Goal: Task Accomplishment & Management: Manage account settings

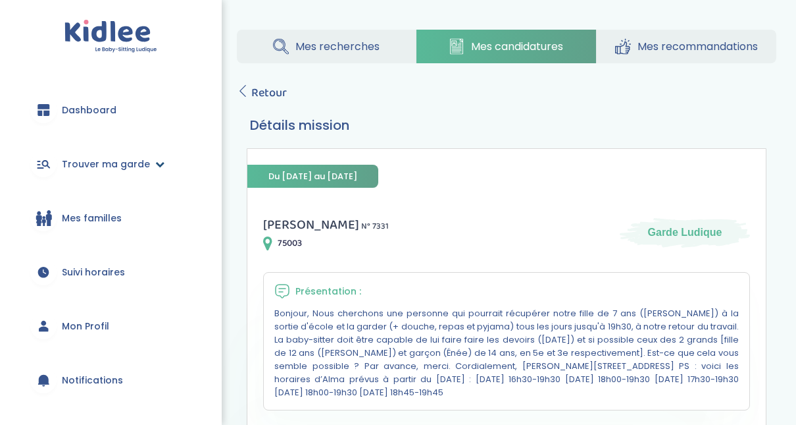
click at [140, 160] on span "Trouver ma garde" at bounding box center [106, 164] width 88 height 14
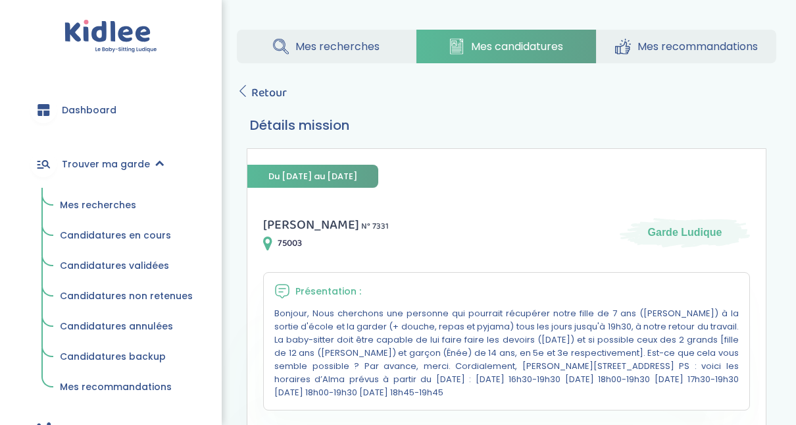
click at [97, 207] on span "Mes recherches" at bounding box center [98, 204] width 76 height 13
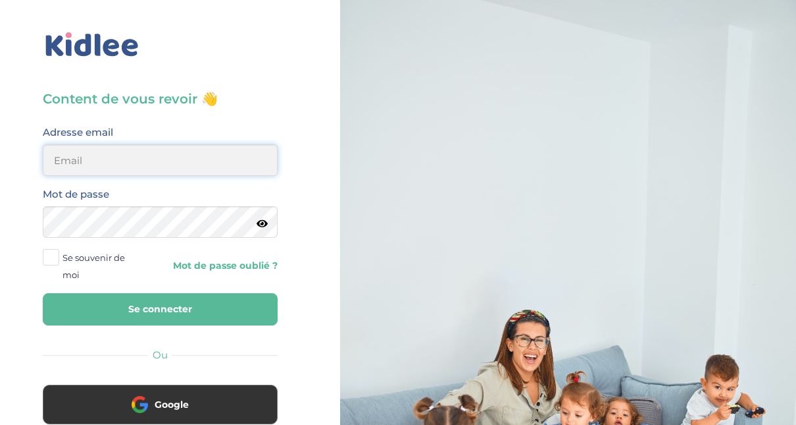
type input "adjoba.hoimian@gmail.com"
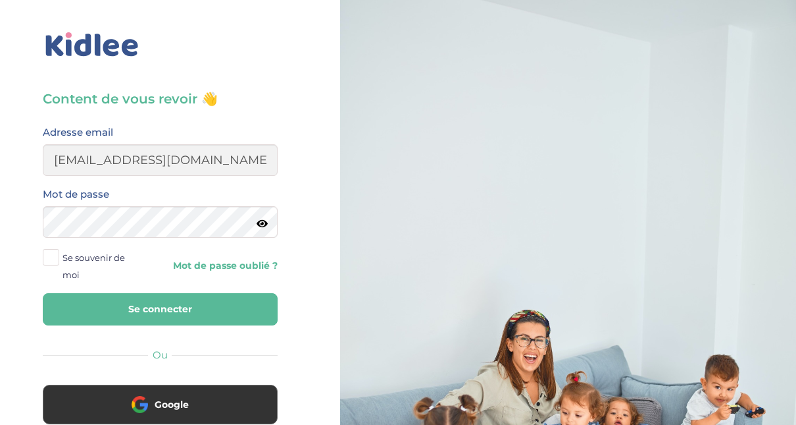
click at [144, 311] on button "Se connecter" at bounding box center [160, 309] width 235 height 32
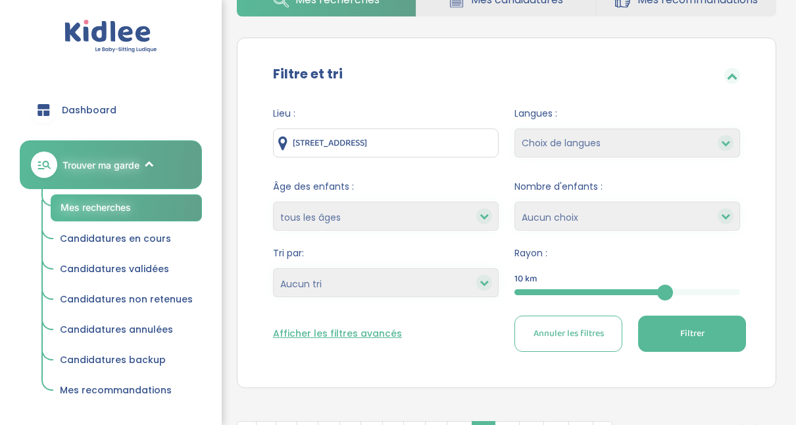
scroll to position [149, 0]
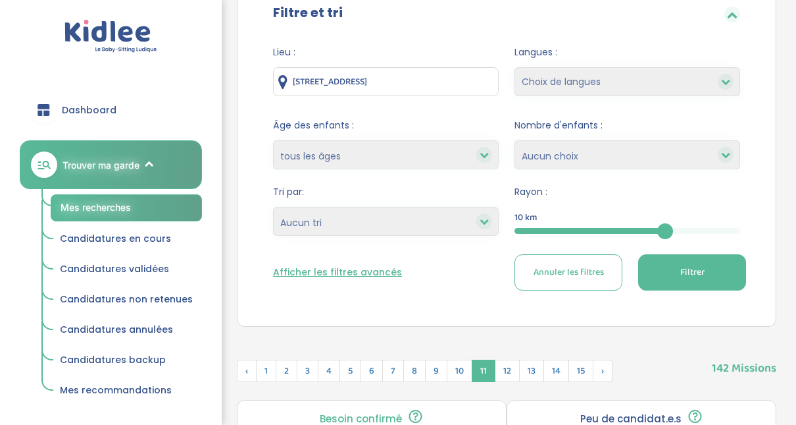
click at [583, 226] on div "10" at bounding box center [628, 230] width 226 height 15
click at [690, 276] on span "Filtrer" at bounding box center [693, 272] width 24 height 14
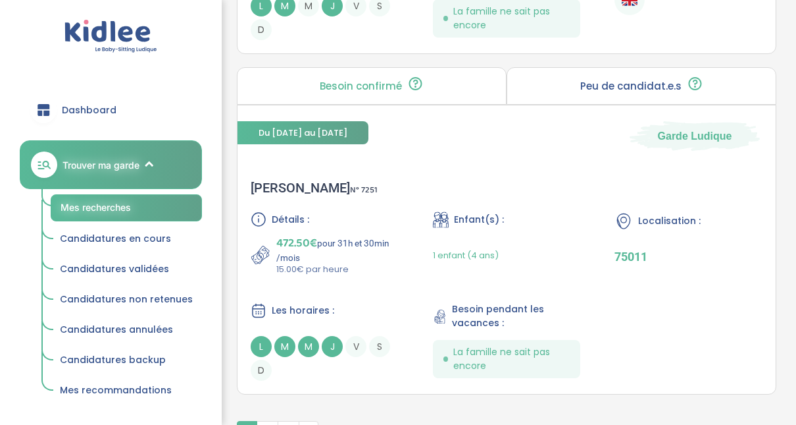
scroll to position [3782, 0]
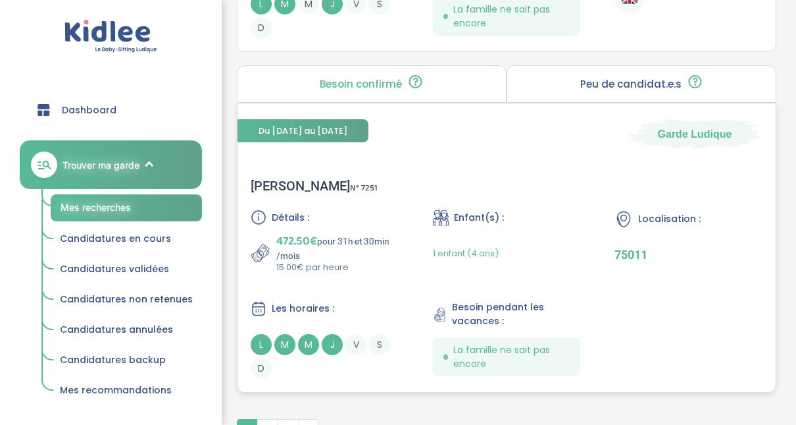
click at [273, 178] on div "Anne H . N° 7251" at bounding box center [314, 186] width 127 height 16
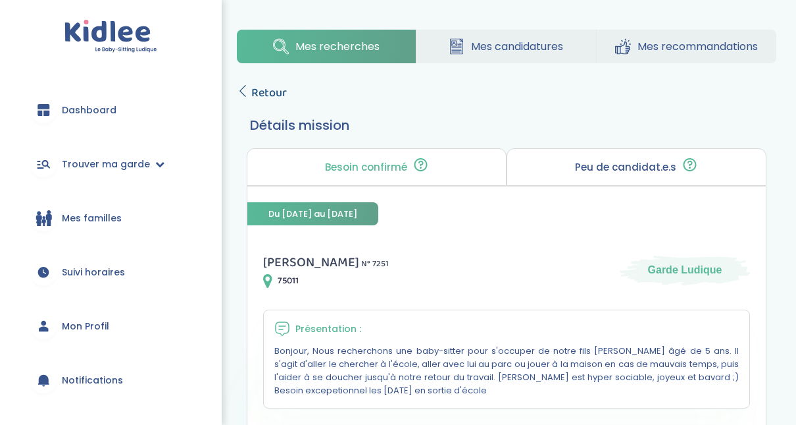
click at [243, 88] on icon at bounding box center [243, 91] width 12 height 12
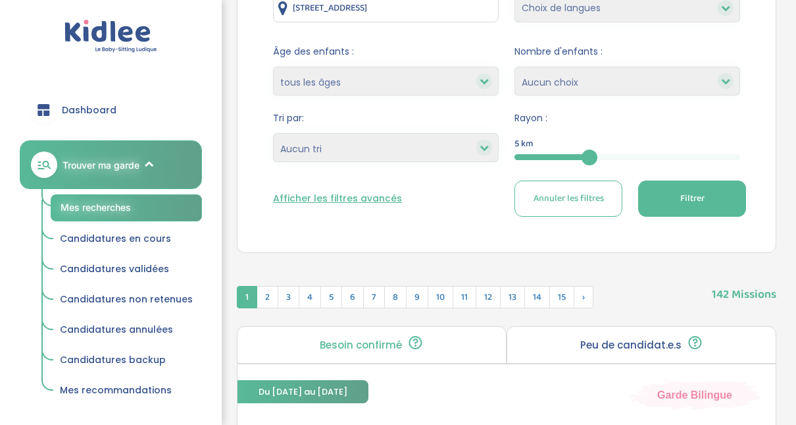
scroll to position [263, 0]
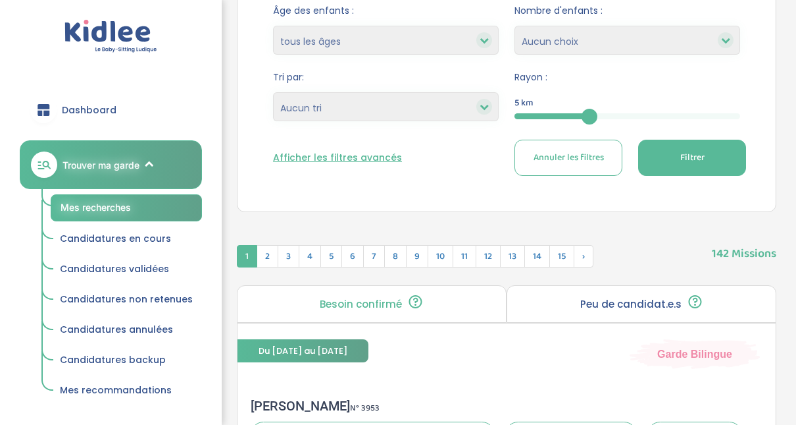
click at [683, 166] on button "Filtrer" at bounding box center [692, 158] width 108 height 36
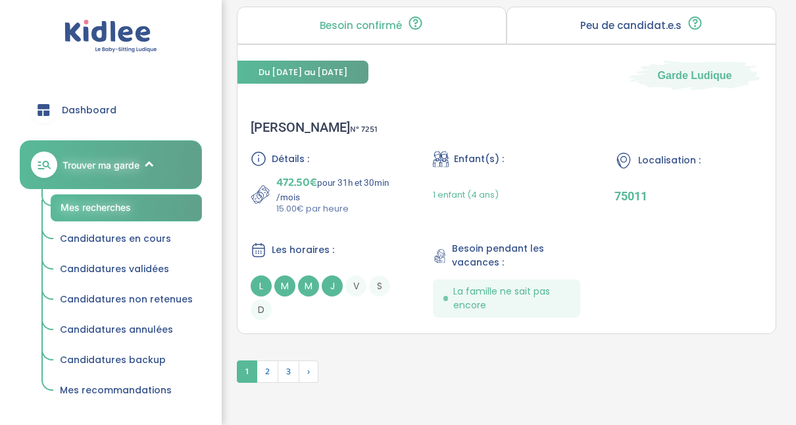
scroll to position [3870, 0]
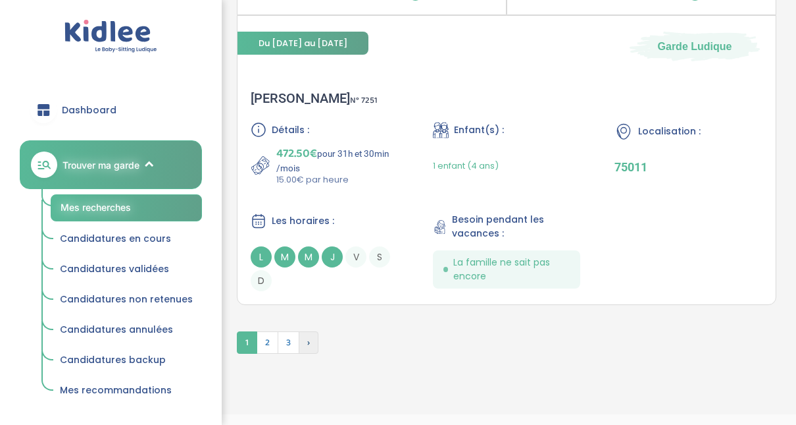
click at [307, 334] on span "›" at bounding box center [309, 342] width 20 height 22
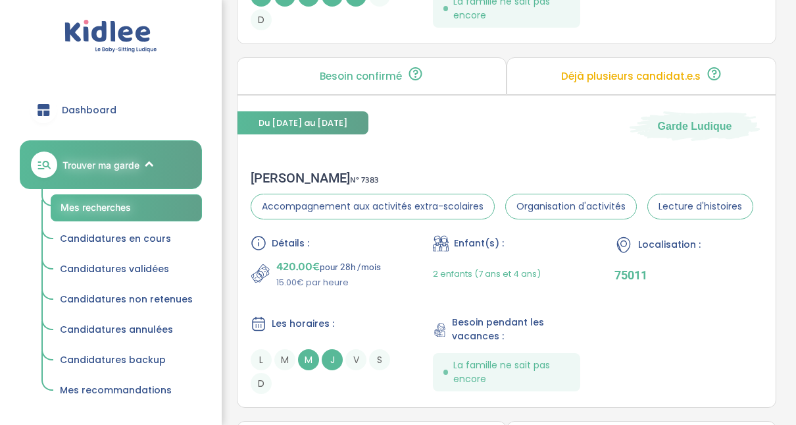
scroll to position [3466, 0]
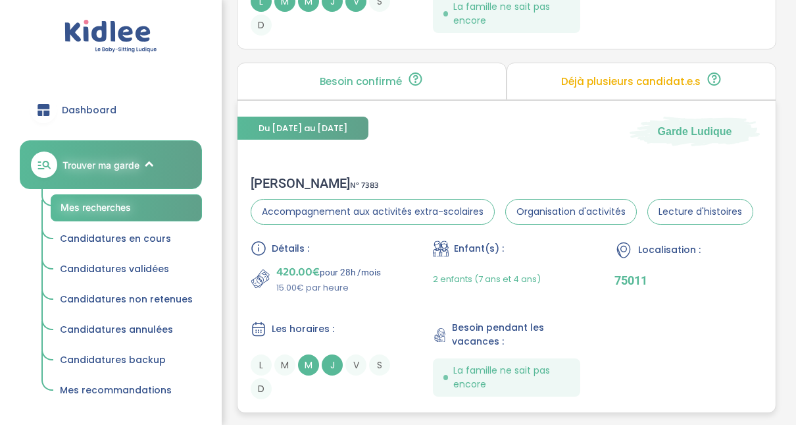
drag, startPoint x: 276, startPoint y: 170, endPoint x: 265, endPoint y: 176, distance: 13.0
click at [265, 176] on div "Virginie C . N° 7383" at bounding box center [502, 183] width 503 height 16
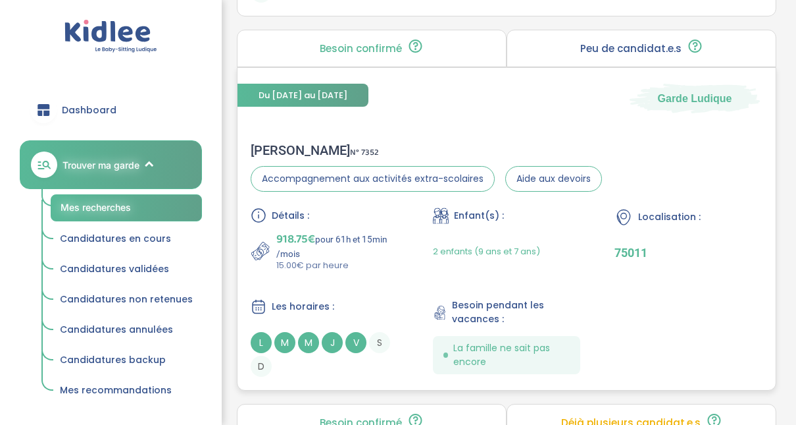
scroll to position [3124, 0]
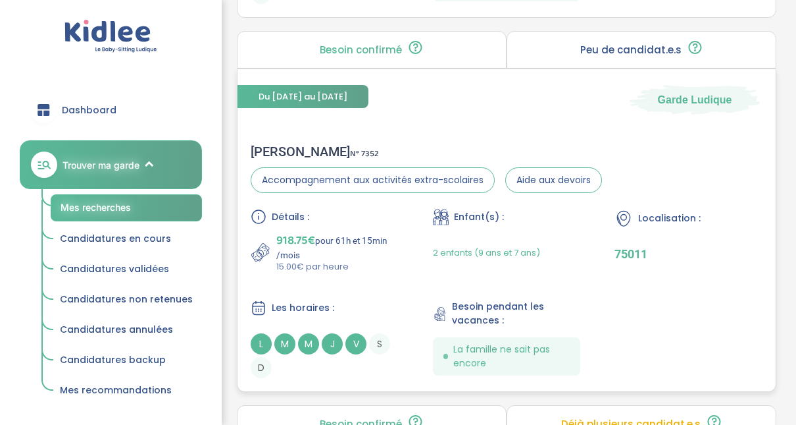
click at [281, 145] on div "Maryse F . N° 7352" at bounding box center [426, 151] width 351 height 16
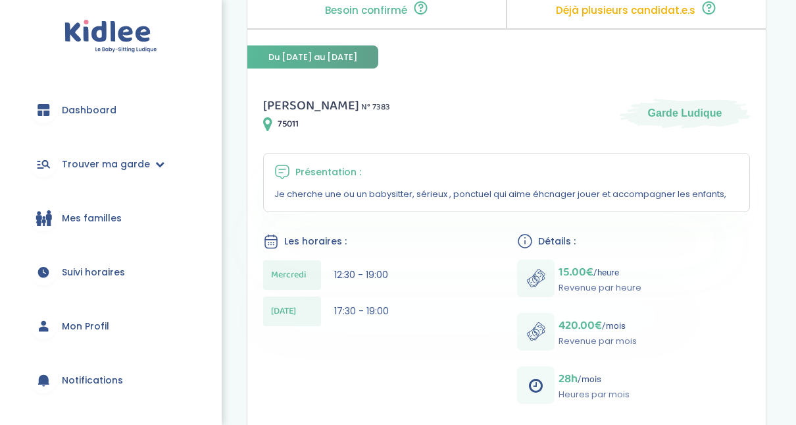
scroll to position [158, 0]
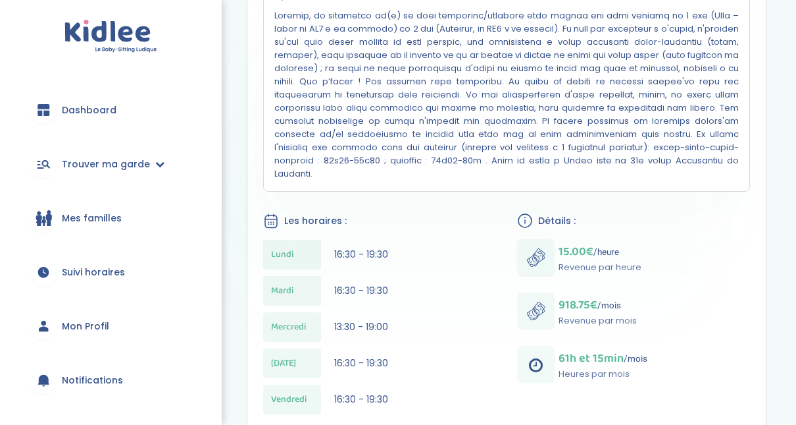
scroll to position [364, 0]
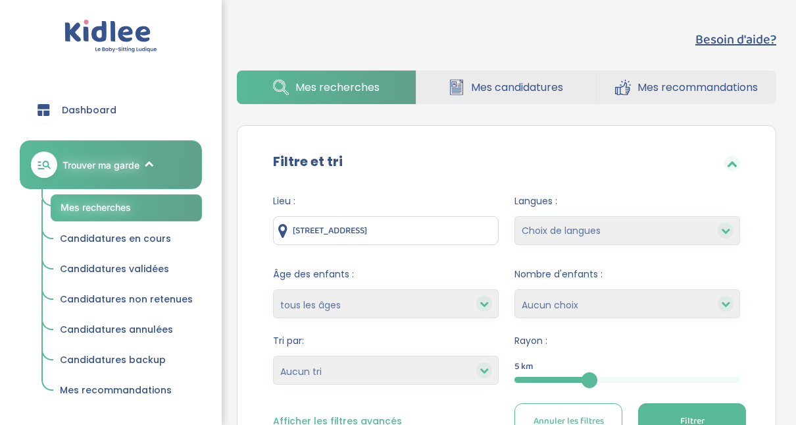
scroll to position [225, 0]
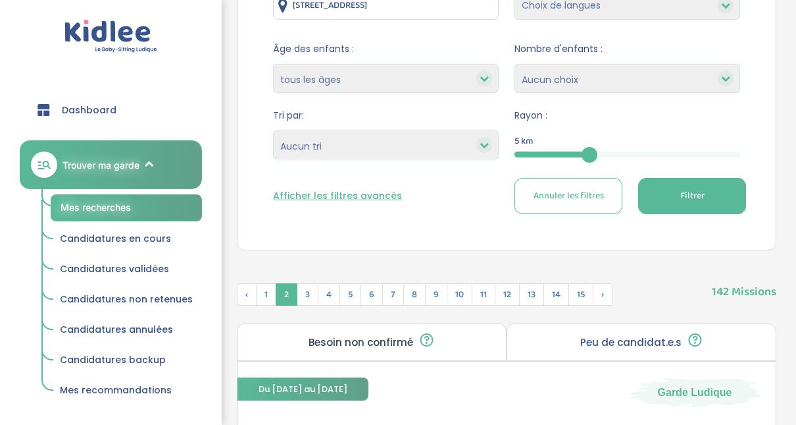
click at [681, 189] on span "Filtrer" at bounding box center [693, 196] width 24 height 14
click at [269, 291] on span "2" at bounding box center [268, 294] width 22 height 22
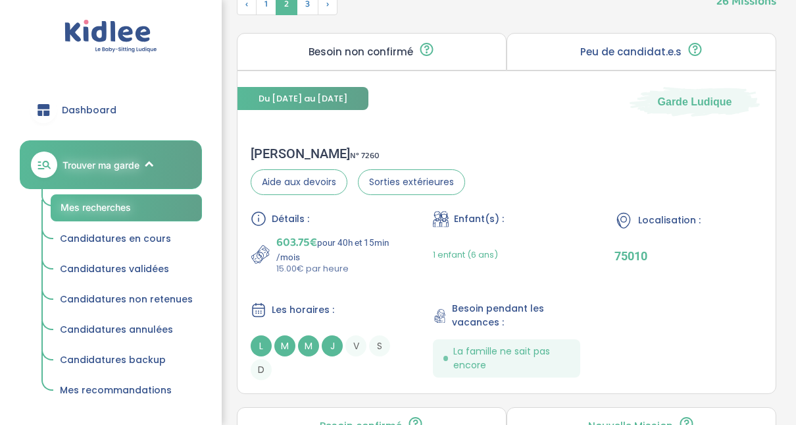
scroll to position [515, 0]
click at [282, 151] on div "Victor C . N° 7260" at bounding box center [358, 154] width 215 height 16
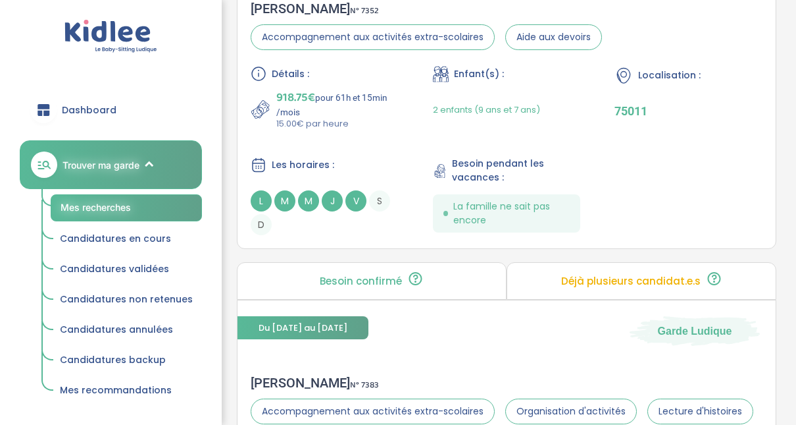
scroll to position [3121, 0]
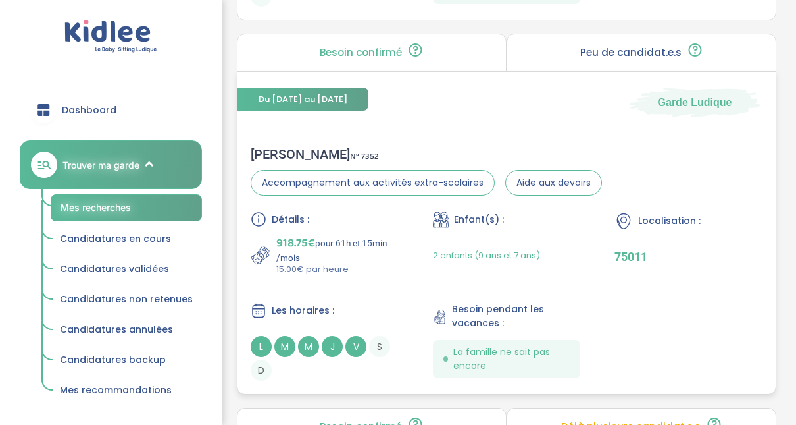
click at [279, 147] on div "Maryse F . N° 7352" at bounding box center [426, 154] width 351 height 16
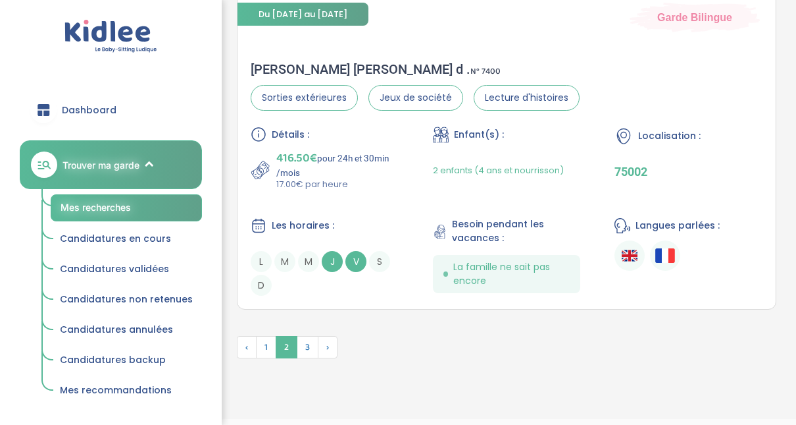
scroll to position [3969, 0]
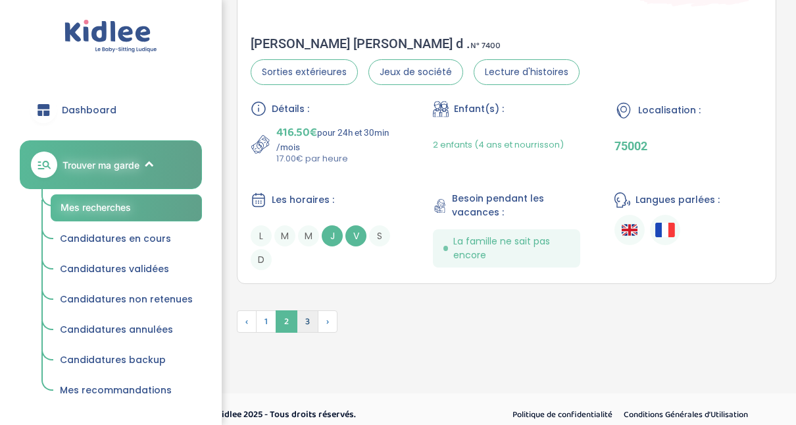
click at [299, 310] on span "3" at bounding box center [308, 321] width 22 height 22
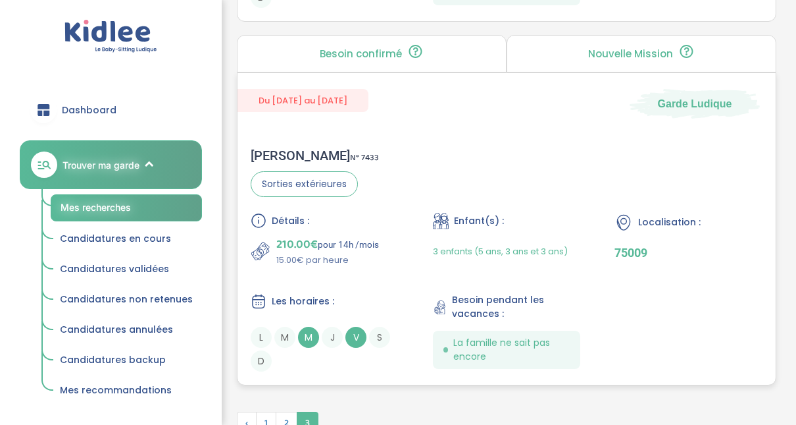
scroll to position [2312, 0]
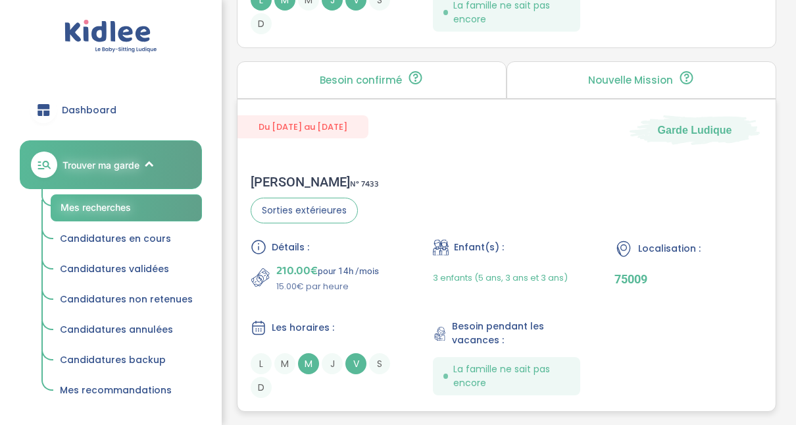
click at [282, 174] on div "Justine P . N° 7433" at bounding box center [315, 182] width 128 height 16
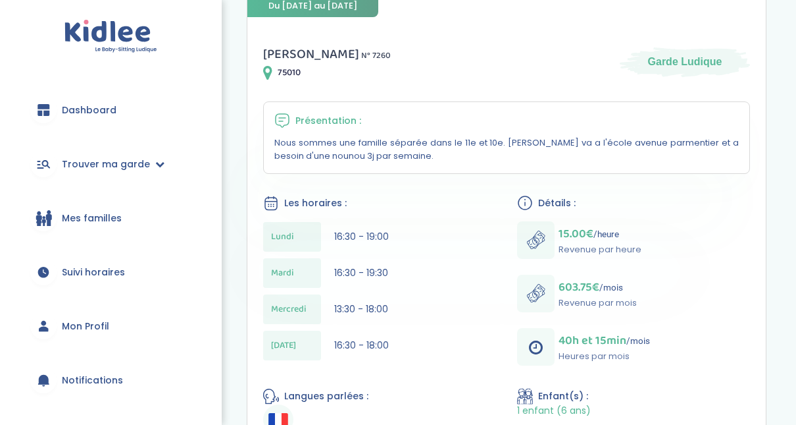
scroll to position [211, 0]
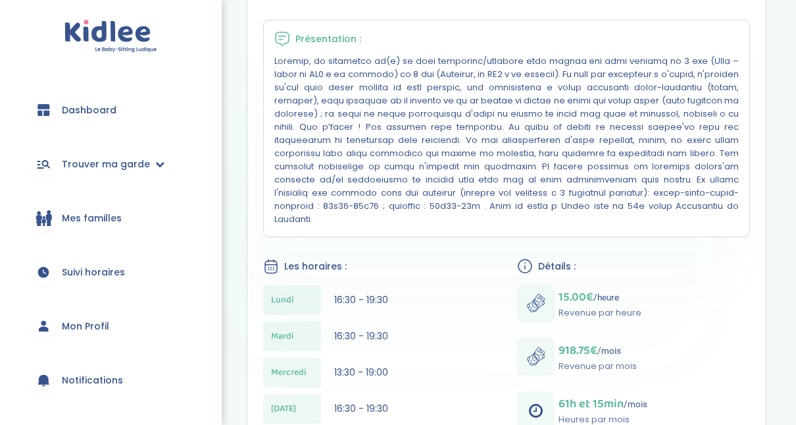
scroll to position [316, 0]
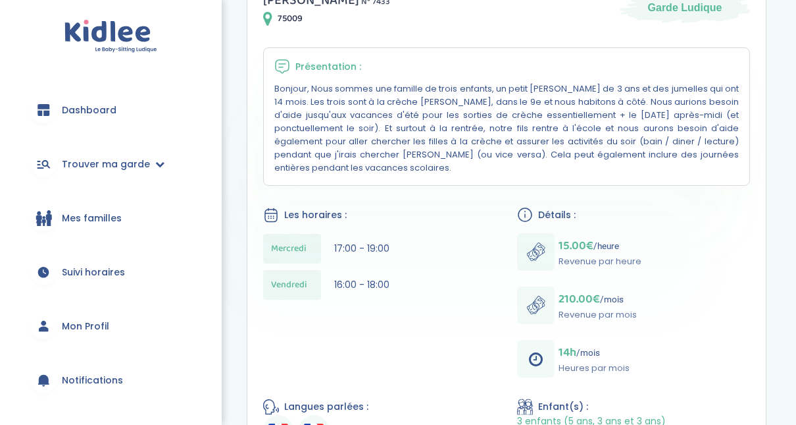
scroll to position [263, 0]
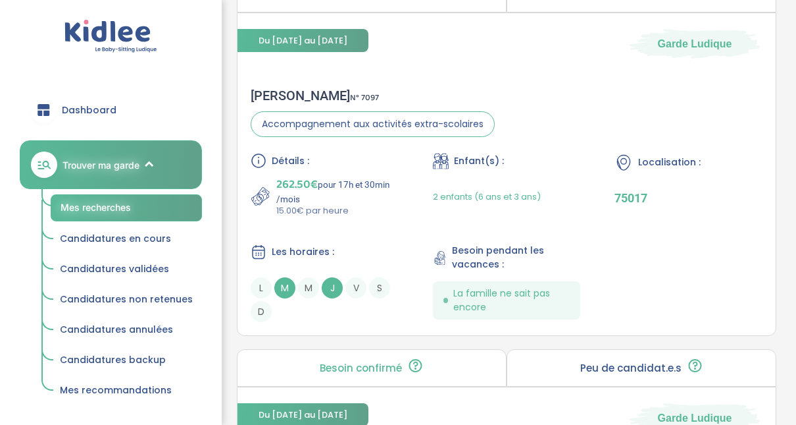
scroll to position [45, 0]
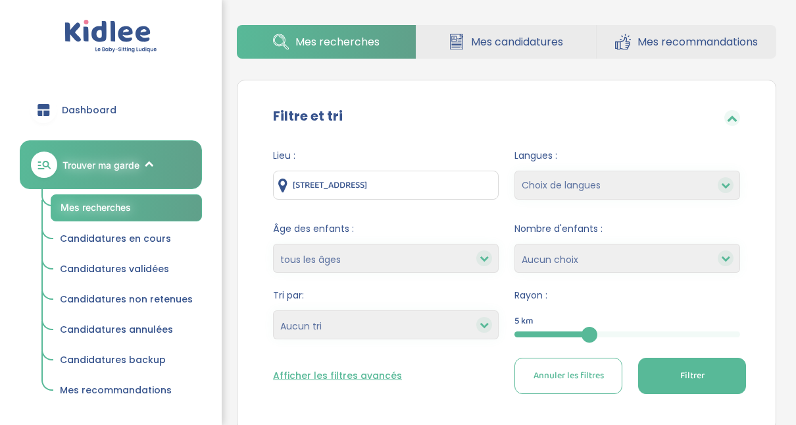
click at [700, 376] on span "Filtrer" at bounding box center [693, 376] width 24 height 14
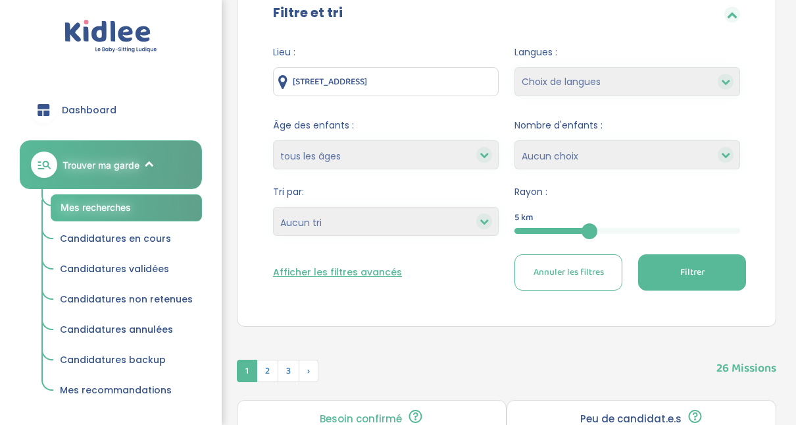
scroll to position [151, 0]
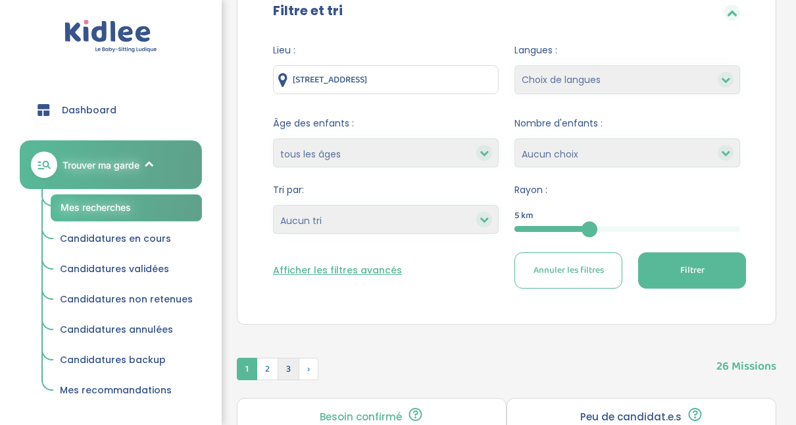
click at [283, 374] on span "3" at bounding box center [289, 368] width 22 height 22
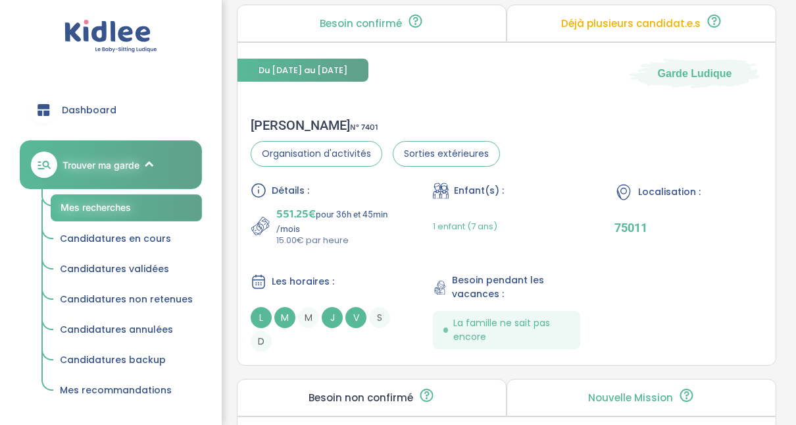
scroll to position [546, 0]
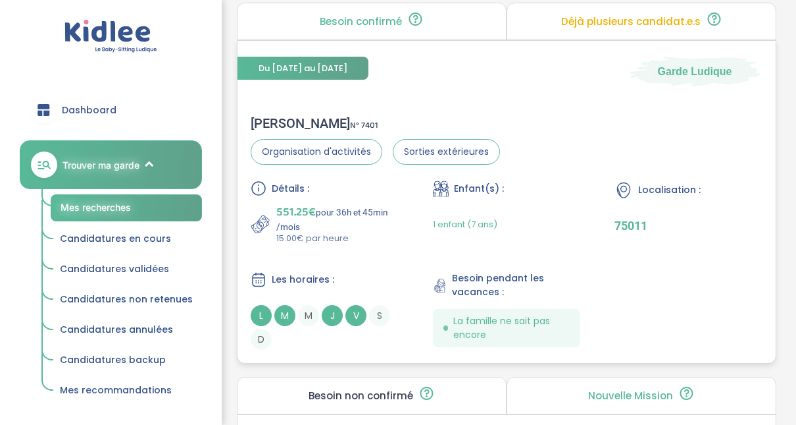
click at [281, 122] on div "Carole S . N° 7401" at bounding box center [375, 123] width 249 height 16
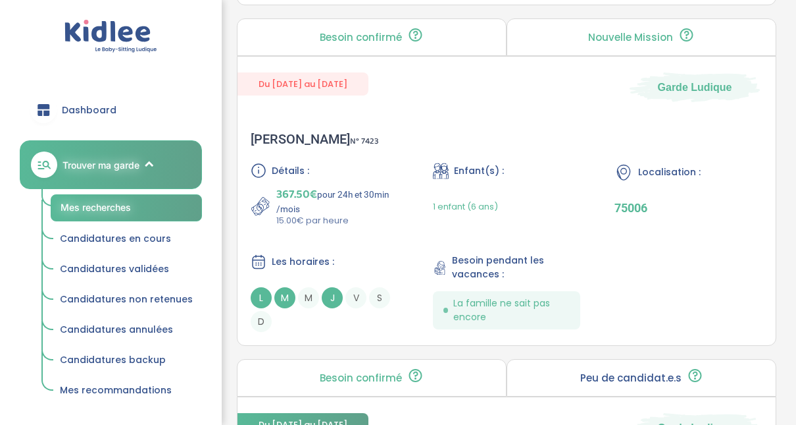
scroll to position [1655, 0]
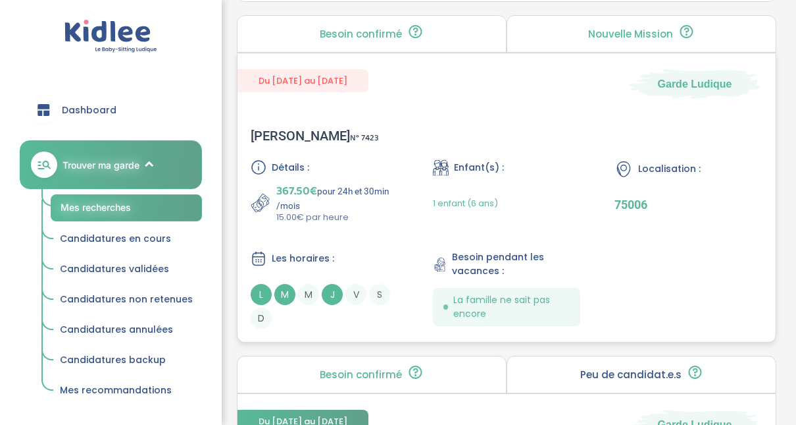
click at [280, 135] on div "Boissy S . N° 7423" at bounding box center [315, 136] width 128 height 16
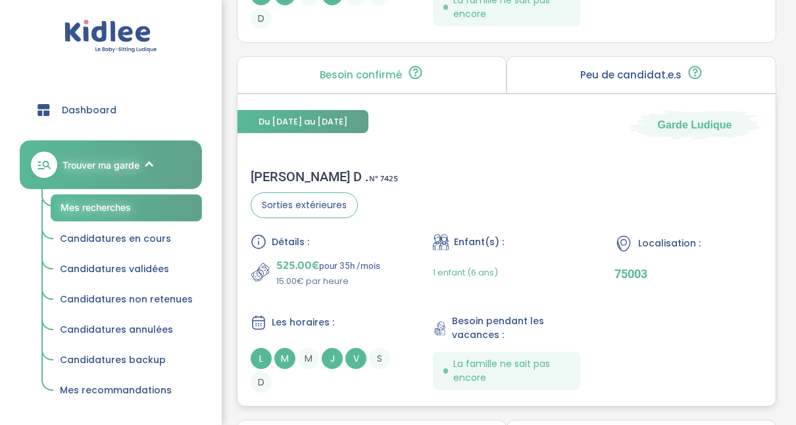
click at [301, 174] on div "[PERSON_NAME] D . N° 7425" at bounding box center [324, 176] width 147 height 16
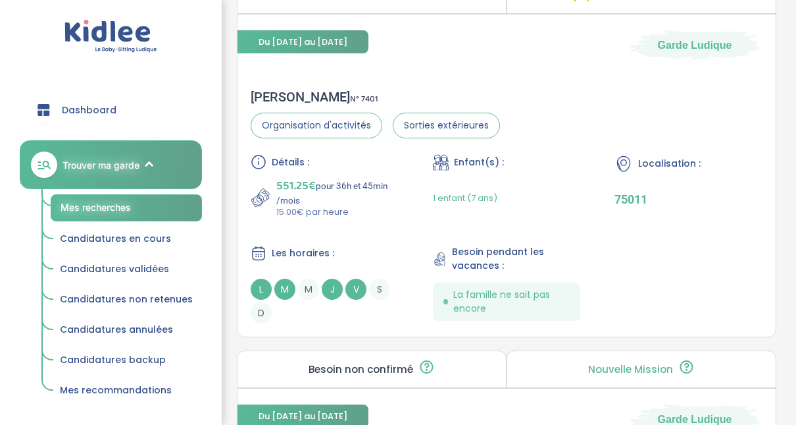
scroll to position [200, 0]
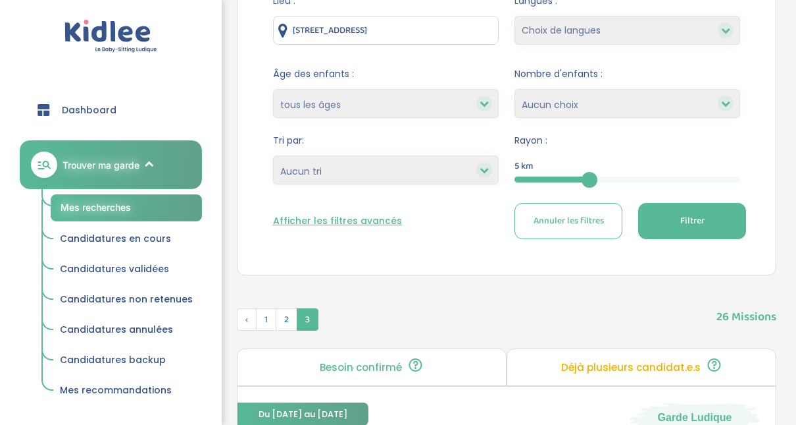
click at [634, 178] on div "5" at bounding box center [628, 179] width 226 height 6
click at [681, 217] on span "Filtrer" at bounding box center [693, 221] width 24 height 14
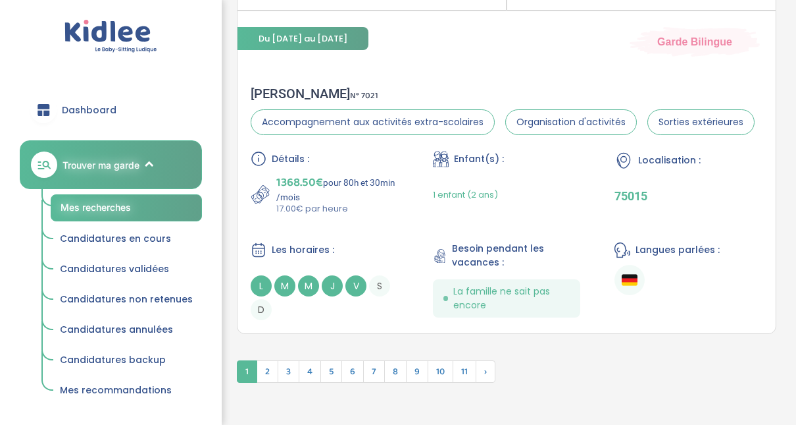
scroll to position [3971, 0]
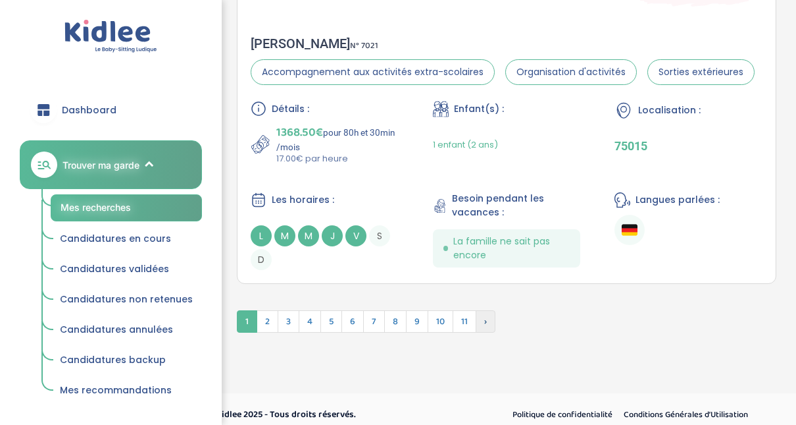
click at [483, 312] on span "›" at bounding box center [486, 321] width 20 height 22
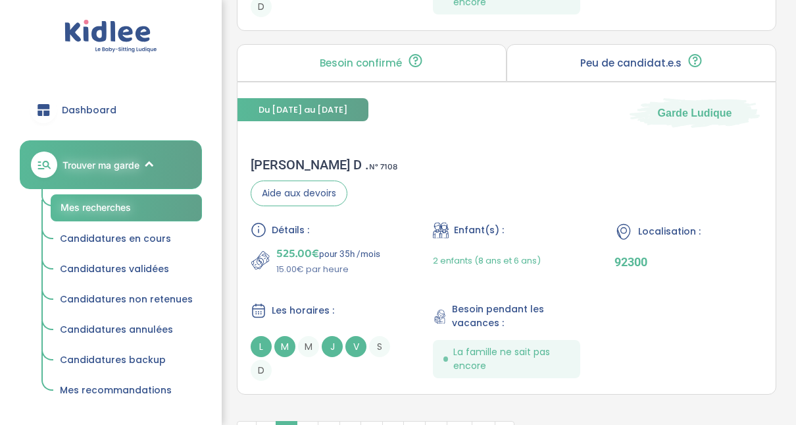
scroll to position [3738, 0]
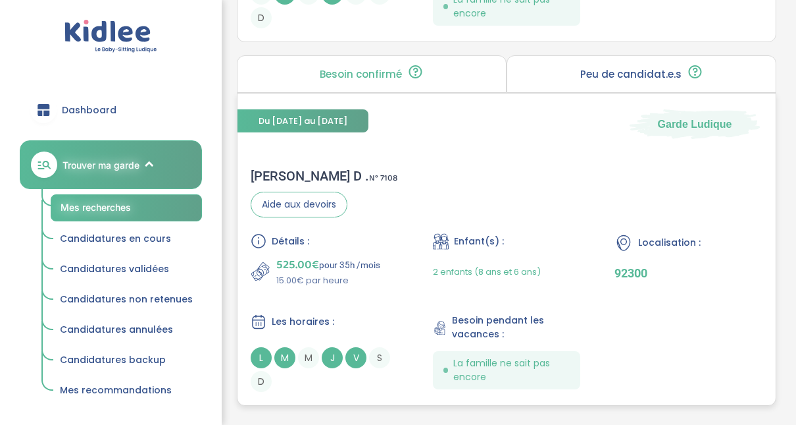
click at [268, 168] on div "Armelle D . N° 7108" at bounding box center [324, 176] width 147 height 16
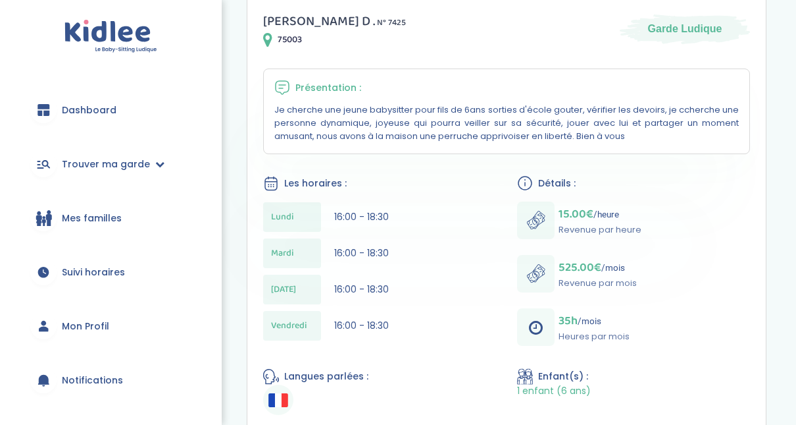
scroll to position [255, 0]
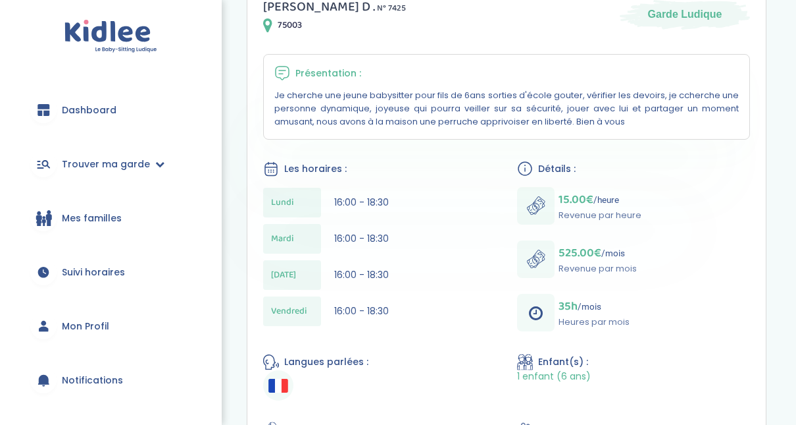
drag, startPoint x: 792, startPoint y: 165, endPoint x: 787, endPoint y: 204, distance: 39.1
click at [787, 204] on div "Mes recherches Mes candidatures Mes recommandations Retour Détails mission Beso…" at bounding box center [506, 227] width 579 height 927
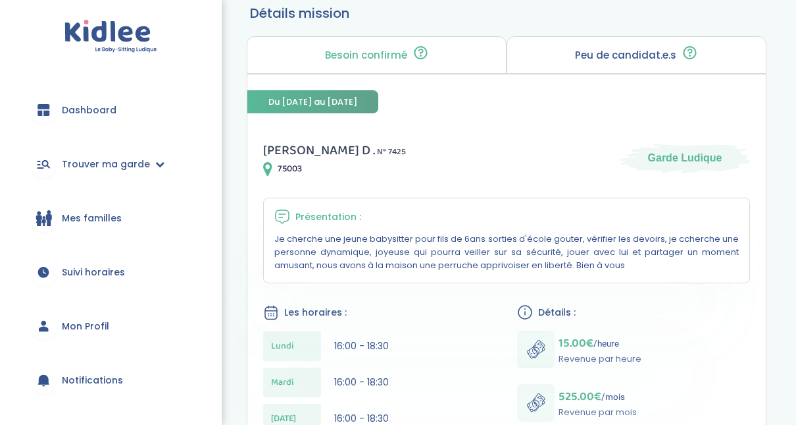
scroll to position [0, 0]
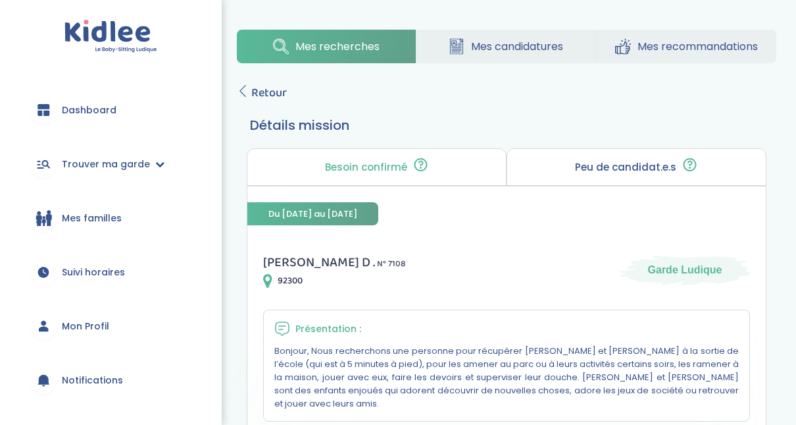
click at [469, 34] on link "Mes candidatures" at bounding box center [506, 47] width 179 height 34
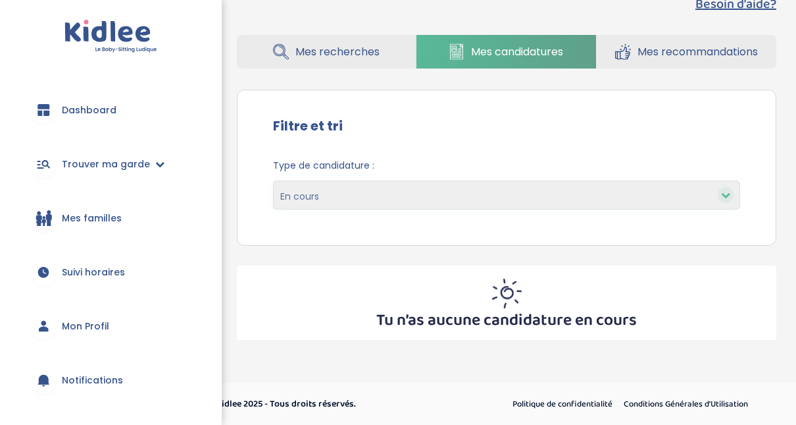
click at [727, 194] on icon at bounding box center [725, 194] width 9 height 9
click at [726, 190] on icon at bounding box center [725, 194] width 9 height 9
click at [729, 194] on icon at bounding box center [725, 194] width 9 height 9
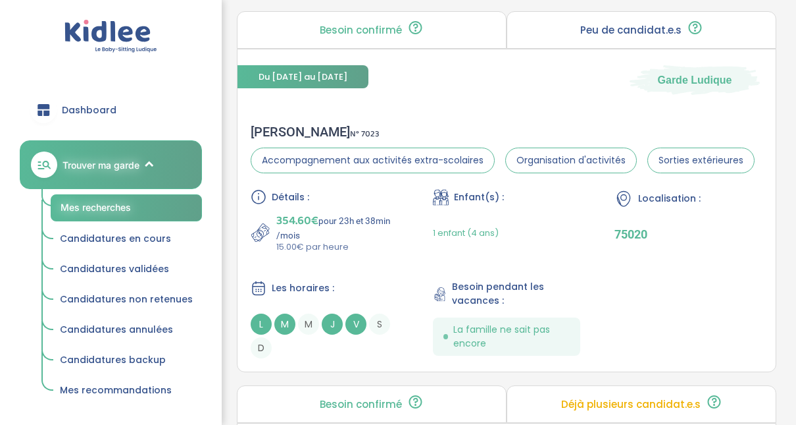
scroll to position [526, 0]
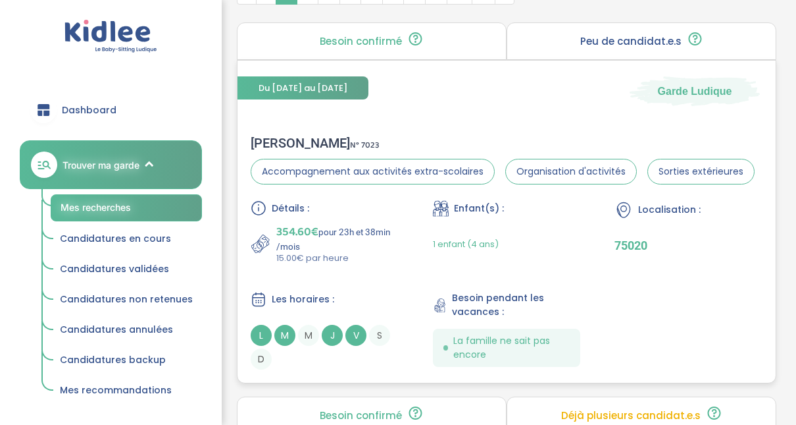
click at [311, 143] on div "CLARISSE M . N° 7023" at bounding box center [503, 143] width 504 height 16
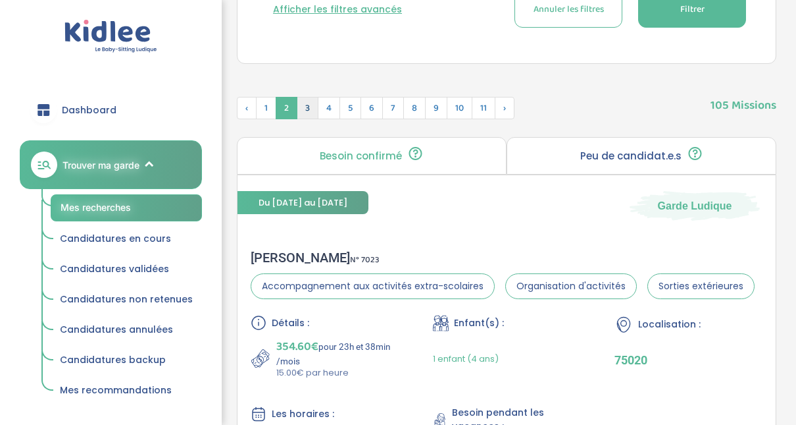
click at [305, 109] on span "3" at bounding box center [308, 108] width 22 height 22
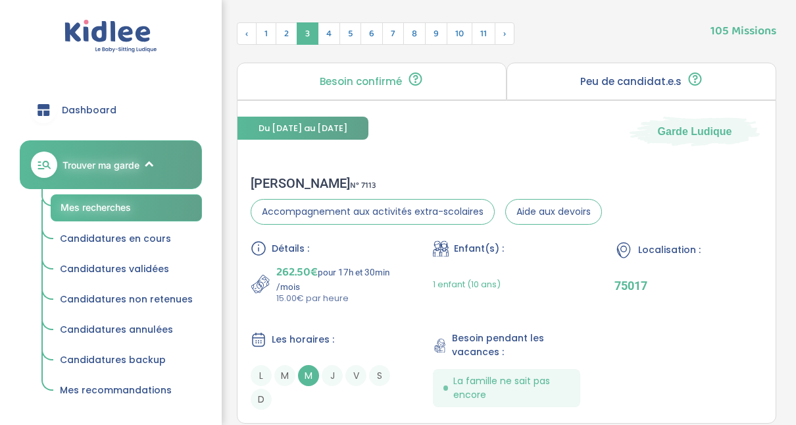
scroll to position [543, 0]
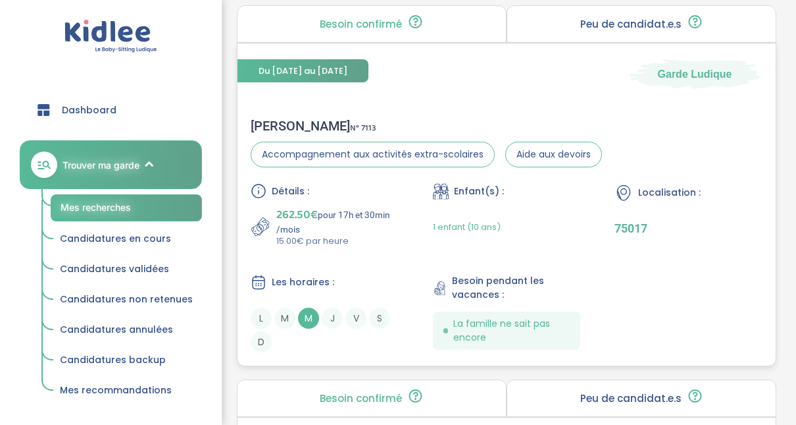
click at [293, 213] on span "262.50€" at bounding box center [296, 214] width 41 height 18
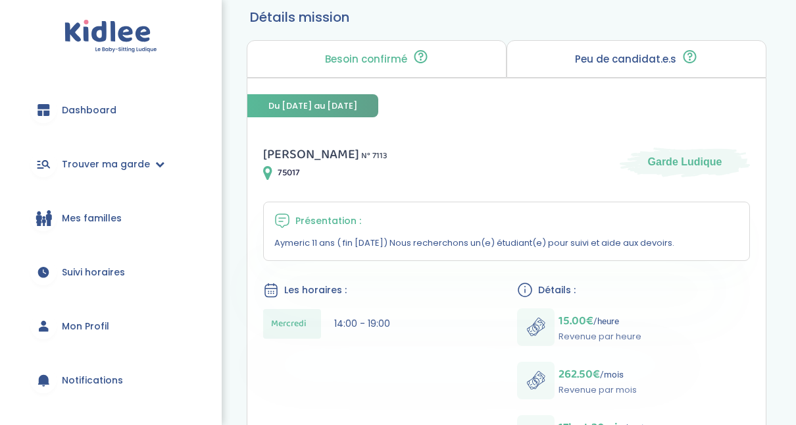
scroll to position [105, 0]
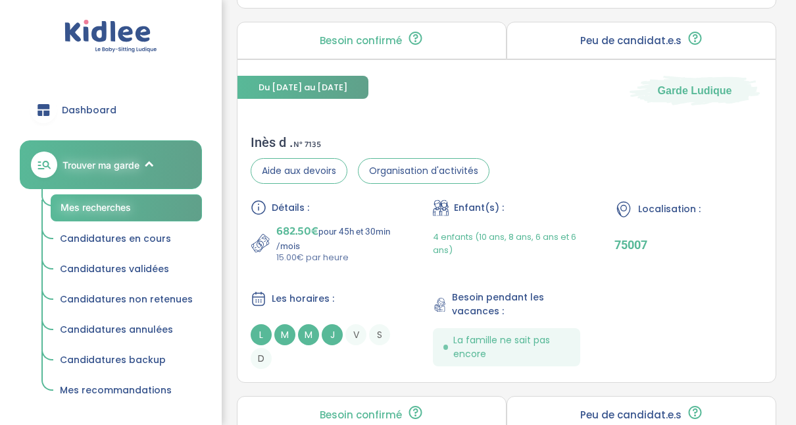
scroll to position [2386, 0]
click at [294, 226] on span "682.50€" at bounding box center [297, 230] width 42 height 18
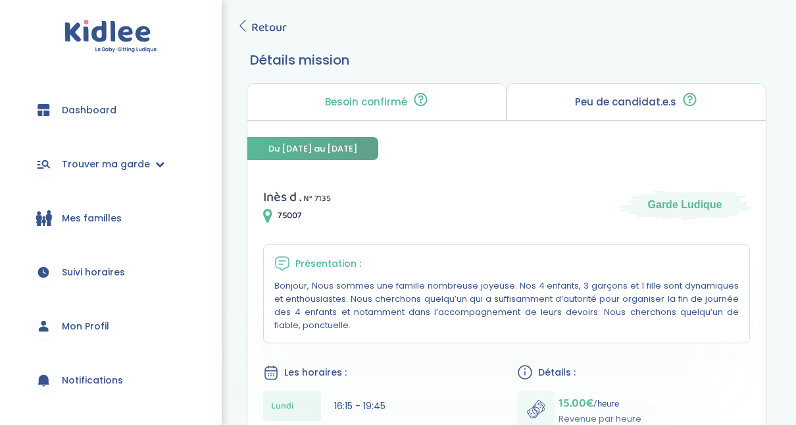
scroll to position [63, 0]
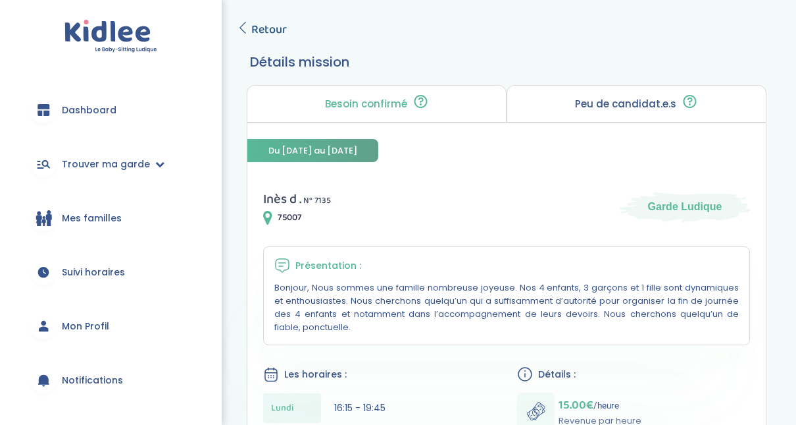
click at [244, 28] on icon at bounding box center [243, 28] width 12 height 12
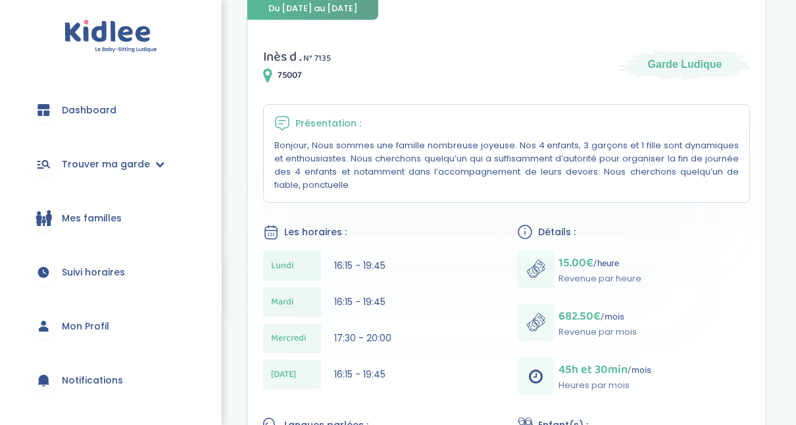
scroll to position [203, 0]
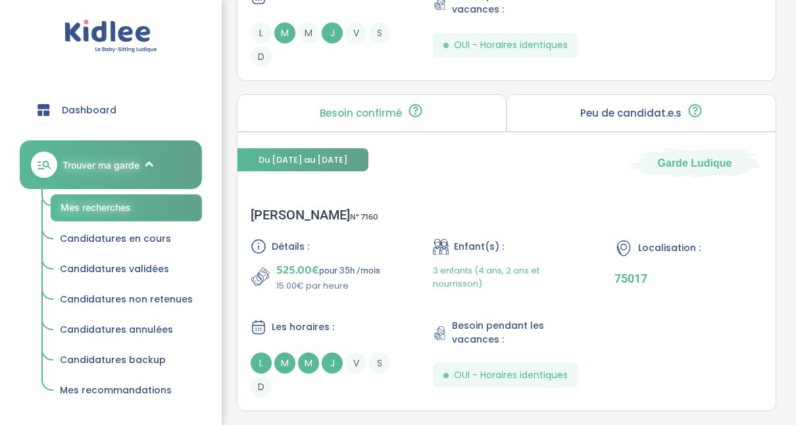
scroll to position [3834, 0]
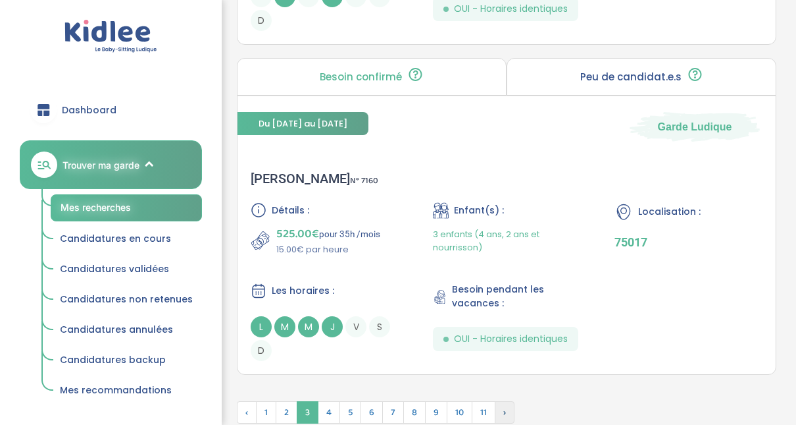
click at [502, 401] on span "›" at bounding box center [505, 412] width 20 height 22
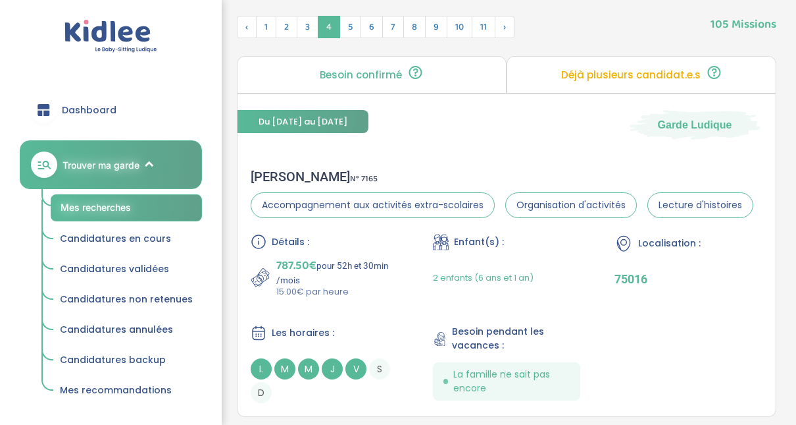
scroll to position [413, 0]
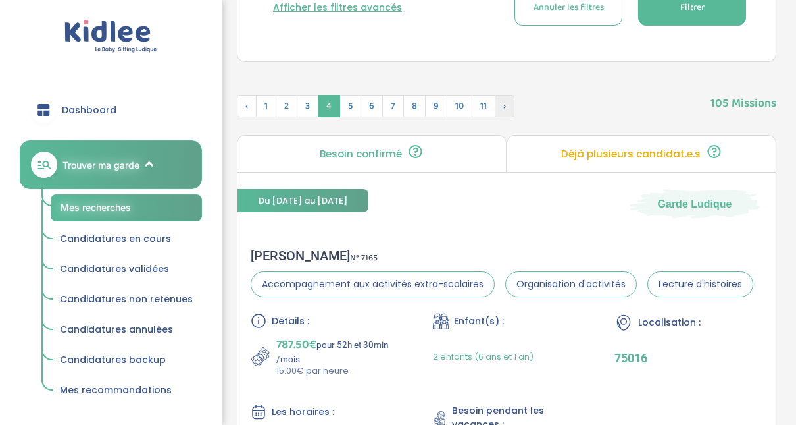
click at [500, 108] on span "›" at bounding box center [505, 106] width 20 height 22
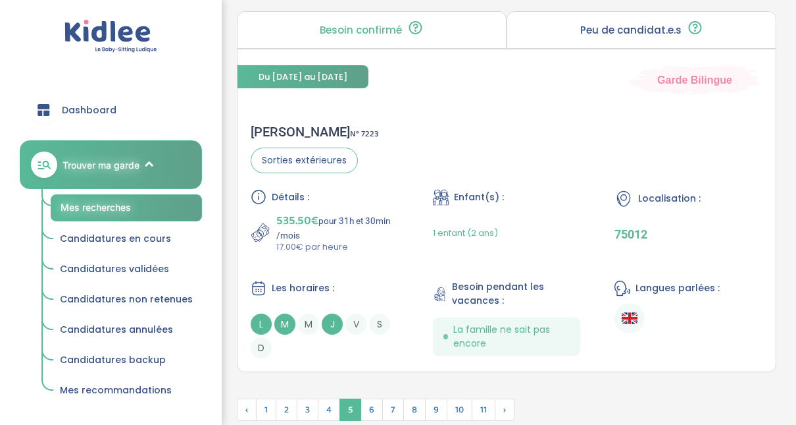
scroll to position [3888, 0]
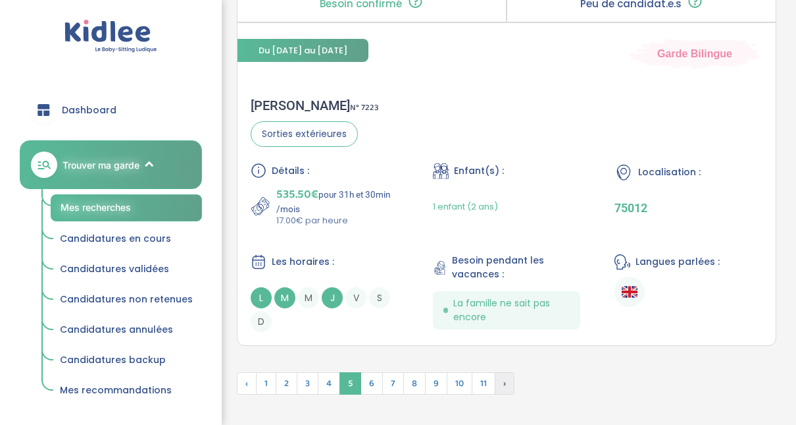
click at [498, 374] on span "›" at bounding box center [505, 383] width 20 height 22
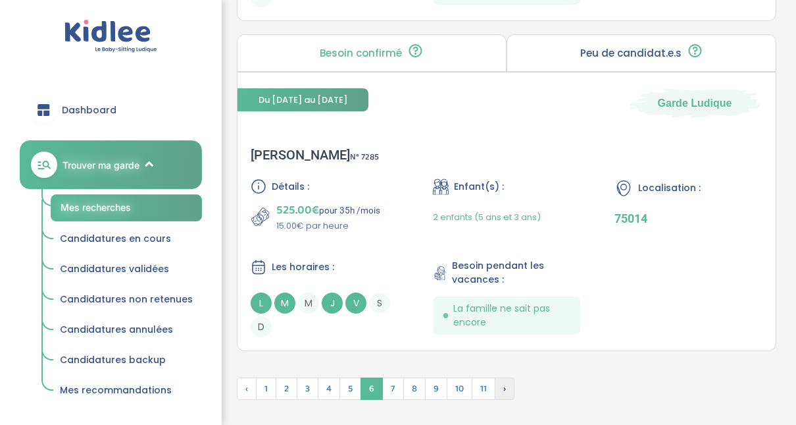
scroll to position [3767, 0]
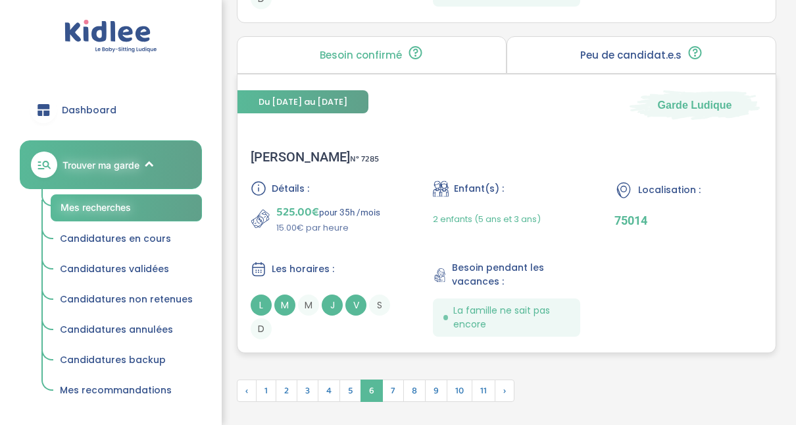
click at [286, 151] on div "Clément D . N° 7285" at bounding box center [315, 157] width 128 height 16
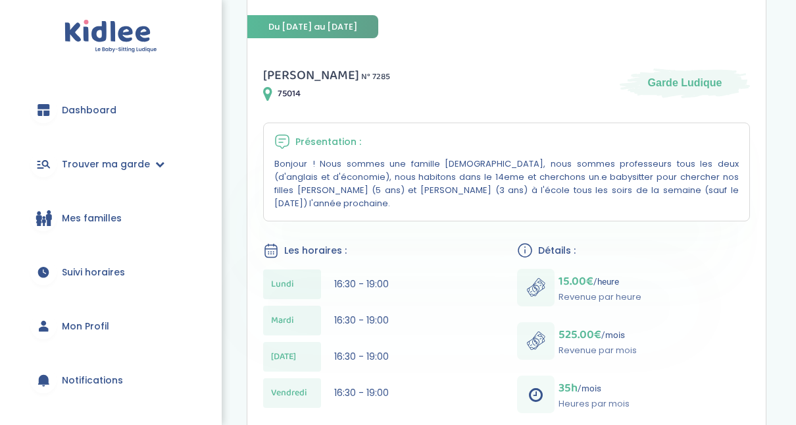
scroll to position [184, 0]
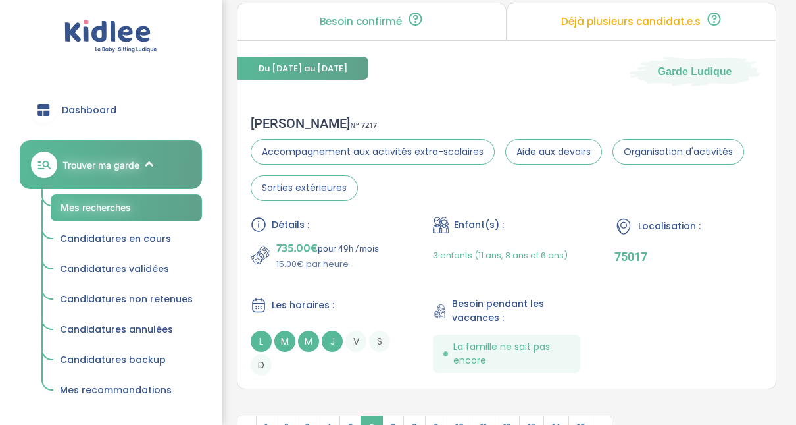
scroll to position [3897, 0]
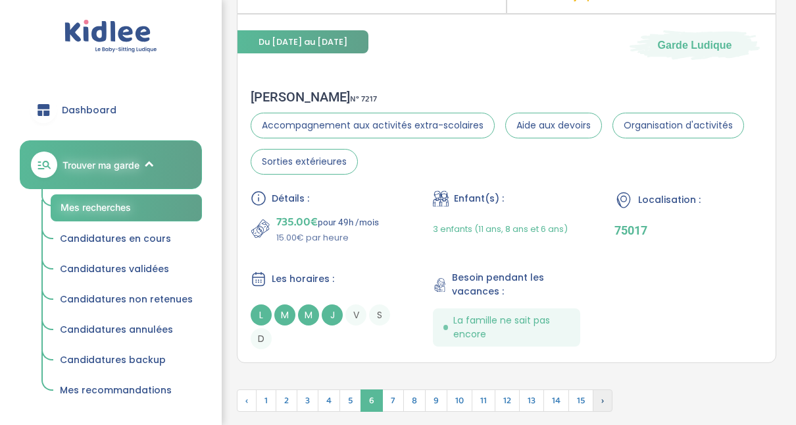
click at [601, 395] on span "›" at bounding box center [603, 400] width 20 height 22
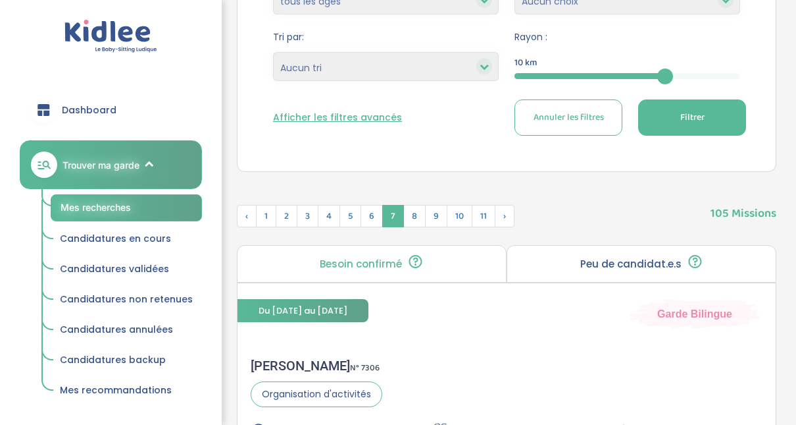
scroll to position [262, 0]
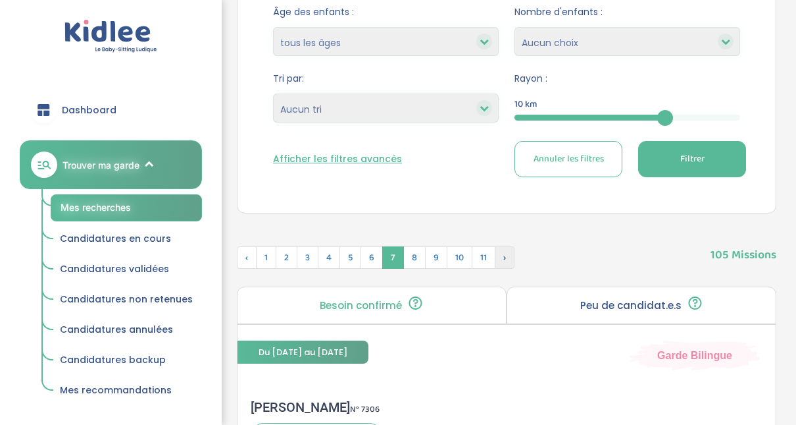
click at [505, 259] on span "›" at bounding box center [505, 257] width 20 height 22
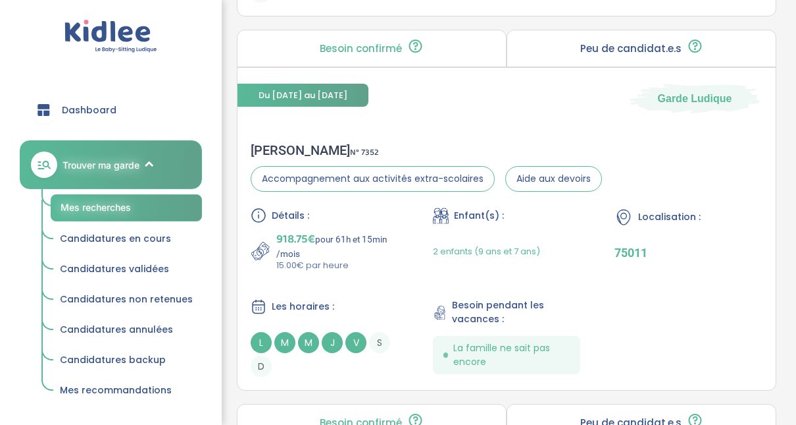
scroll to position [2368, 0]
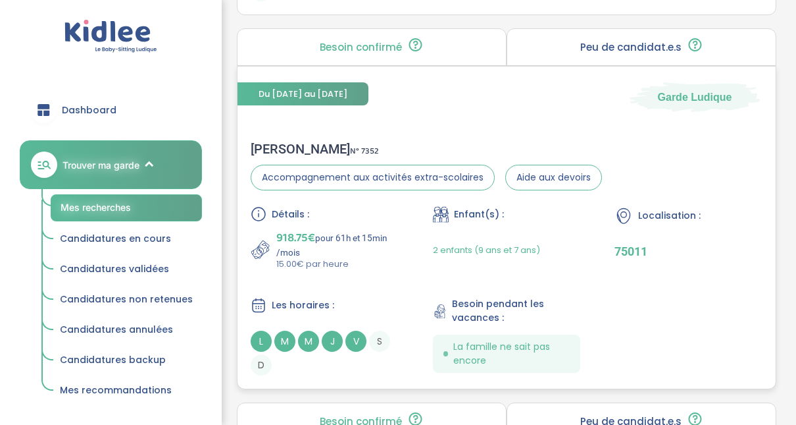
click at [286, 142] on div "Maryse F . N° 7352" at bounding box center [426, 149] width 351 height 16
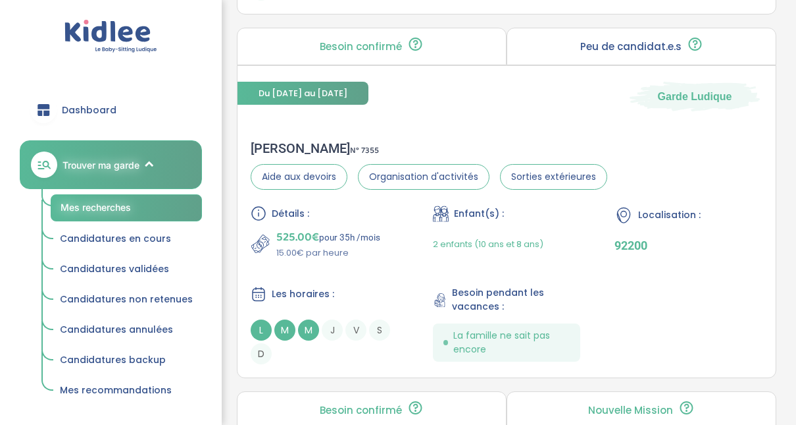
scroll to position [2743, 0]
click at [292, 140] on div "Adeline B . N° 7355" at bounding box center [429, 148] width 357 height 16
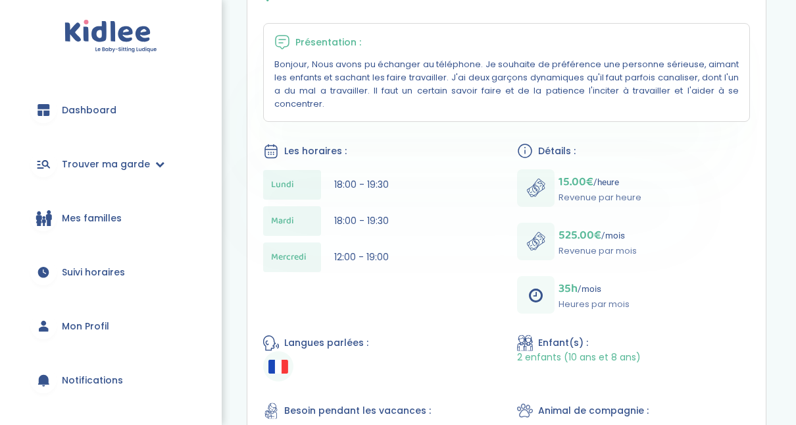
scroll to position [290, 0]
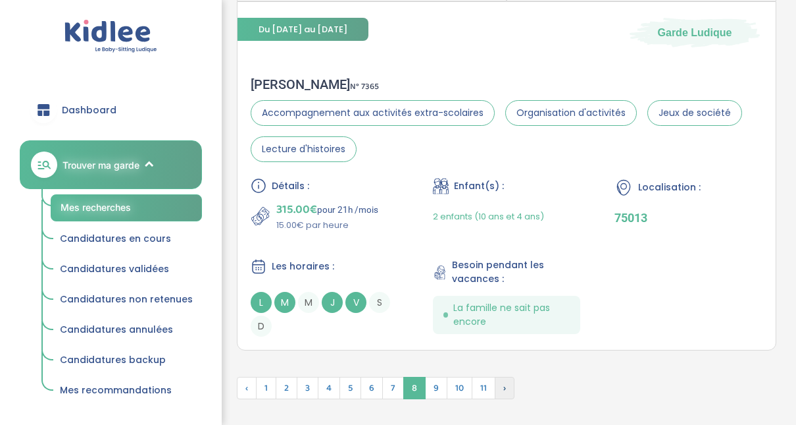
scroll to position [3909, 0]
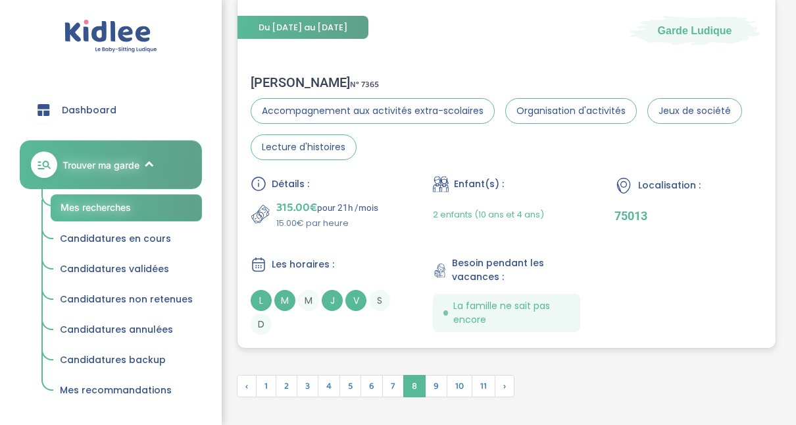
click at [281, 74] on div "Aude B . N° 7365" at bounding box center [507, 82] width 512 height 16
click at [505, 380] on span "›" at bounding box center [505, 385] width 20 height 22
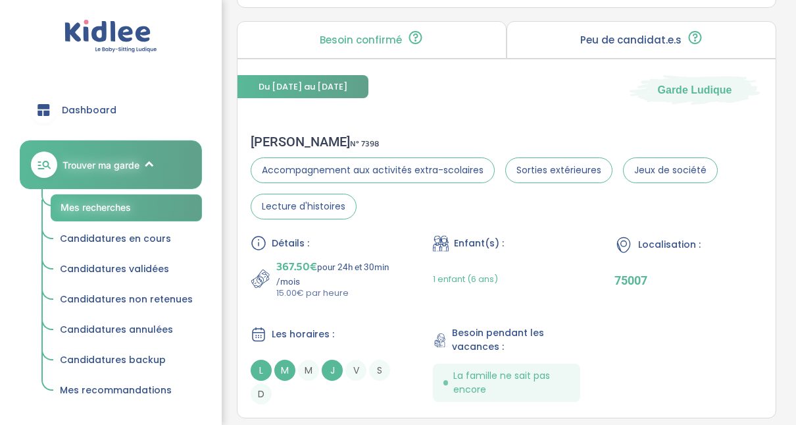
scroll to position [3474, 0]
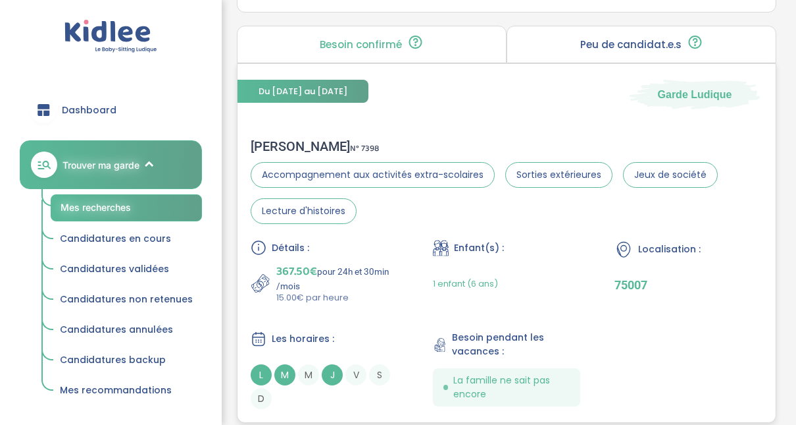
click at [276, 138] on div "Ghita C . N° 7398" at bounding box center [507, 146] width 512 height 16
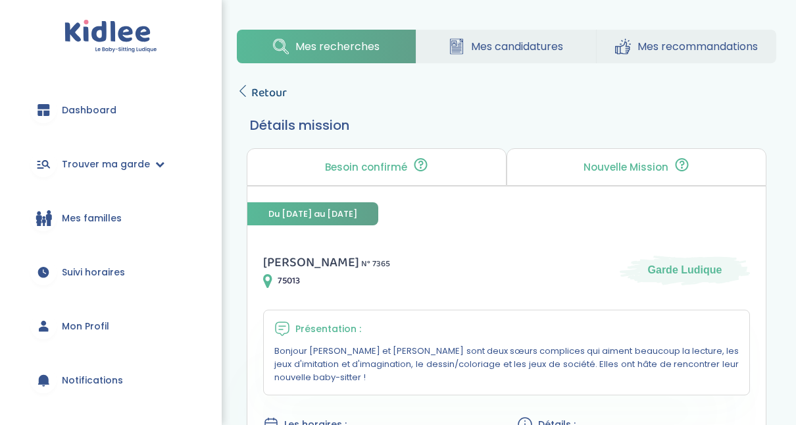
click at [245, 93] on icon at bounding box center [243, 91] width 12 height 12
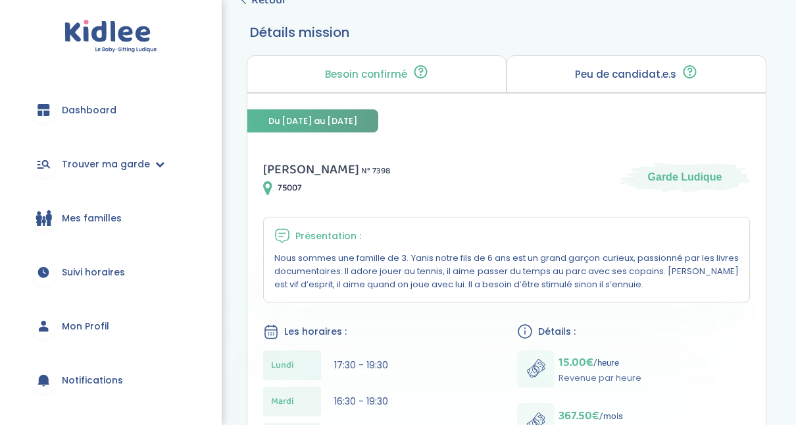
scroll to position [53, 0]
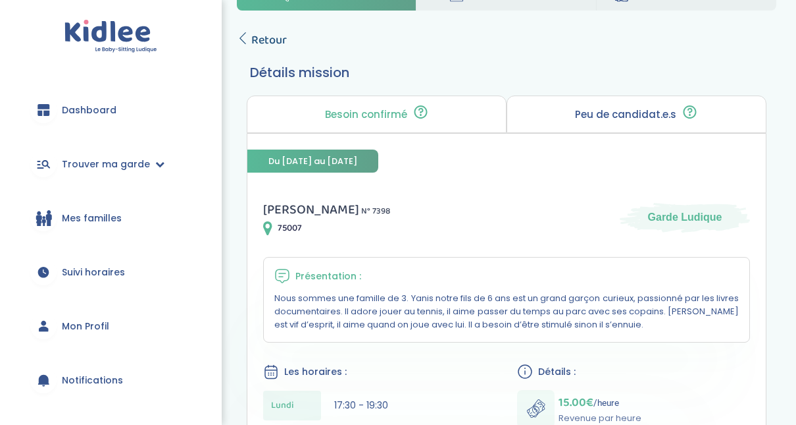
click at [258, 41] on span "Retour" at bounding box center [269, 40] width 36 height 18
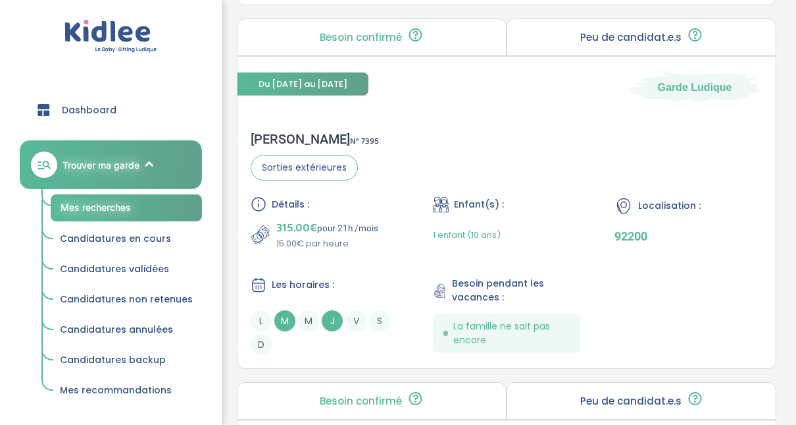
scroll to position [3126, 0]
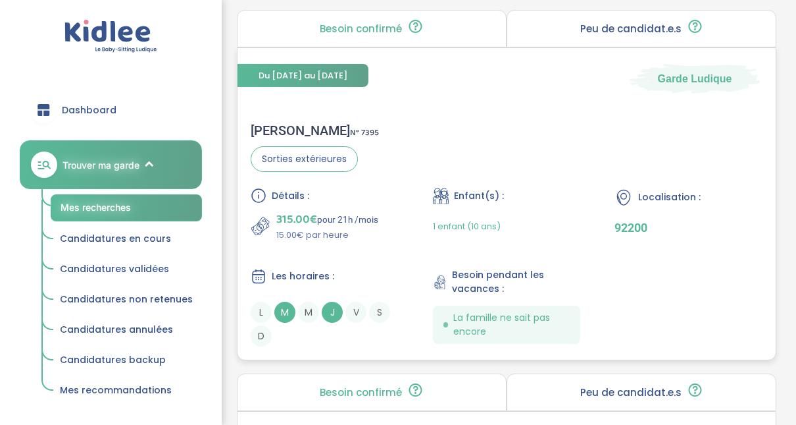
click at [301, 122] on div "[PERSON_NAME] N° 7395" at bounding box center [315, 130] width 128 height 16
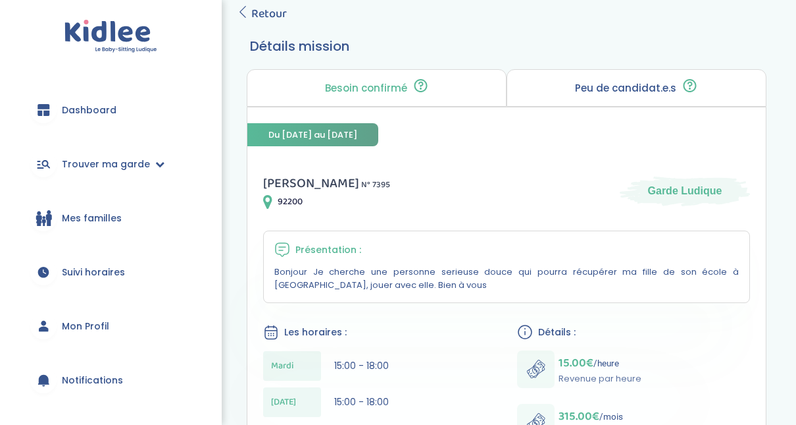
scroll to position [105, 0]
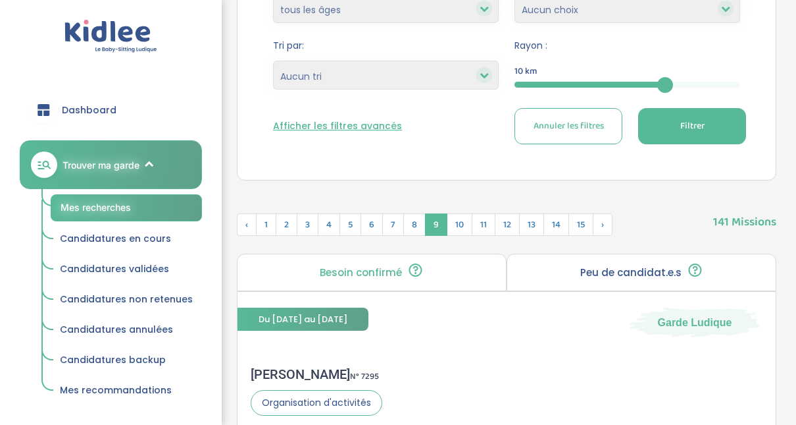
scroll to position [284, 0]
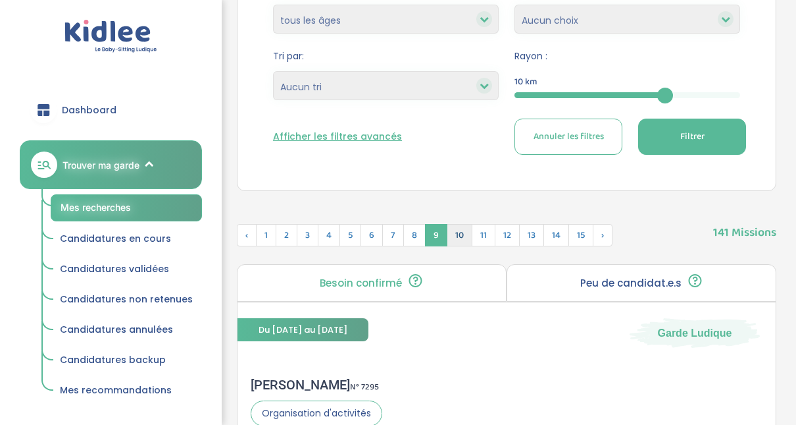
click at [456, 240] on span "10" at bounding box center [460, 235] width 26 height 22
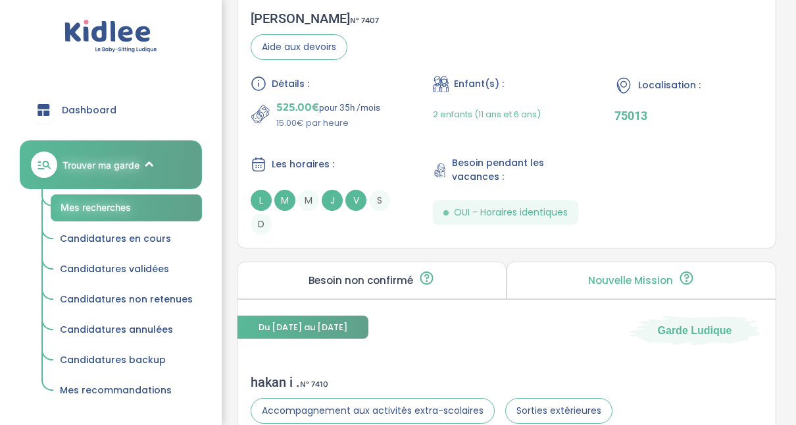
scroll to position [1337, 0]
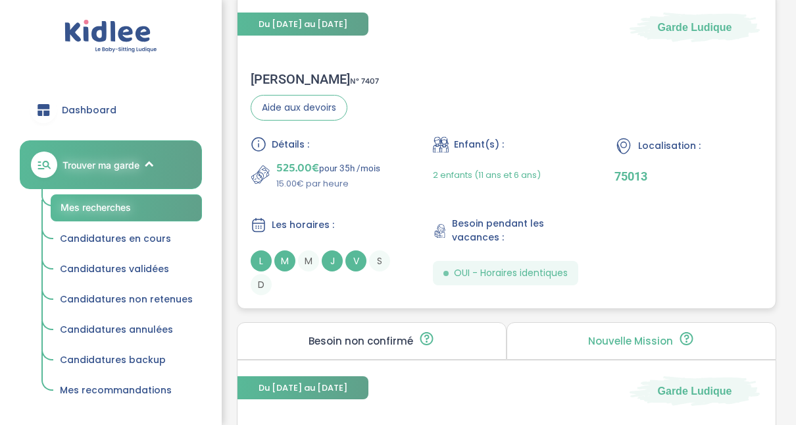
click at [284, 75] on div "Celine P . N° 7407" at bounding box center [315, 79] width 128 height 16
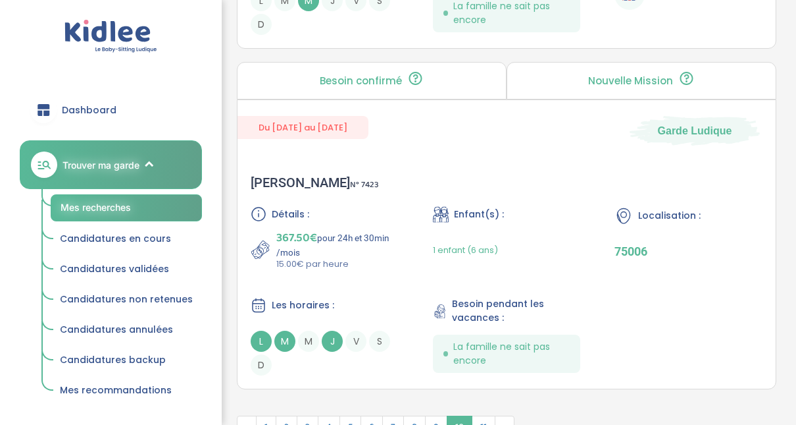
scroll to position [3812, 0]
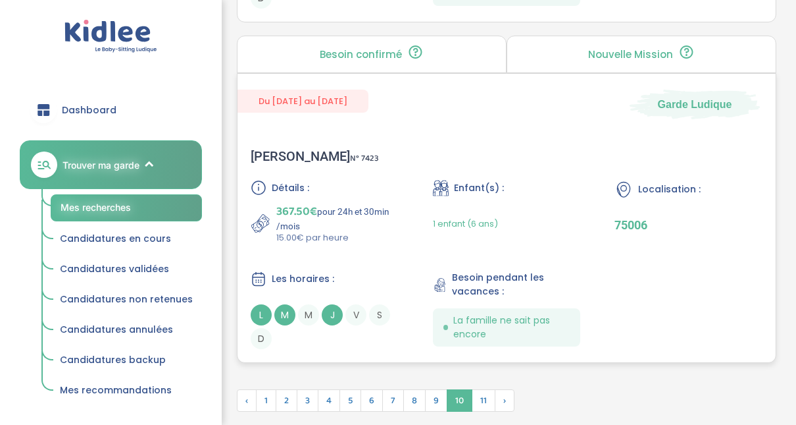
click at [278, 148] on div "Boissy S . N° 7423" at bounding box center [315, 156] width 128 height 16
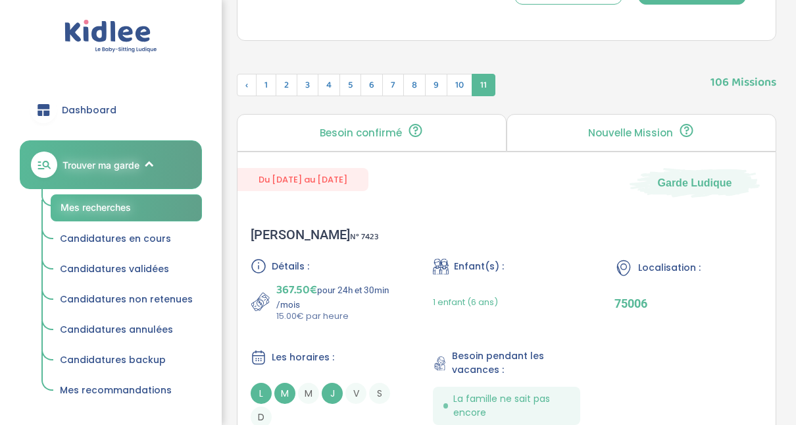
scroll to position [430, 0]
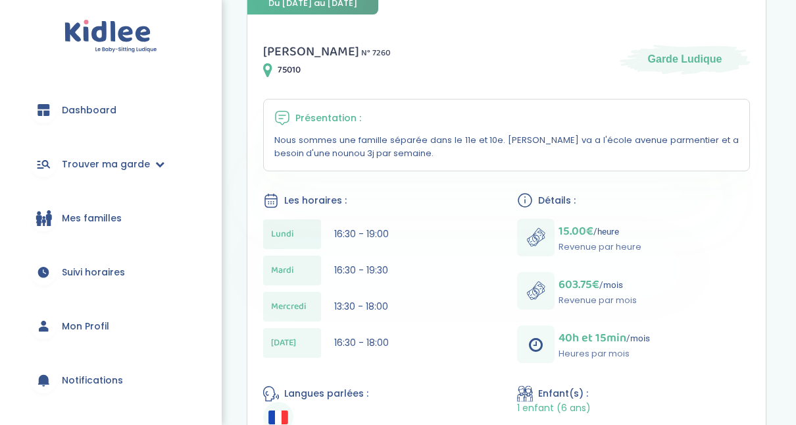
click at [796, 183] on html "trouver ma garde Dashboard Mon profil Mes famille Mes documents Dashboard Trouv…" at bounding box center [398, 293] width 796 height 1009
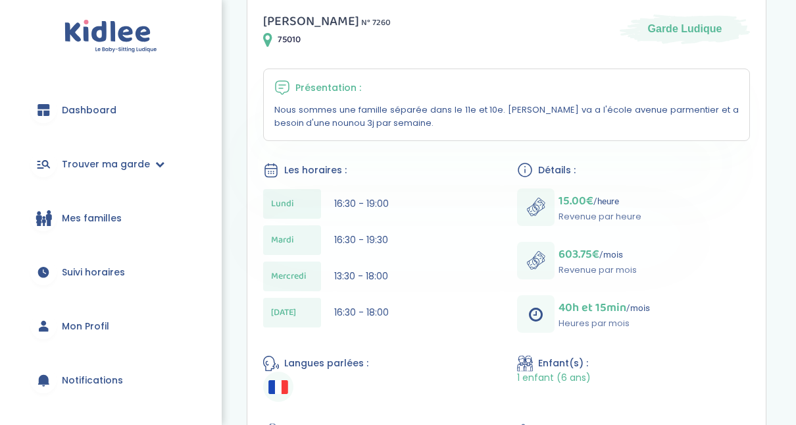
scroll to position [240, 0]
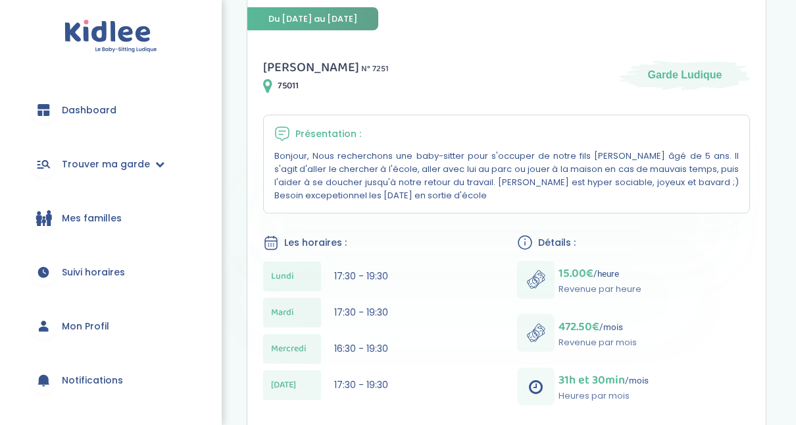
scroll to position [184, 0]
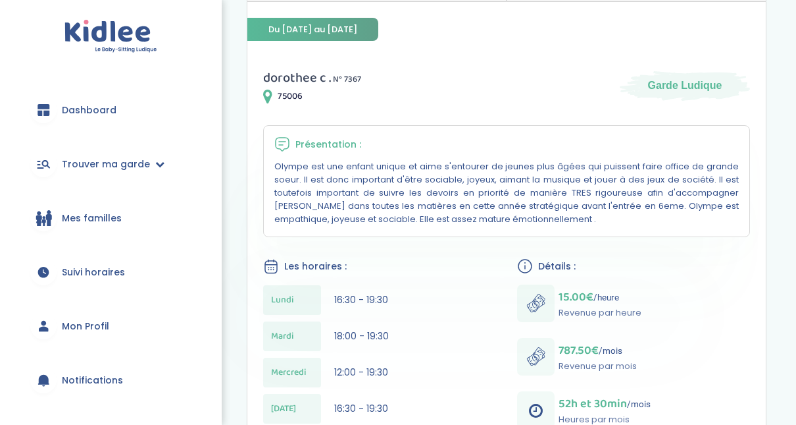
scroll to position [158, 0]
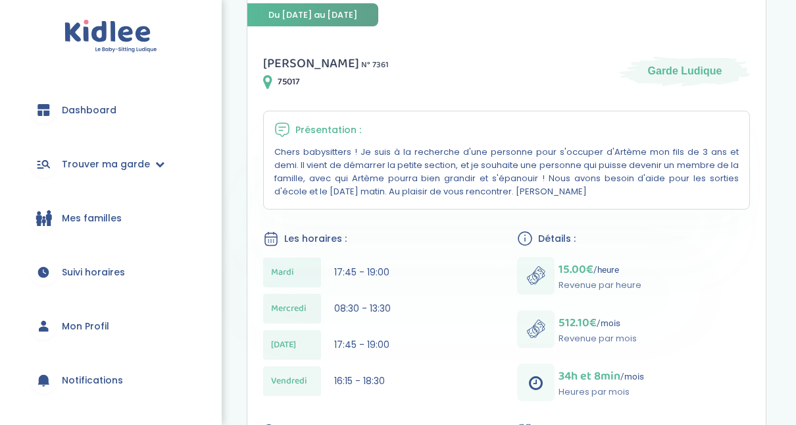
scroll to position [199, 0]
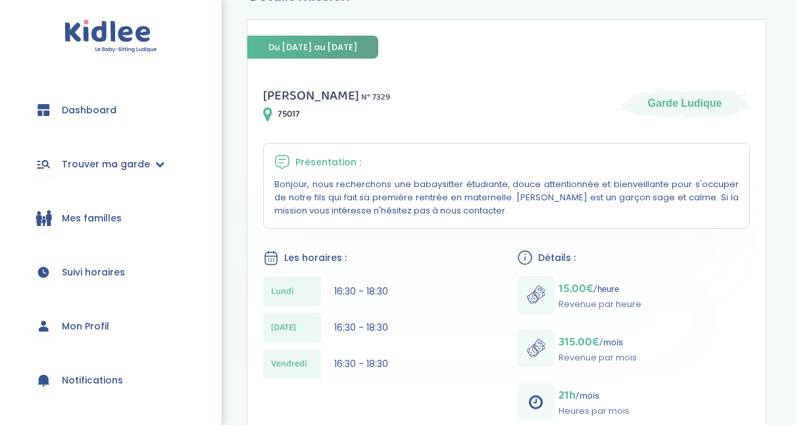
scroll to position [132, 0]
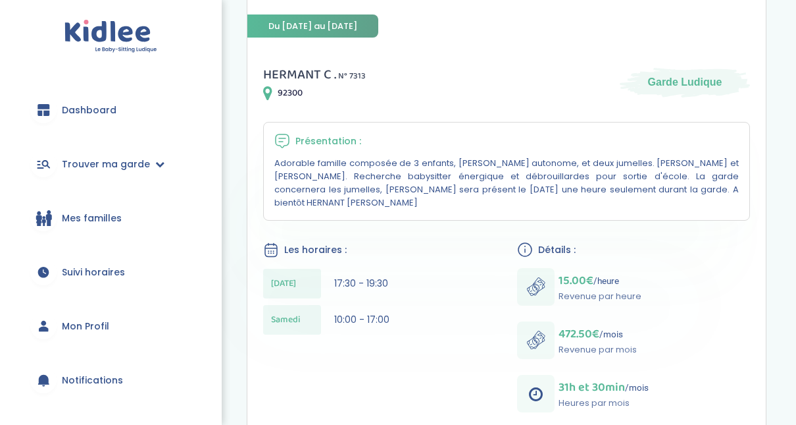
scroll to position [147, 0]
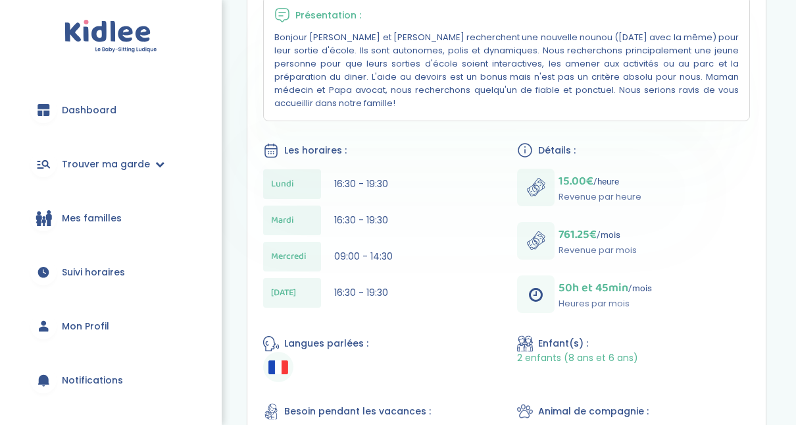
scroll to position [316, 0]
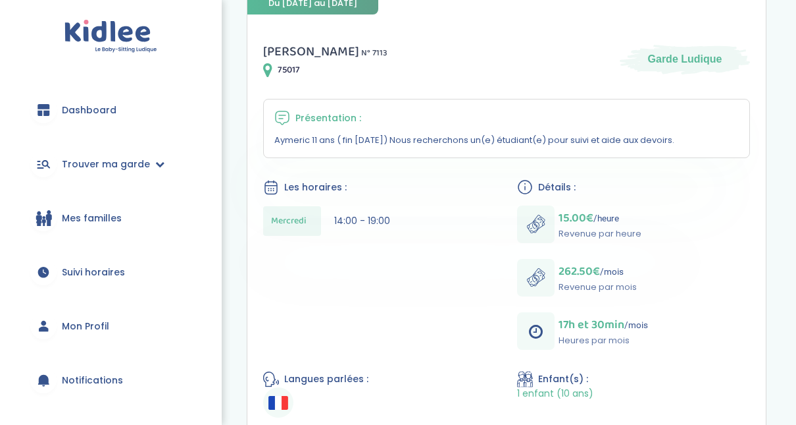
scroll to position [237, 0]
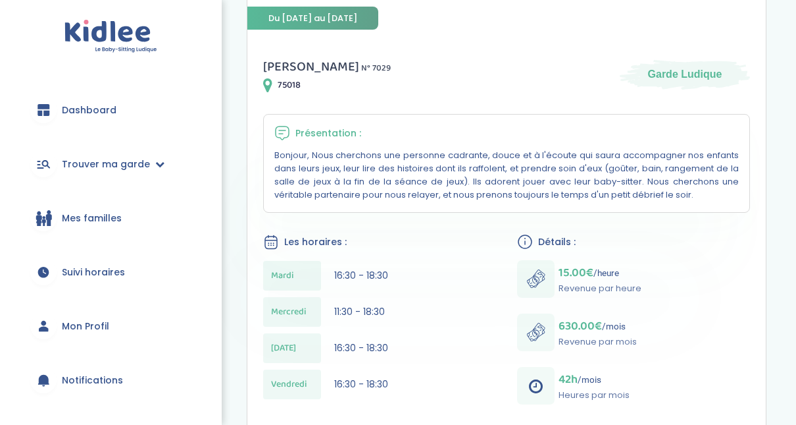
scroll to position [132, 0]
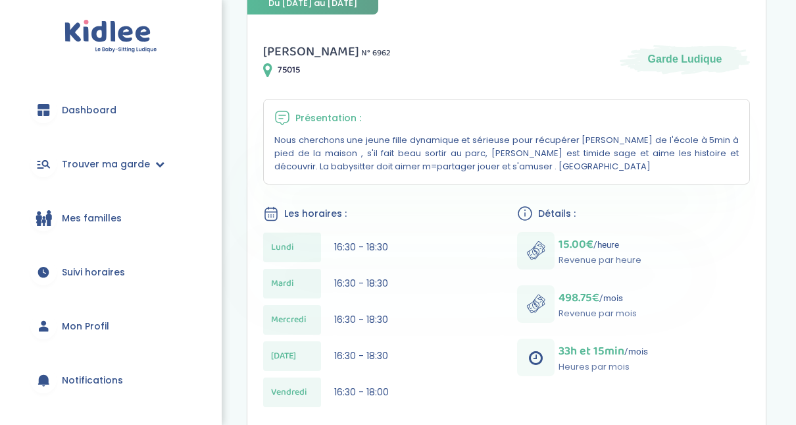
scroll to position [237, 0]
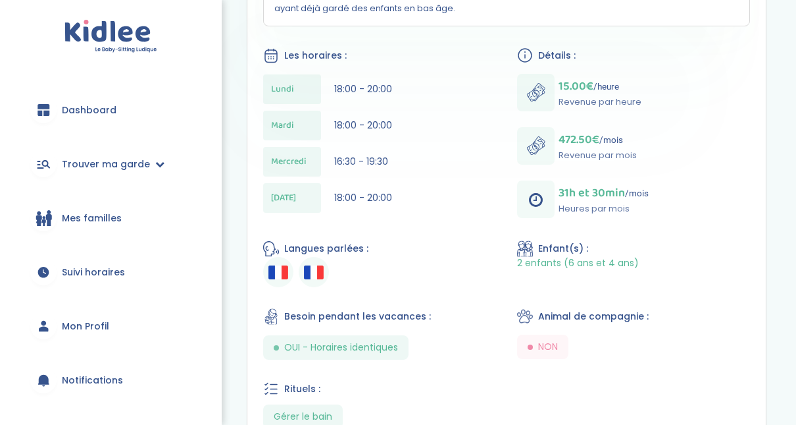
scroll to position [448, 0]
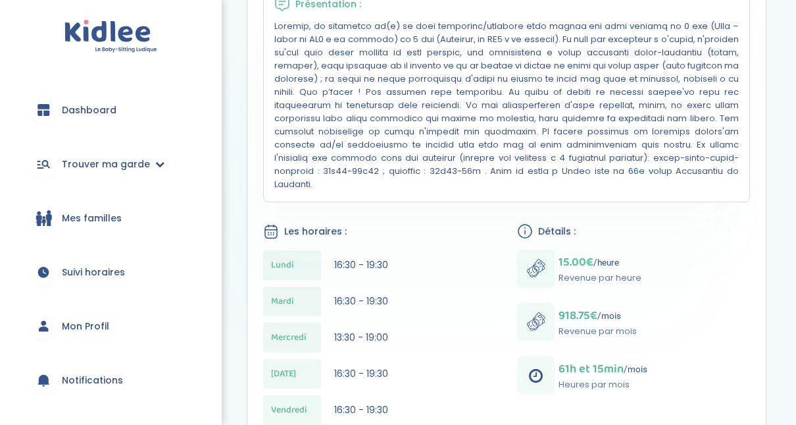
scroll to position [298, 0]
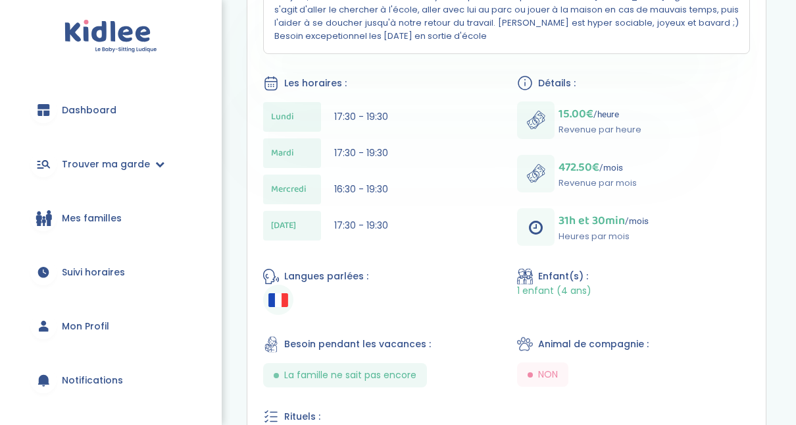
scroll to position [316, 0]
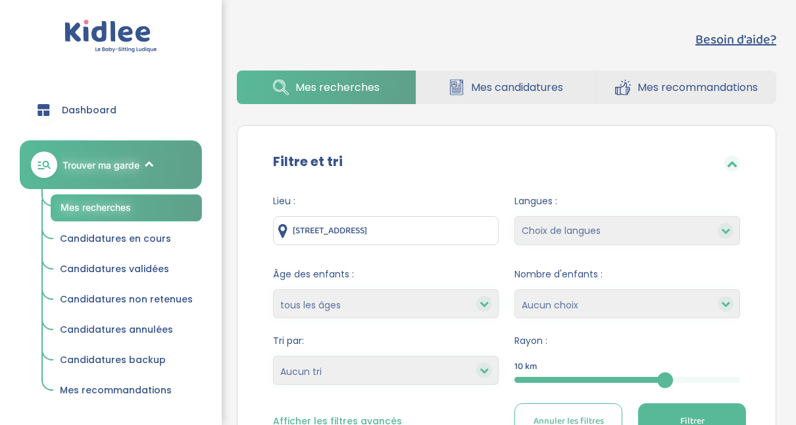
click at [83, 111] on span "Dashboard" at bounding box center [89, 110] width 55 height 14
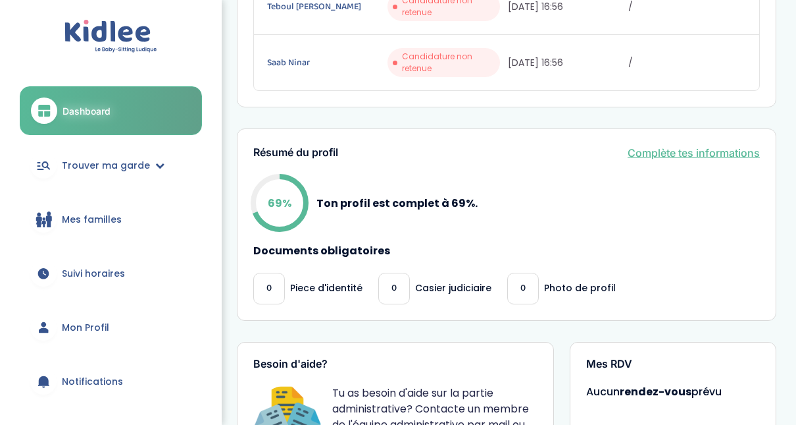
scroll to position [351, 0]
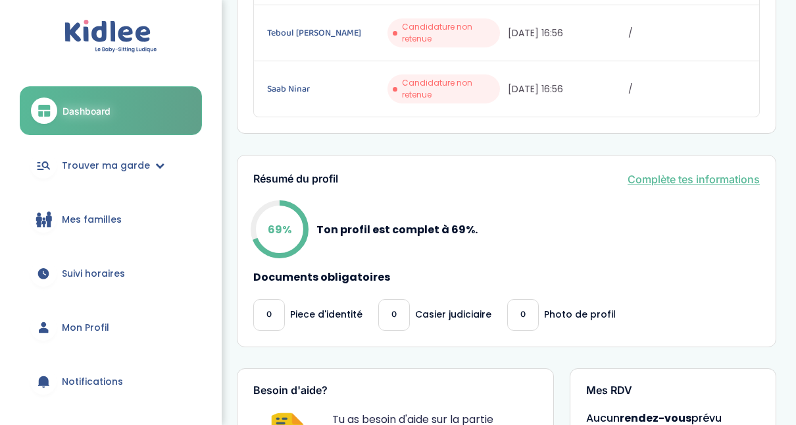
click at [684, 171] on link "Complète tes informations" at bounding box center [694, 179] width 132 height 16
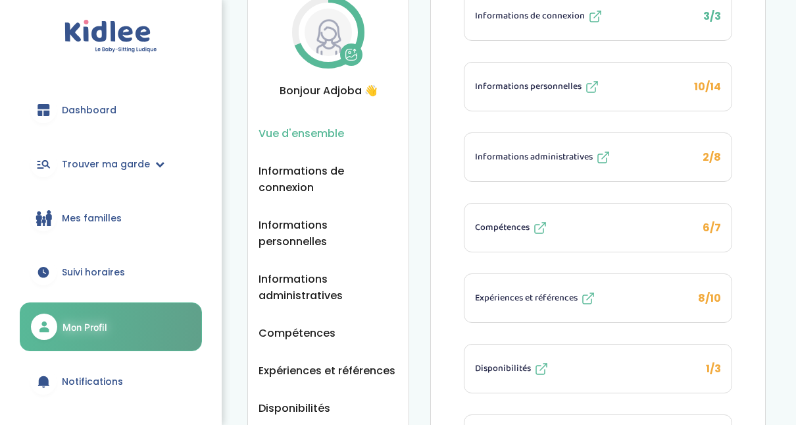
scroll to position [71, 0]
click at [670, 97] on button "Informations personnelles 10/14" at bounding box center [598, 87] width 267 height 48
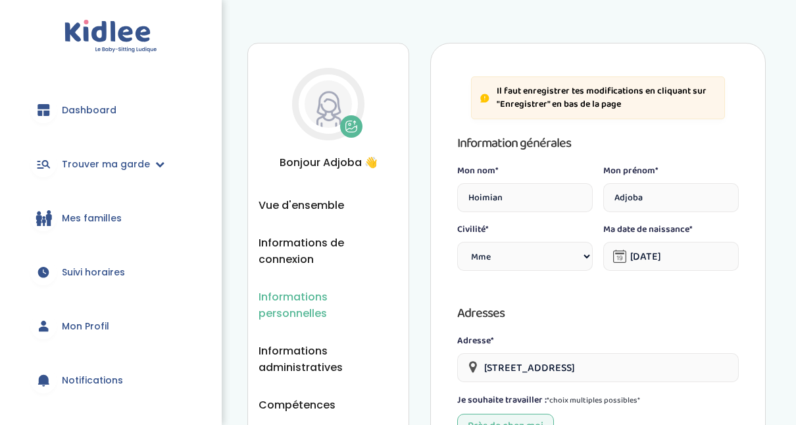
select select "1"
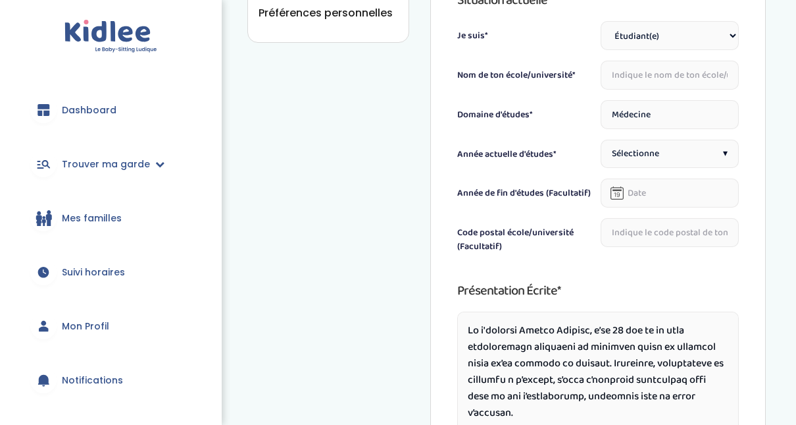
scroll to position [511, 0]
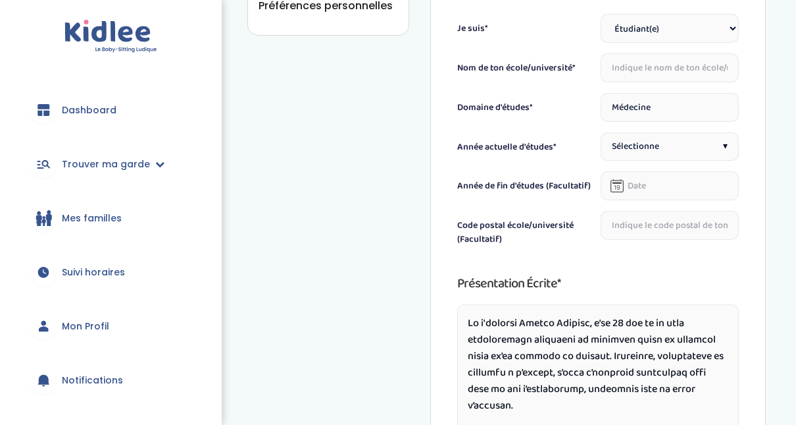
click at [710, 69] on input "text" at bounding box center [670, 67] width 138 height 29
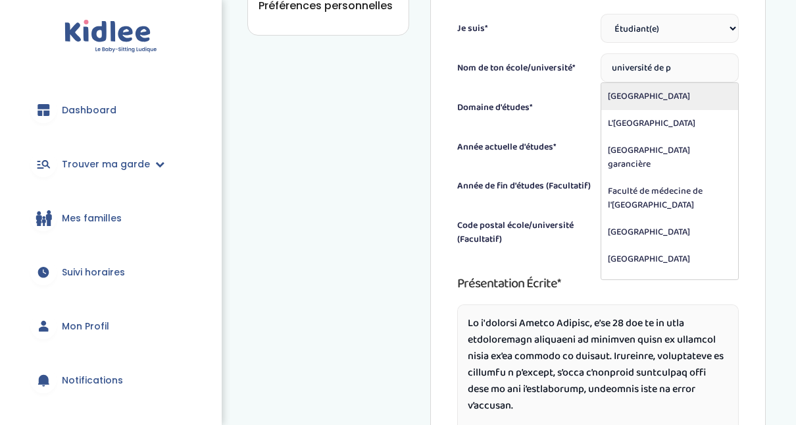
type input "[GEOGRAPHIC_DATA]"
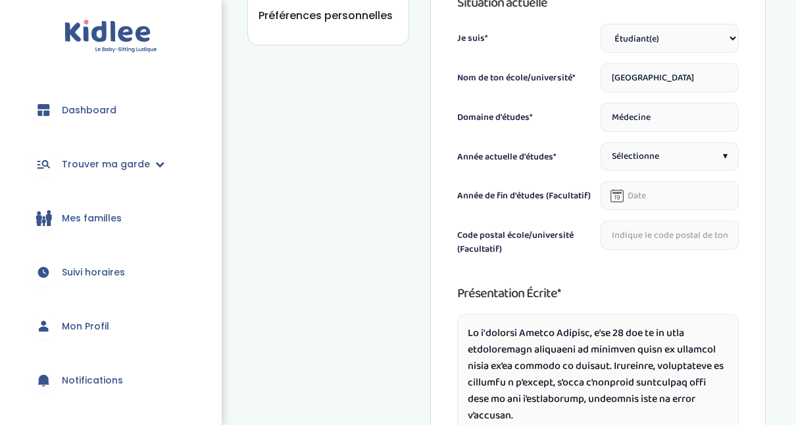
scroll to position [488, 0]
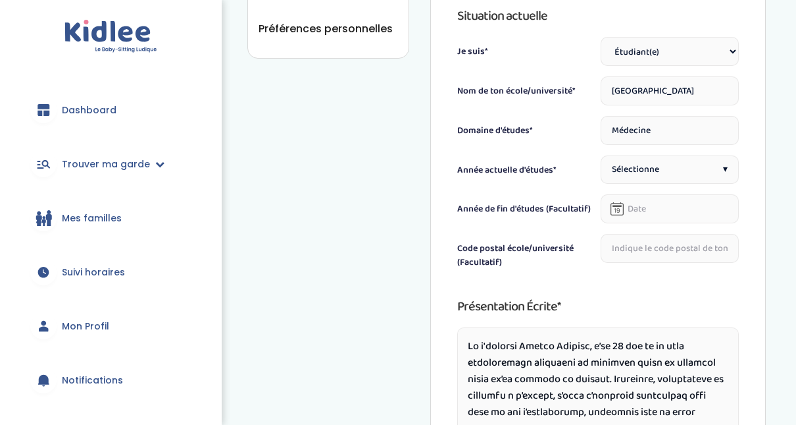
click at [731, 164] on div "Sélectionne ▾" at bounding box center [670, 169] width 138 height 28
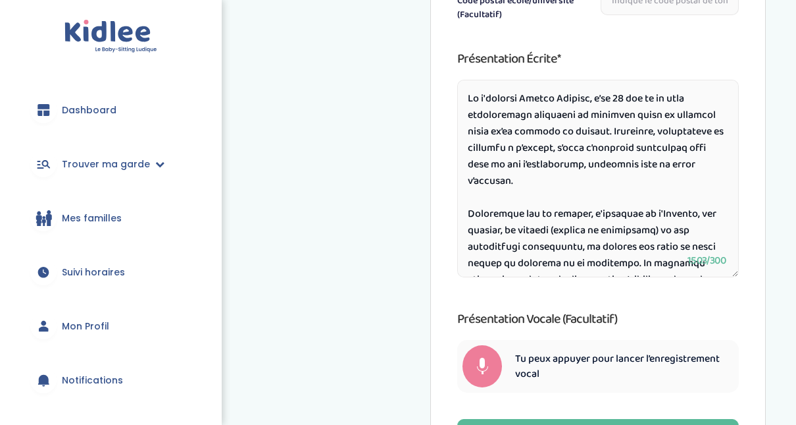
scroll to position [749, 0]
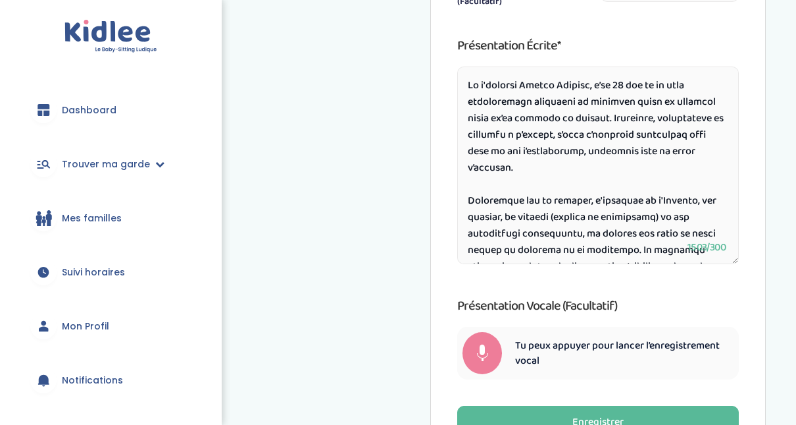
drag, startPoint x: 647, startPoint y: 120, endPoint x: 515, endPoint y: 121, distance: 131.6
click at [515, 121] on textarea at bounding box center [598, 164] width 282 height 197
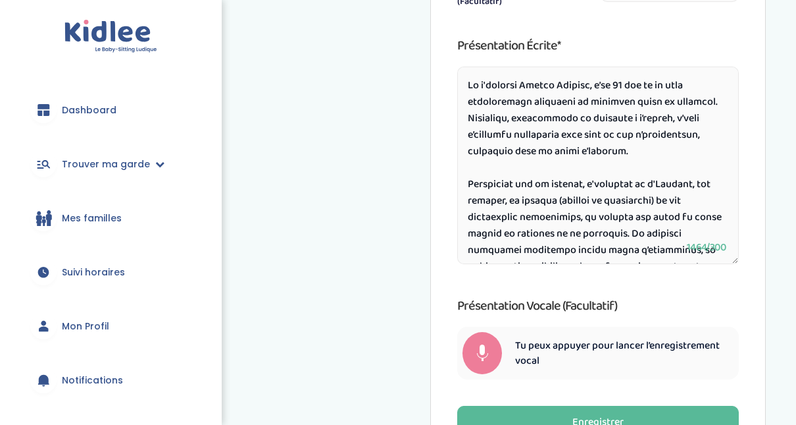
click at [516, 118] on textarea at bounding box center [598, 164] width 282 height 197
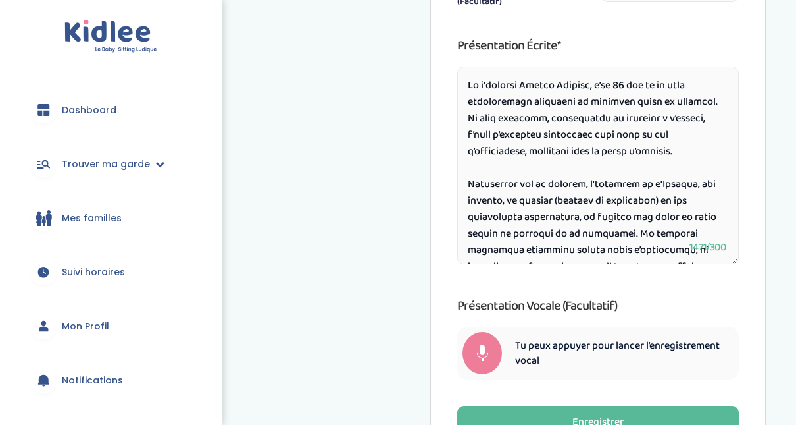
drag, startPoint x: 548, startPoint y: 120, endPoint x: 596, endPoint y: 124, distance: 48.2
click at [596, 124] on textarea at bounding box center [598, 164] width 282 height 197
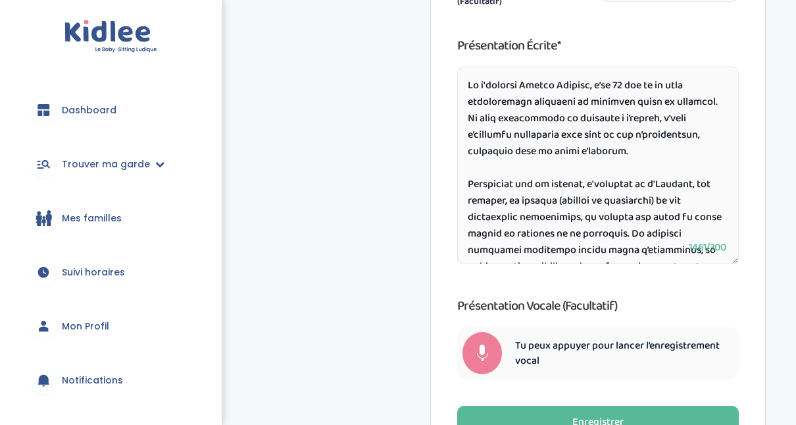
click at [634, 121] on textarea at bounding box center [598, 164] width 282 height 197
drag, startPoint x: 663, startPoint y: 120, endPoint x: 707, endPoint y: 136, distance: 46.8
click at [707, 136] on textarea at bounding box center [598, 164] width 282 height 197
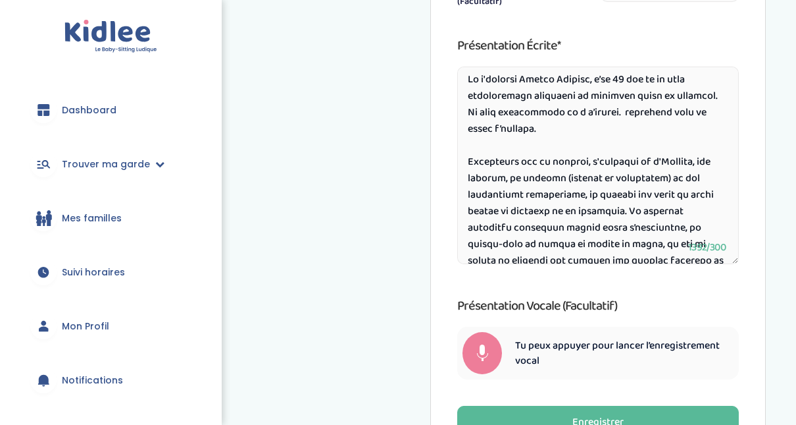
scroll to position [0, 0]
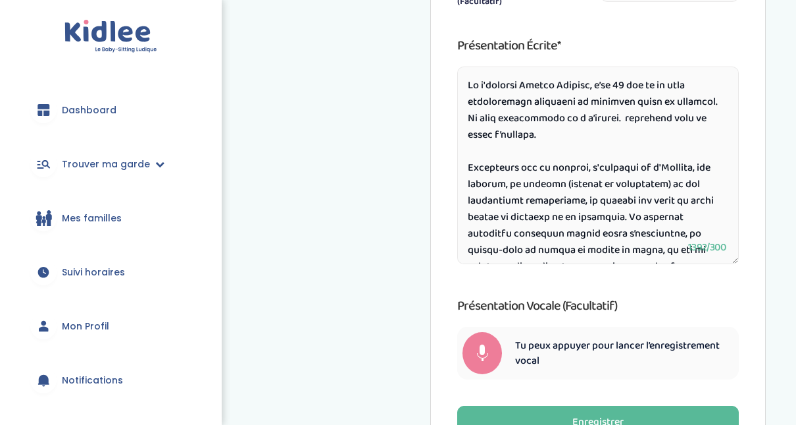
drag, startPoint x: 466, startPoint y: 136, endPoint x: 665, endPoint y: 157, distance: 200.5
click at [665, 157] on textarea at bounding box center [598, 164] width 282 height 197
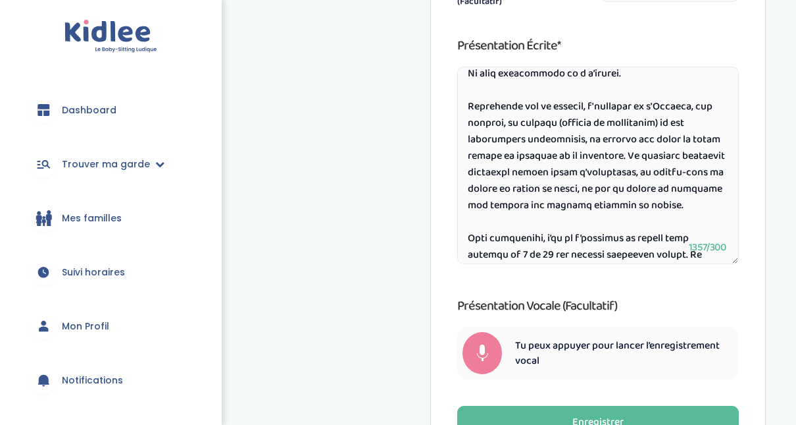
scroll to position [36, 0]
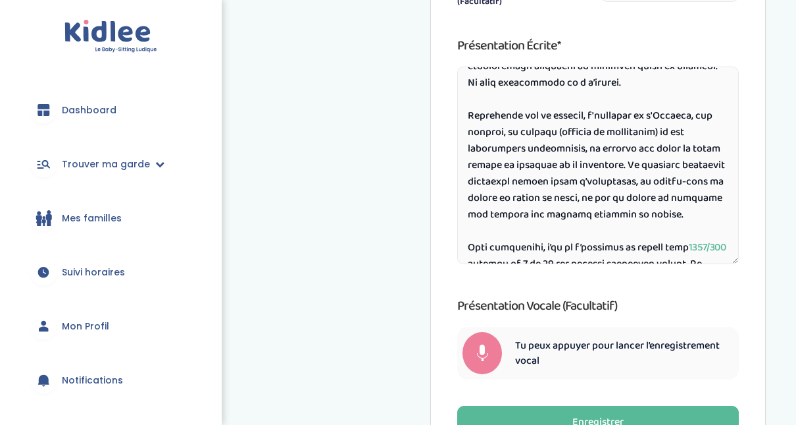
click at [507, 117] on textarea at bounding box center [598, 164] width 282 height 197
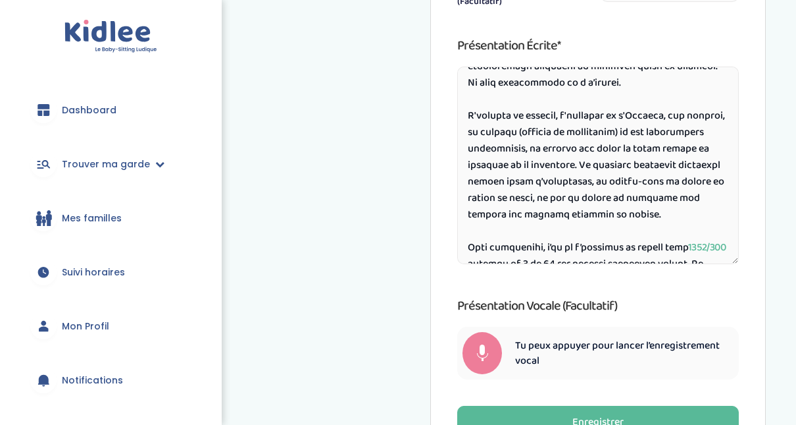
click at [507, 117] on textarea at bounding box center [598, 164] width 282 height 197
click at [496, 116] on textarea at bounding box center [598, 164] width 282 height 197
click at [501, 118] on textarea at bounding box center [598, 164] width 282 height 197
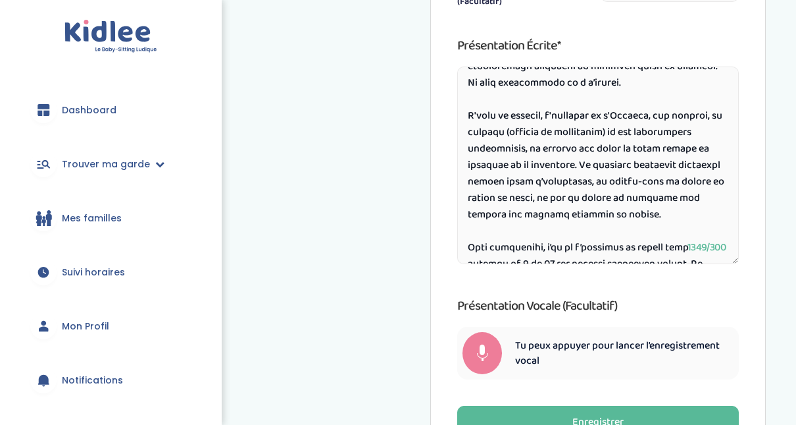
click at [518, 153] on textarea at bounding box center [598, 164] width 282 height 197
drag, startPoint x: 523, startPoint y: 151, endPoint x: 588, endPoint y: 156, distance: 64.7
click at [588, 156] on textarea at bounding box center [598, 164] width 282 height 197
click at [655, 168] on textarea at bounding box center [598, 164] width 282 height 197
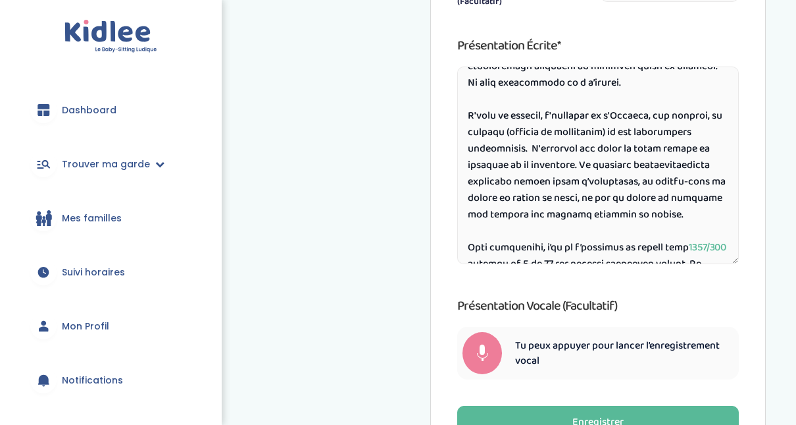
click at [679, 170] on textarea at bounding box center [598, 164] width 282 height 197
click at [673, 168] on textarea at bounding box center [598, 164] width 282 height 197
click at [609, 178] on textarea at bounding box center [598, 164] width 282 height 197
click at [692, 180] on textarea at bounding box center [598, 164] width 282 height 197
click at [640, 188] on textarea at bounding box center [598, 164] width 282 height 197
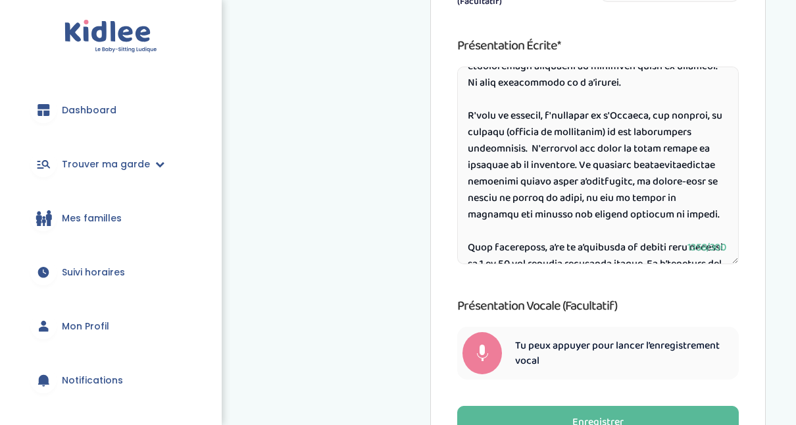
click at [640, 188] on textarea at bounding box center [598, 164] width 282 height 197
click at [643, 207] on textarea at bounding box center [598, 164] width 282 height 197
click at [543, 121] on textarea at bounding box center [598, 164] width 282 height 197
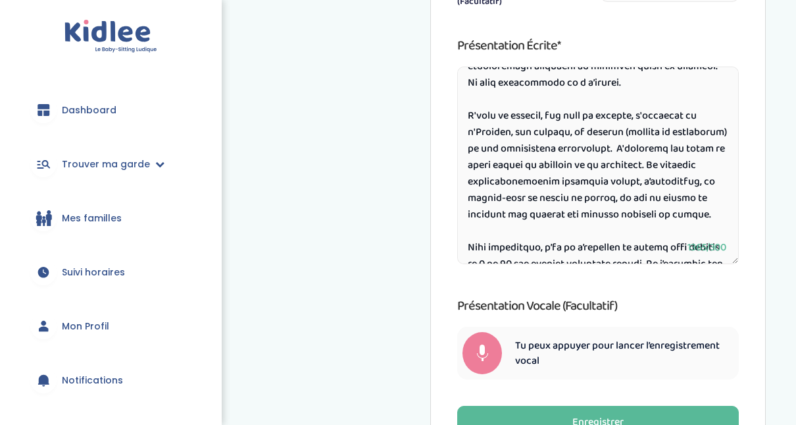
click at [688, 203] on textarea at bounding box center [598, 164] width 282 height 197
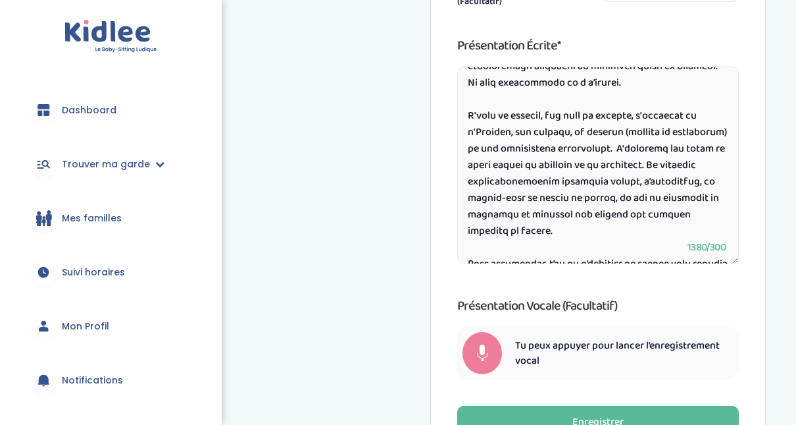
click at [623, 244] on textarea at bounding box center [598, 164] width 282 height 197
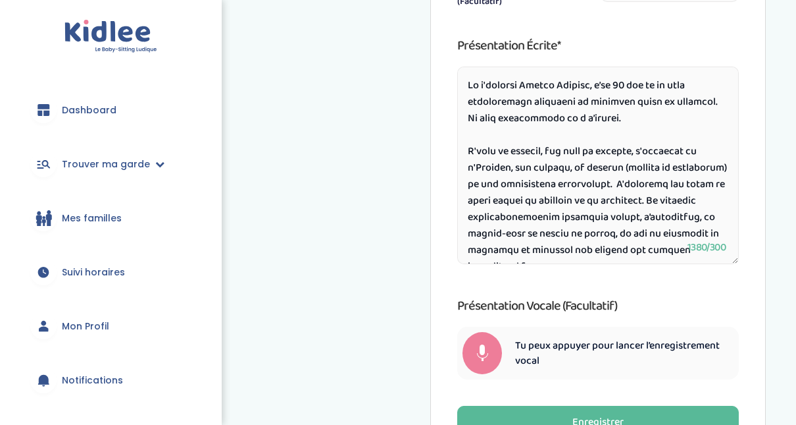
click at [606, 240] on textarea at bounding box center [598, 164] width 282 height 197
type textarea "Je m'appelle Adjoba Hoimian, j’ai 20 ans et je suis actuellement étudiante en d…"
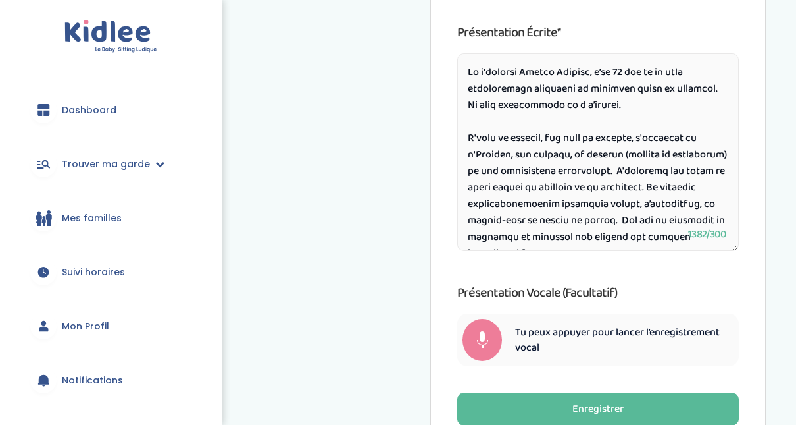
click at [623, 224] on textarea at bounding box center [598, 151] width 282 height 197
click at [640, 226] on textarea at bounding box center [598, 151] width 282 height 197
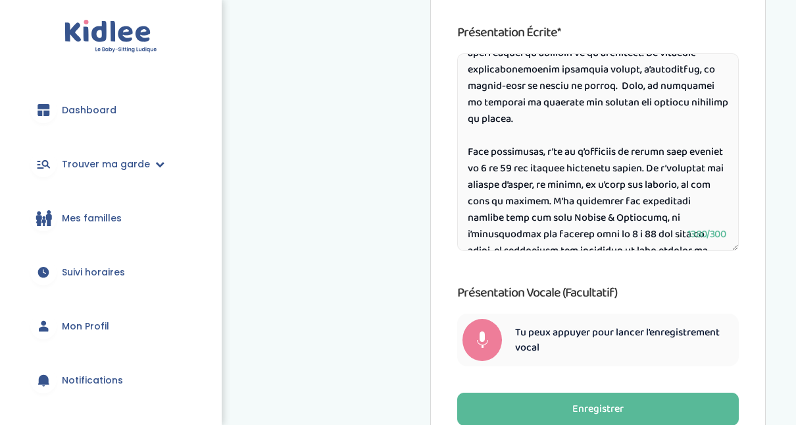
scroll to position [153, 0]
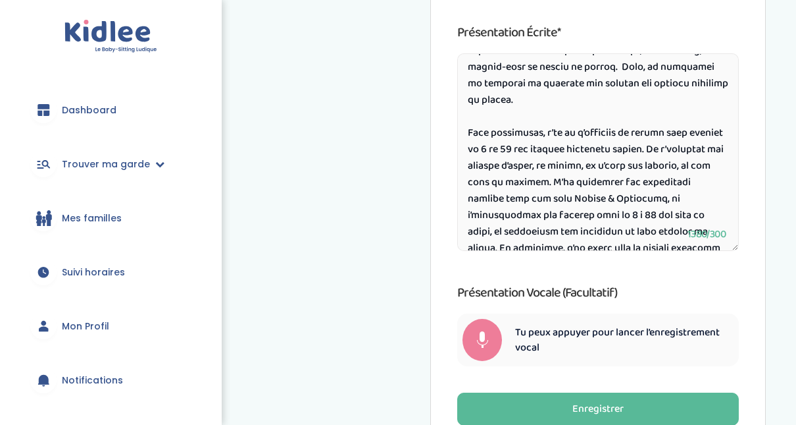
click at [518, 106] on textarea at bounding box center [598, 151] width 282 height 197
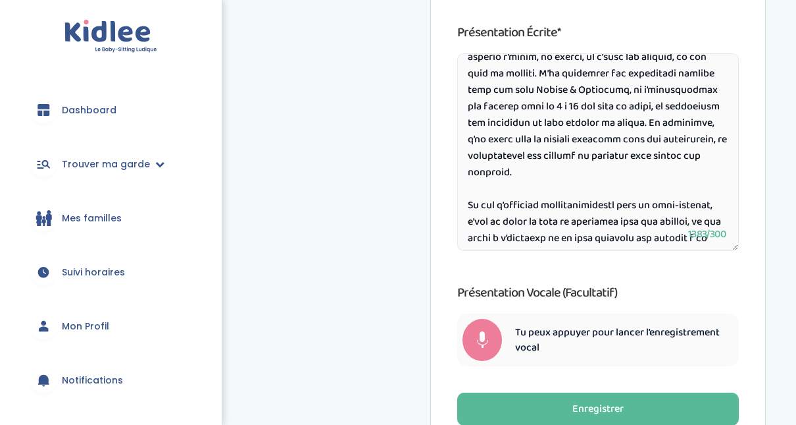
scroll to position [265, 0]
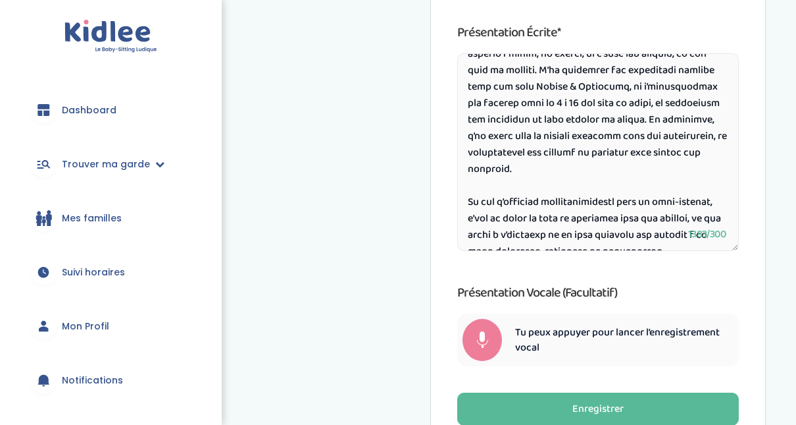
click at [476, 113] on textarea at bounding box center [598, 151] width 282 height 197
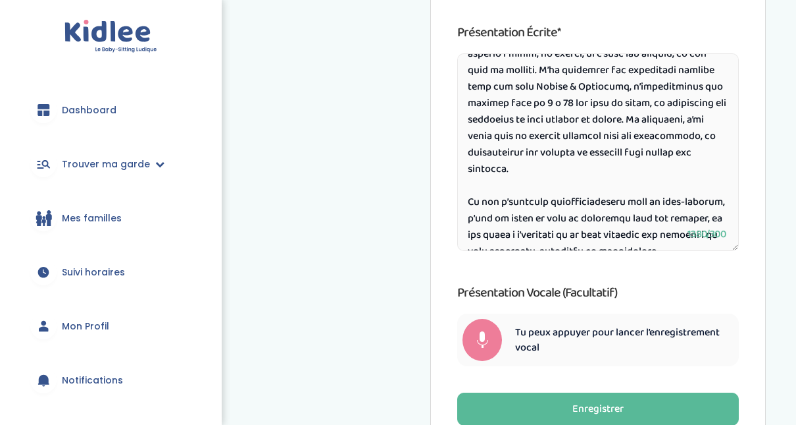
click at [500, 129] on textarea at bounding box center [598, 151] width 282 height 197
click at [631, 134] on textarea at bounding box center [598, 151] width 282 height 197
drag, startPoint x: 636, startPoint y: 132, endPoint x: 493, endPoint y: 147, distance: 144.3
click at [493, 147] on textarea at bounding box center [598, 151] width 282 height 197
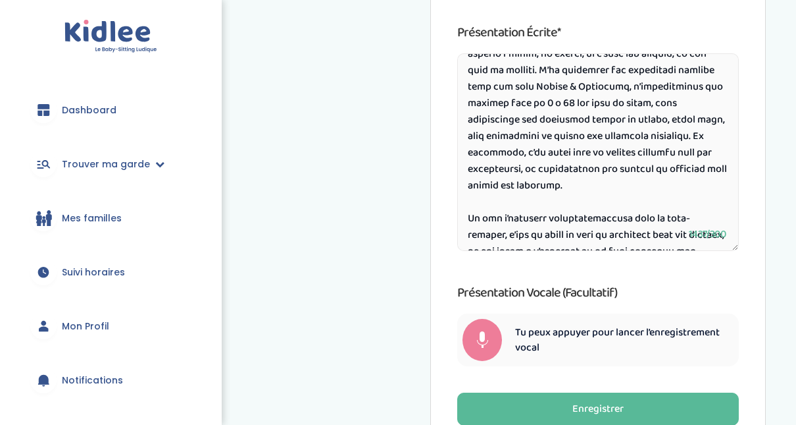
click at [704, 132] on textarea at bounding box center [598, 151] width 282 height 197
click at [495, 147] on textarea at bounding box center [598, 151] width 282 height 197
click at [592, 167] on textarea at bounding box center [598, 151] width 282 height 197
click at [626, 166] on textarea at bounding box center [598, 151] width 282 height 197
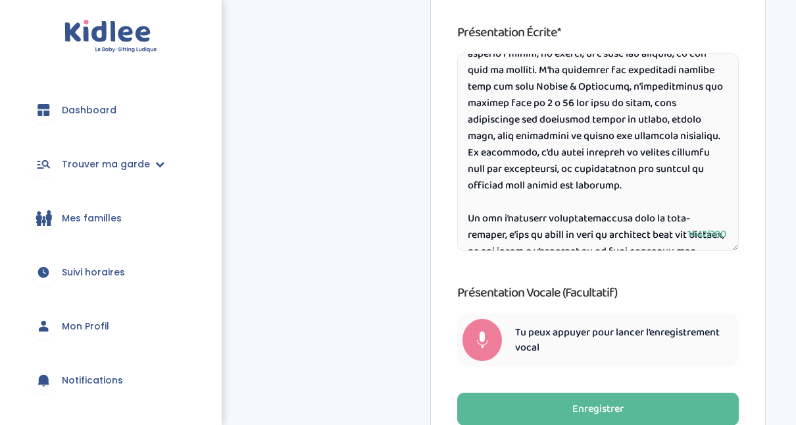
drag, startPoint x: 607, startPoint y: 183, endPoint x: 624, endPoint y: 180, distance: 16.8
click at [624, 180] on textarea at bounding box center [598, 151] width 282 height 197
click at [511, 184] on textarea at bounding box center [598, 151] width 282 height 197
click at [542, 183] on textarea at bounding box center [598, 151] width 282 height 197
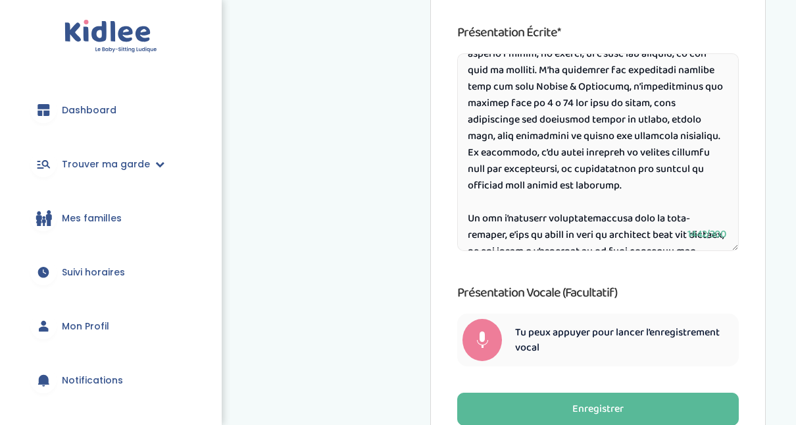
click at [542, 183] on textarea at bounding box center [598, 151] width 282 height 197
click at [632, 183] on textarea at bounding box center [598, 151] width 282 height 197
click at [527, 201] on textarea at bounding box center [598, 151] width 282 height 197
click at [602, 201] on textarea at bounding box center [598, 151] width 282 height 197
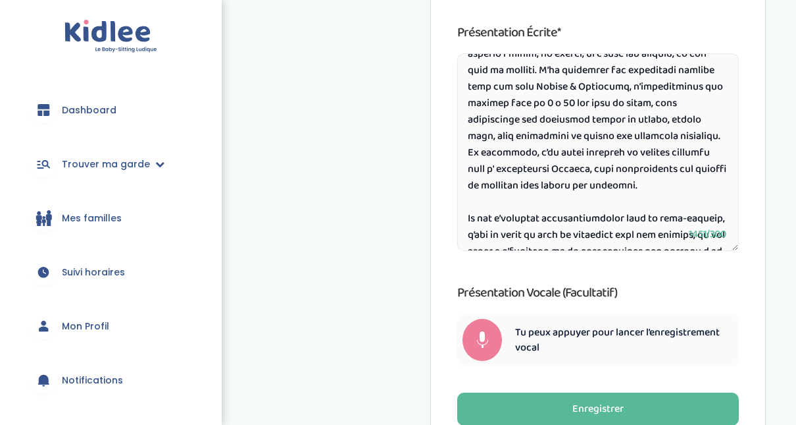
click at [602, 201] on textarea at bounding box center [598, 151] width 282 height 197
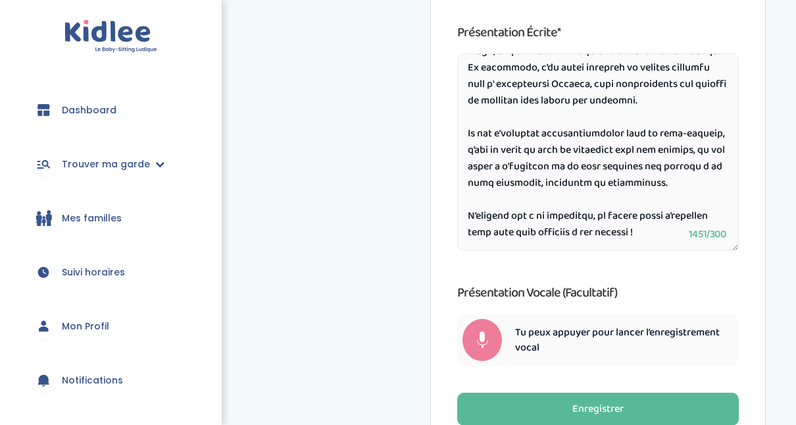
scroll to position [388, 0]
click at [473, 126] on textarea at bounding box center [598, 151] width 282 height 197
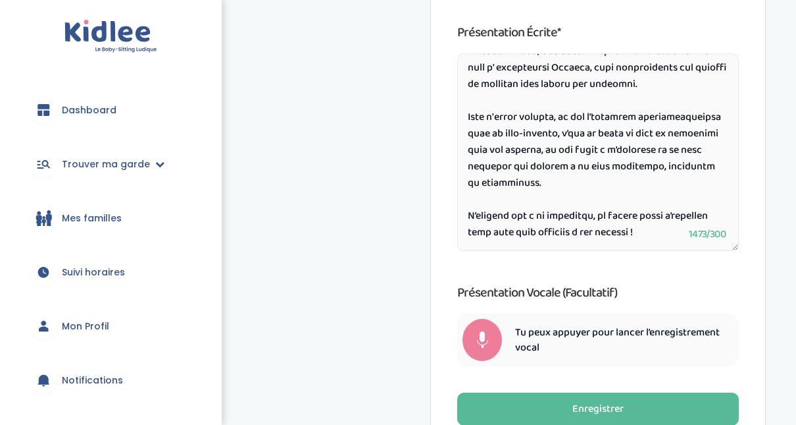
click at [546, 144] on textarea at bounding box center [598, 151] width 282 height 197
drag, startPoint x: 548, startPoint y: 146, endPoint x: 639, endPoint y: 145, distance: 91.5
click at [639, 145] on textarea at bounding box center [598, 151] width 282 height 197
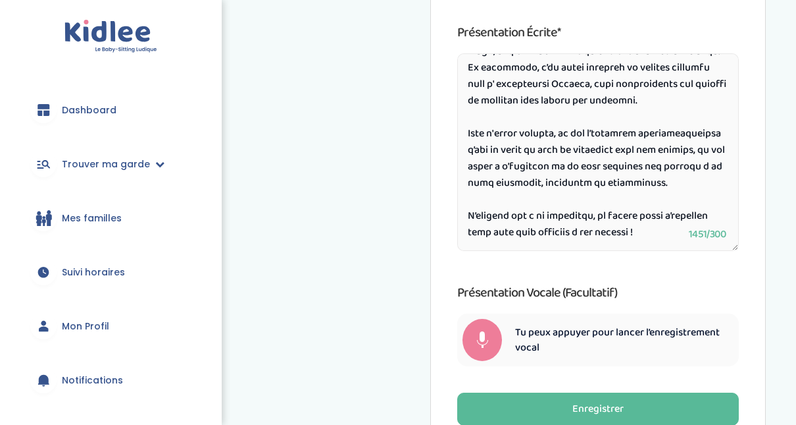
click at [618, 145] on textarea at bounding box center [598, 151] width 282 height 197
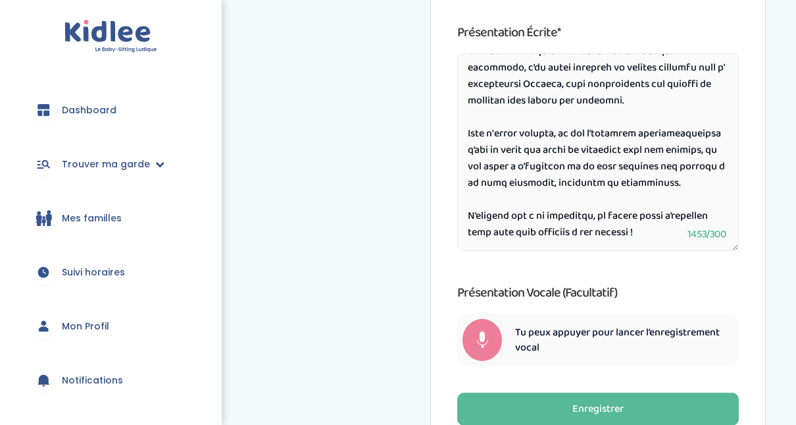
click at [471, 215] on textarea at bounding box center [598, 151] width 282 height 197
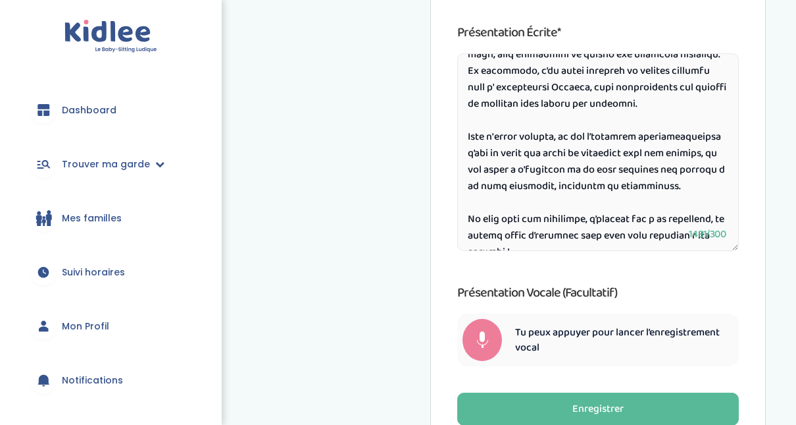
scroll to position [422, 0]
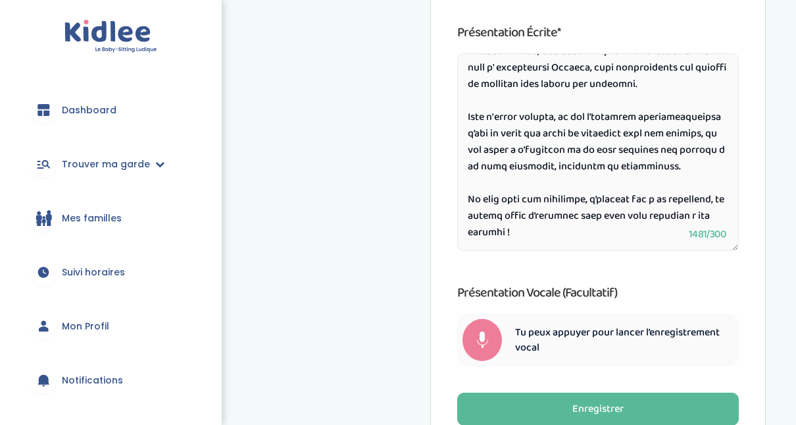
drag, startPoint x: 469, startPoint y: 71, endPoint x: 600, endPoint y: 230, distance: 206.2
click at [600, 230] on textarea at bounding box center [598, 151] width 282 height 197
click at [648, 270] on div "Présentation écrite* 1481/300 Présentation vocale (Facultatif) Tu peux appuyer …" at bounding box center [598, 194] width 282 height 344
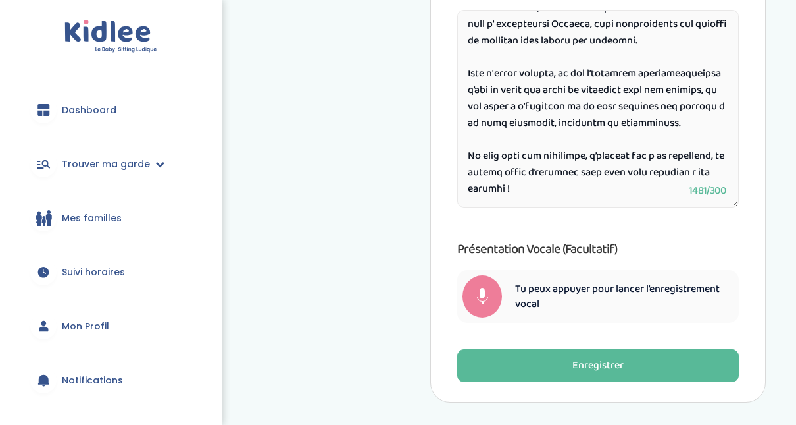
scroll to position [815, 0]
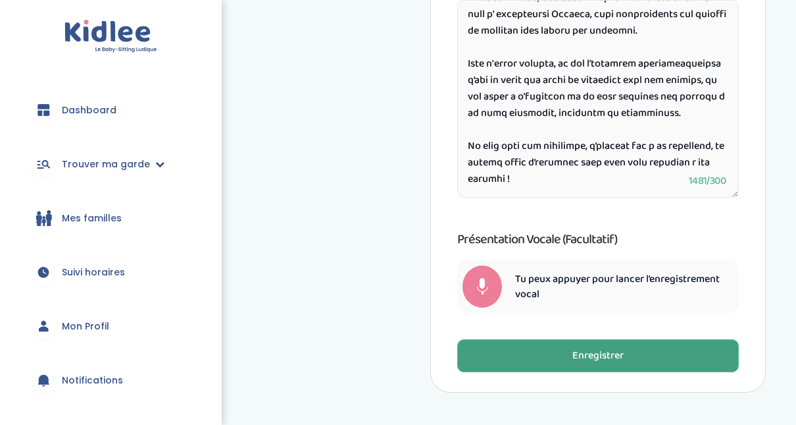
click at [665, 344] on button "Enregistrer" at bounding box center [598, 355] width 282 height 33
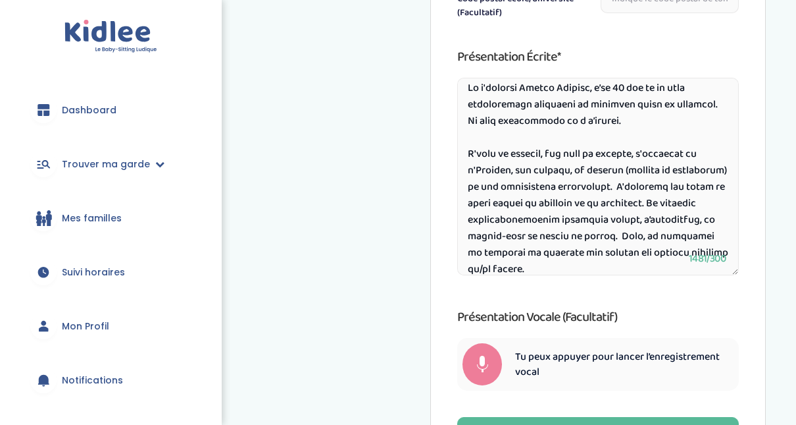
scroll to position [1, 0]
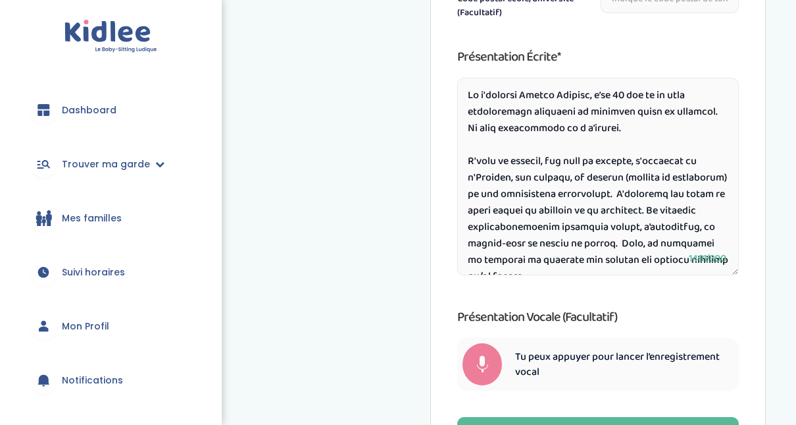
click at [626, 93] on textarea at bounding box center [598, 176] width 282 height 197
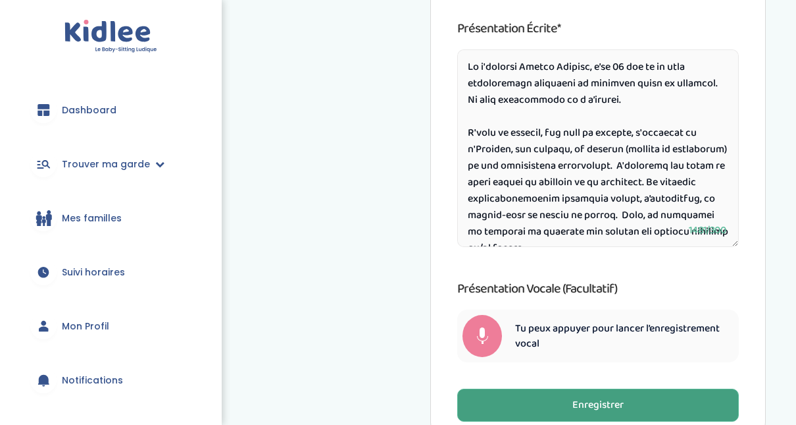
click at [640, 395] on button "Enregistrer" at bounding box center [598, 404] width 282 height 33
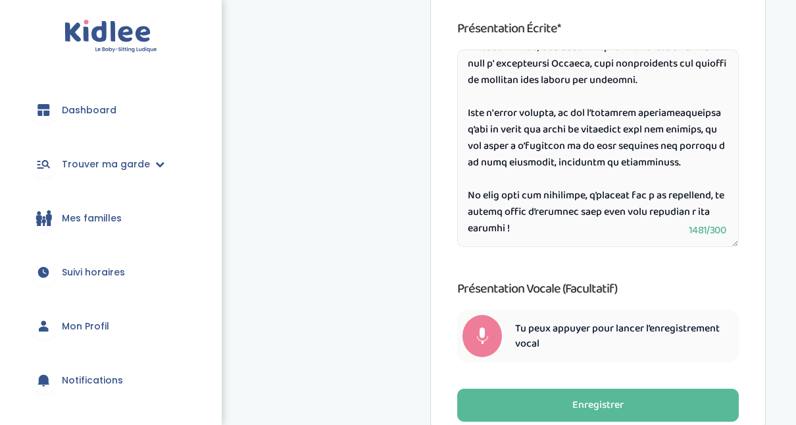
scroll to position [385, 0]
click at [665, 76] on textarea at bounding box center [598, 147] width 282 height 197
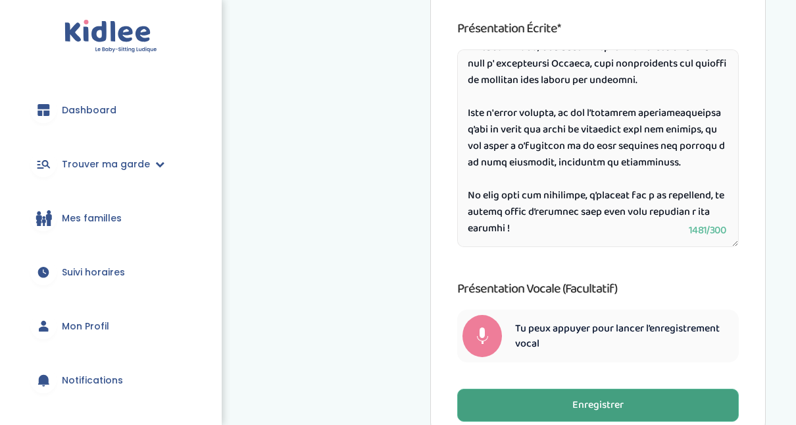
click at [594, 401] on div "Enregistrer" at bounding box center [598, 405] width 51 height 15
click at [554, 211] on textarea at bounding box center [598, 147] width 282 height 197
type textarea "Je m'appelle Adjoba Hoimian, j’ai 21 ans et je suis actuellement étudiante en d…"
click at [618, 398] on div "Enregistrer" at bounding box center [598, 405] width 51 height 15
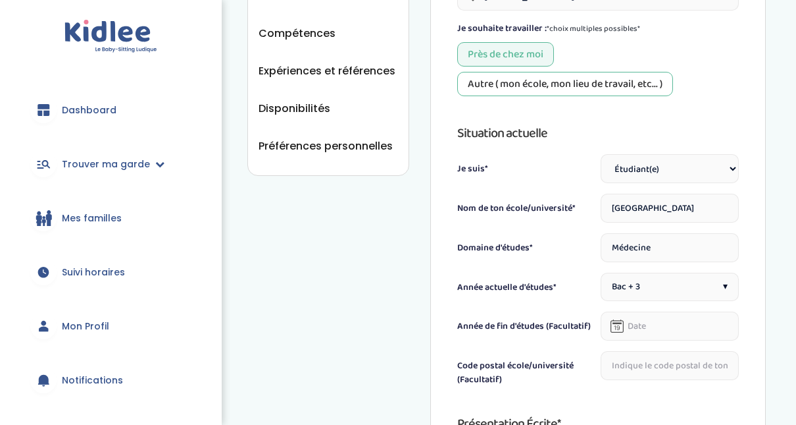
scroll to position [743, 0]
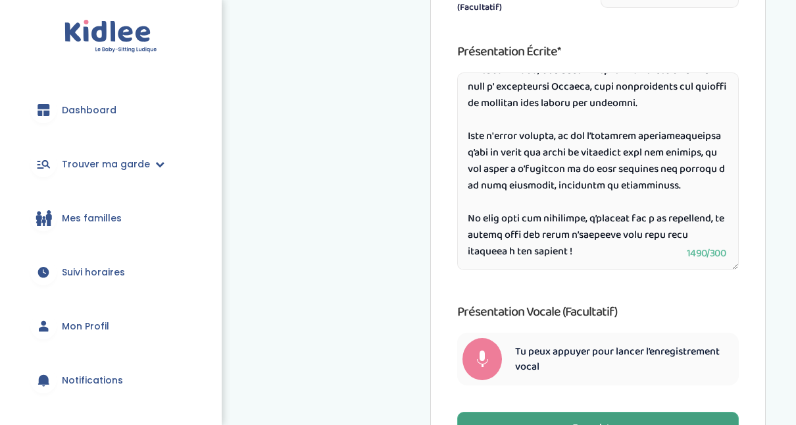
click at [651, 417] on button "Enregistrer" at bounding box center [598, 427] width 282 height 33
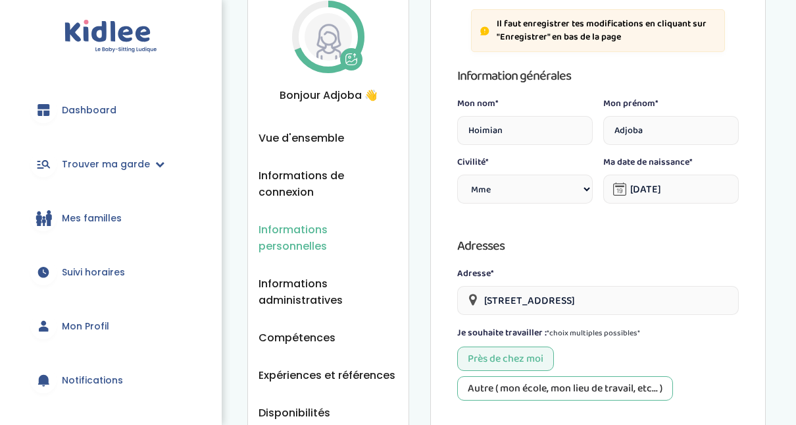
scroll to position [0, 0]
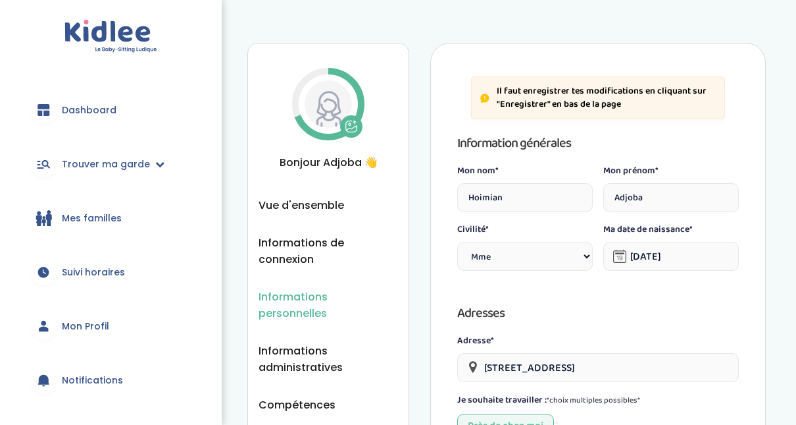
click at [70, 109] on span "Dashboard" at bounding box center [89, 110] width 55 height 14
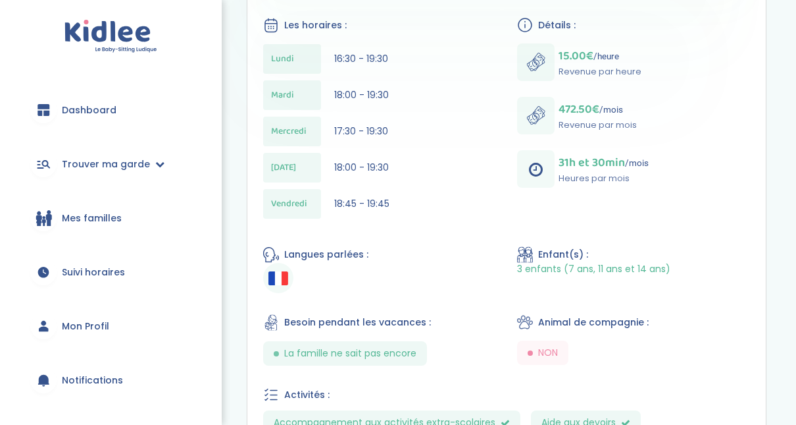
scroll to position [375, 0]
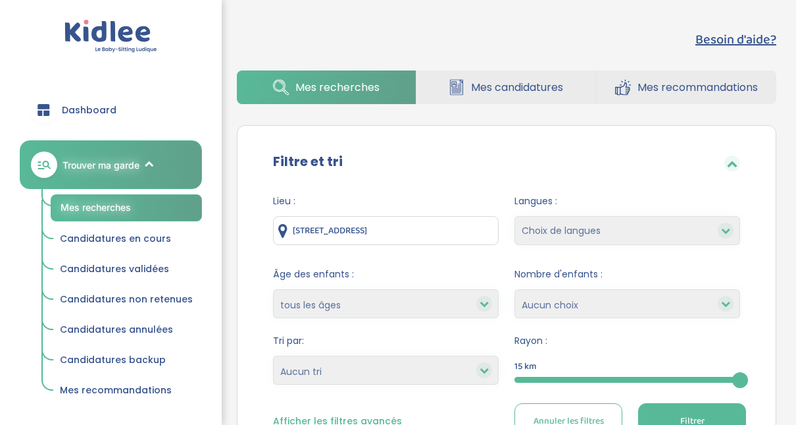
scroll to position [430, 0]
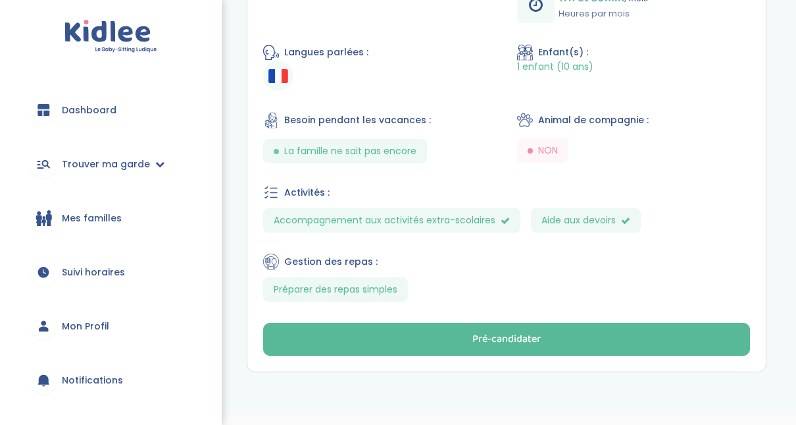
scroll to position [538, 0]
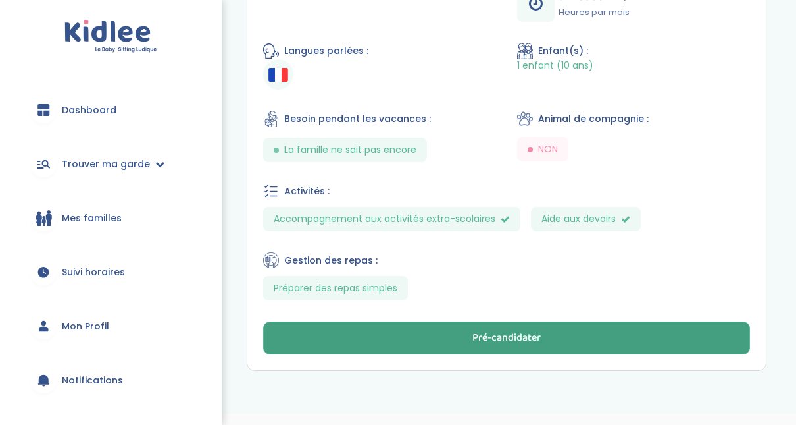
click at [673, 338] on button "Pré-candidater" at bounding box center [506, 337] width 487 height 33
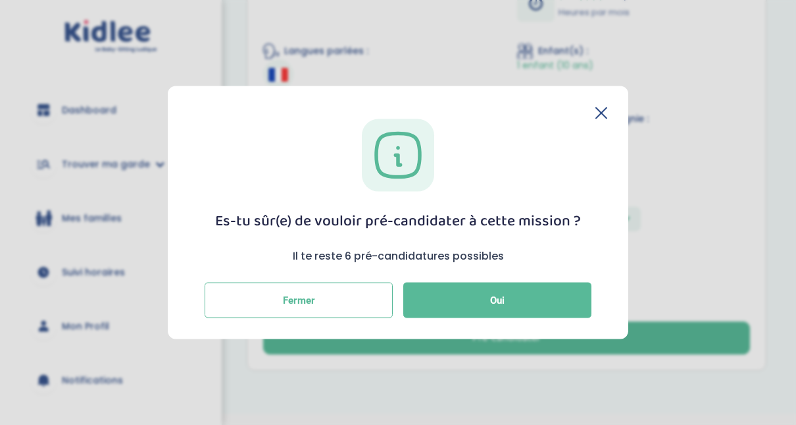
click at [598, 115] on icon at bounding box center [602, 113] width 12 height 12
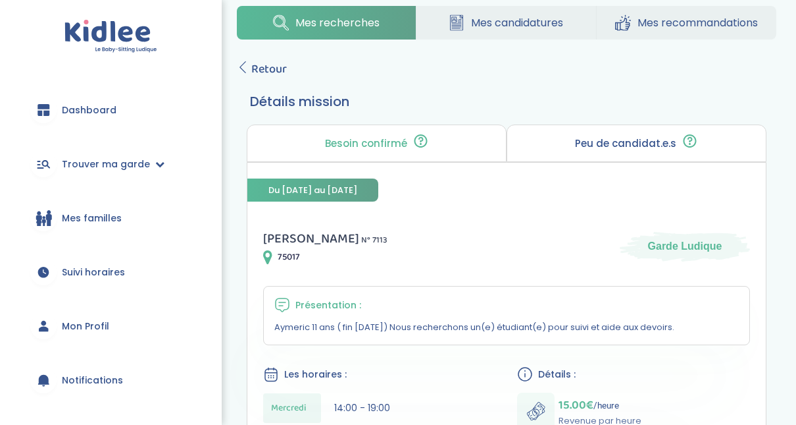
scroll to position [18, 0]
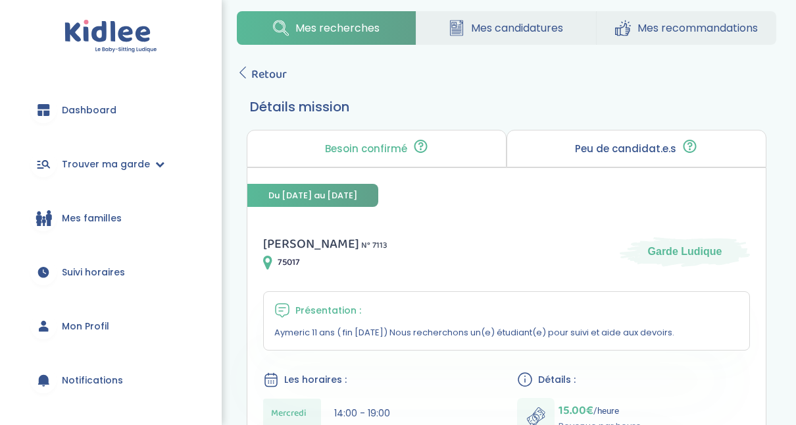
drag, startPoint x: 690, startPoint y: 143, endPoint x: 752, endPoint y: 149, distance: 62.2
click at [752, 149] on div "Peu de candidat.e.s 🔍 D’autres personnes ont déjà postulé. Tu peux encore faire…" at bounding box center [637, 149] width 260 height 38
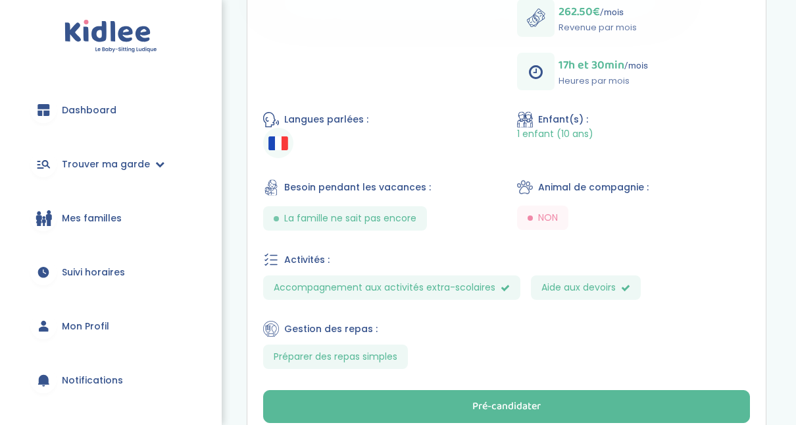
scroll to position [482, 0]
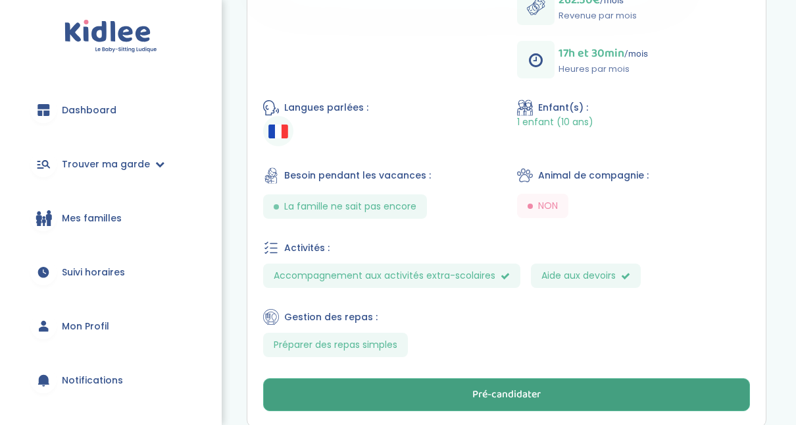
click at [619, 386] on button "Pré-candidater" at bounding box center [506, 394] width 487 height 33
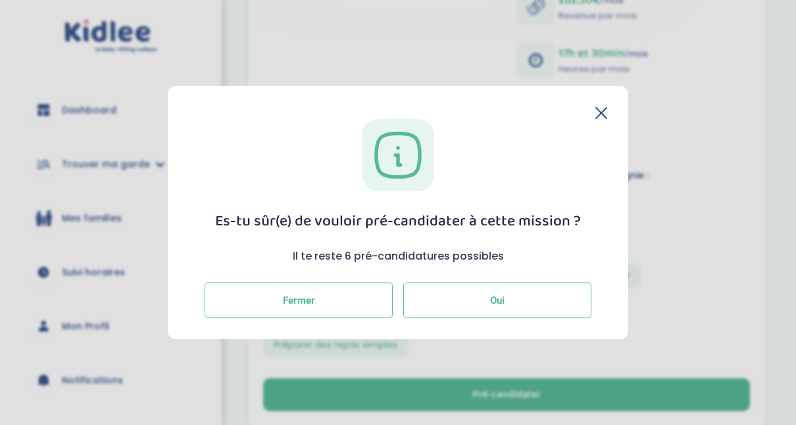
click at [546, 298] on button "Oui" at bounding box center [497, 300] width 188 height 36
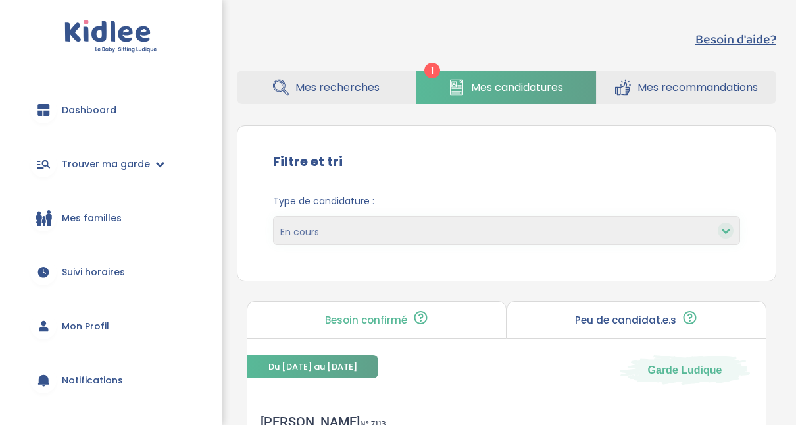
click at [689, 79] on link "Mes recommandations" at bounding box center [687, 87] width 180 height 34
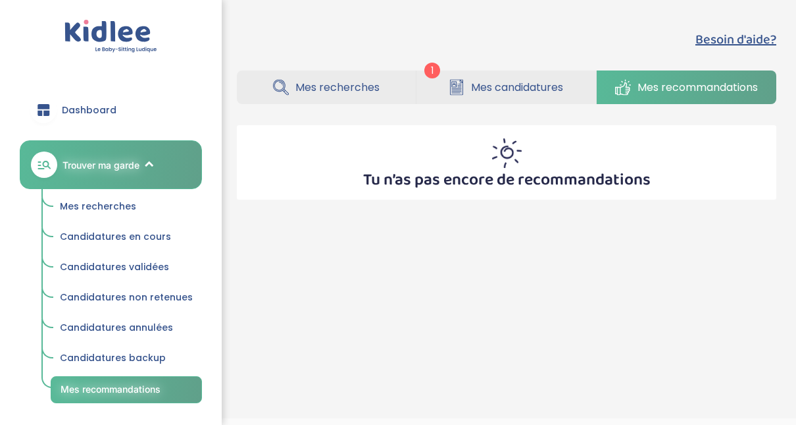
scroll to position [36, 0]
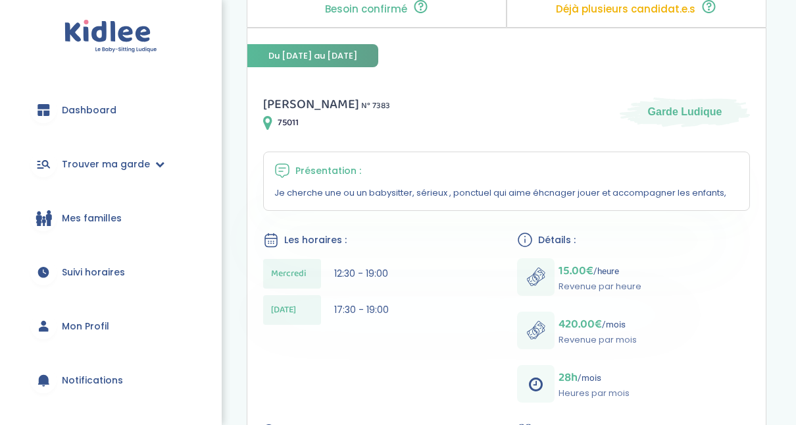
click at [796, 125] on html "trouver ma garde Dashboard Mon profil Mes famille Mes documents Dashboard Trouv…" at bounding box center [398, 356] width 796 height 1029
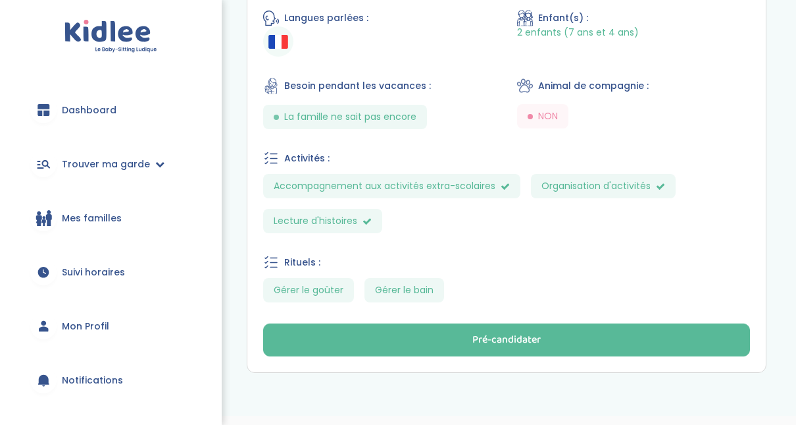
scroll to position [602, 0]
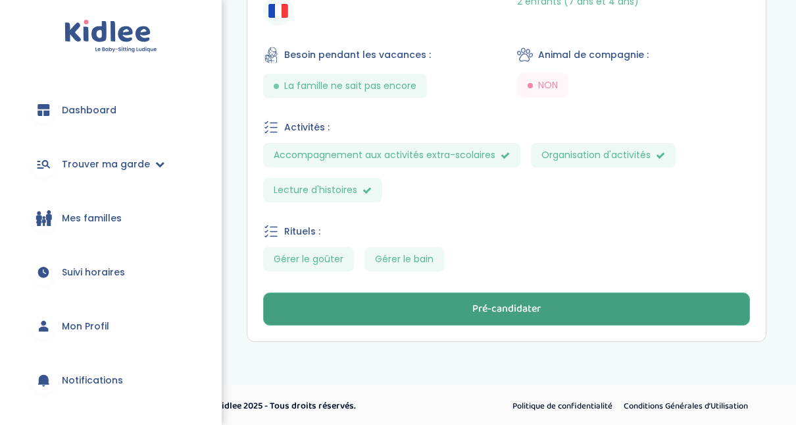
click at [669, 306] on button "Pré-candidater" at bounding box center [506, 308] width 487 height 33
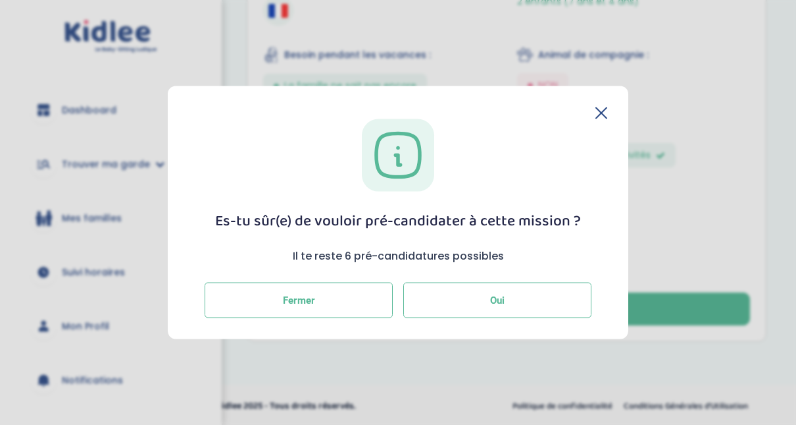
click at [559, 303] on button "Oui" at bounding box center [497, 300] width 188 height 36
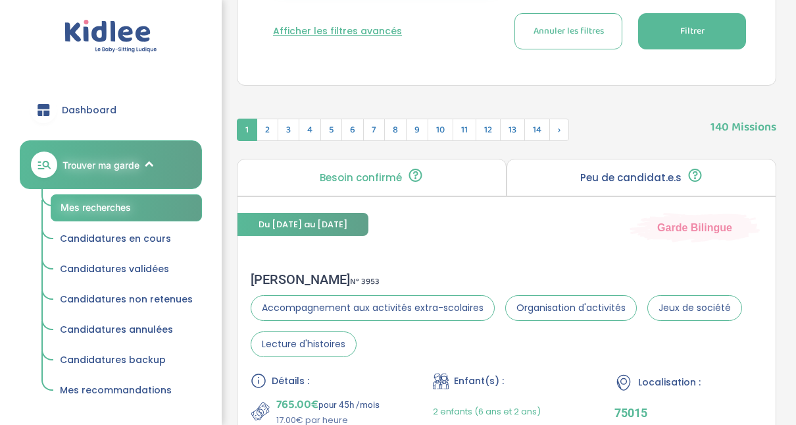
scroll to position [62, 0]
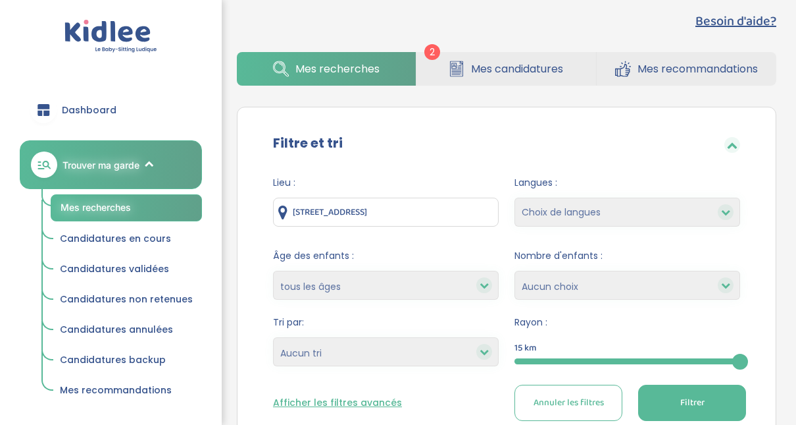
click at [532, 69] on span "Mes candidatures" at bounding box center [517, 69] width 92 height 16
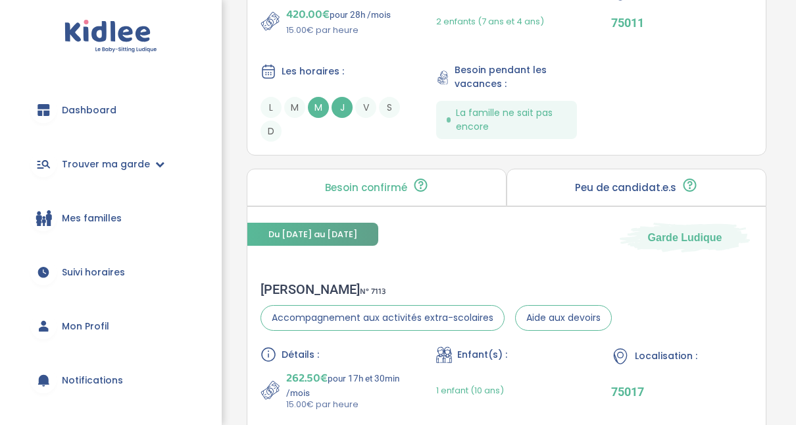
scroll to position [524, 0]
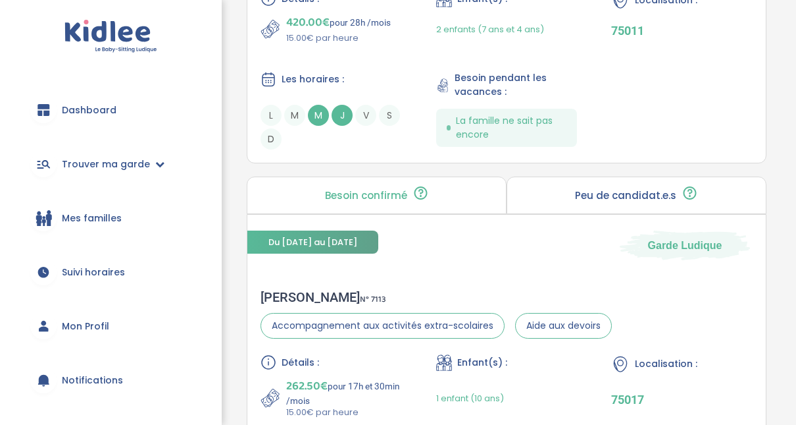
drag, startPoint x: 806, startPoint y: 244, endPoint x: 793, endPoint y: 59, distance: 185.4
click at [793, 59] on div "Besoin d'aide? 2 Mes recherches Mes candidatures Mes recommandations Besoin d'a…" at bounding box center [506, 23] width 599 height 1054
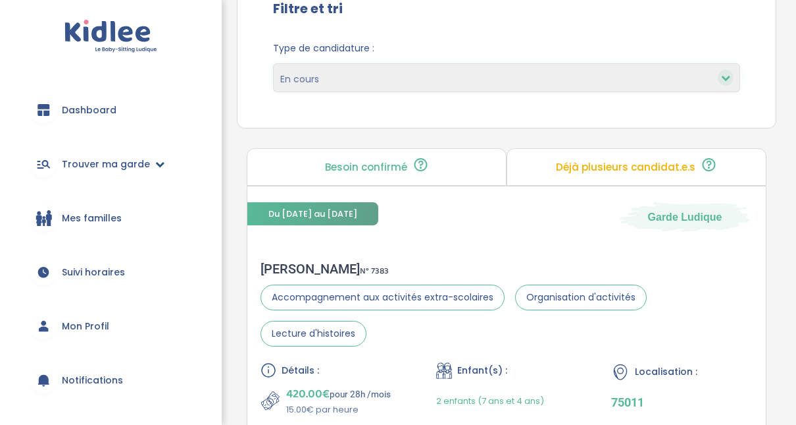
scroll to position [0, 0]
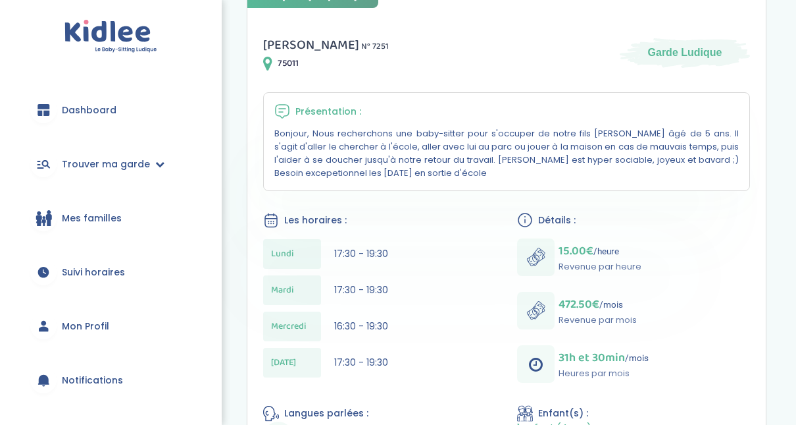
scroll to position [191, 0]
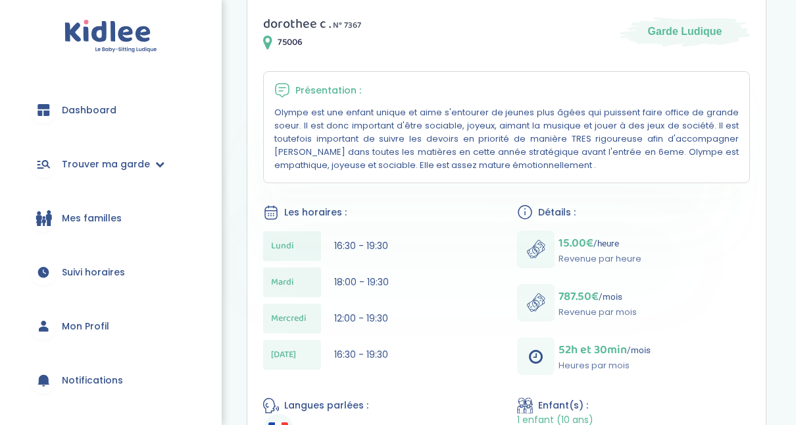
scroll to position [237, 0]
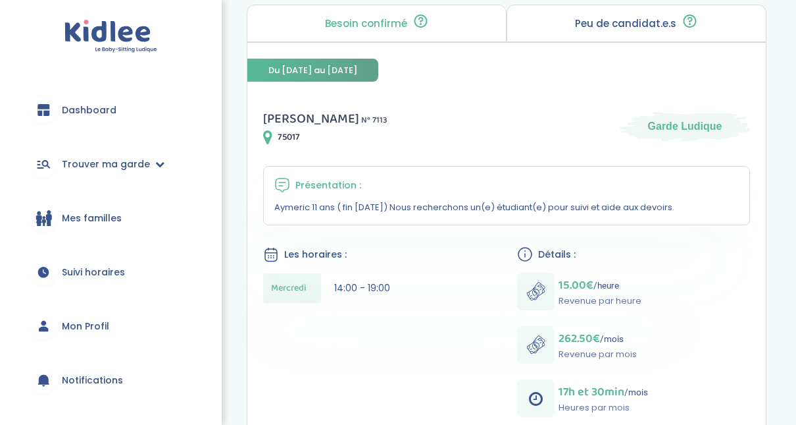
scroll to position [87, 0]
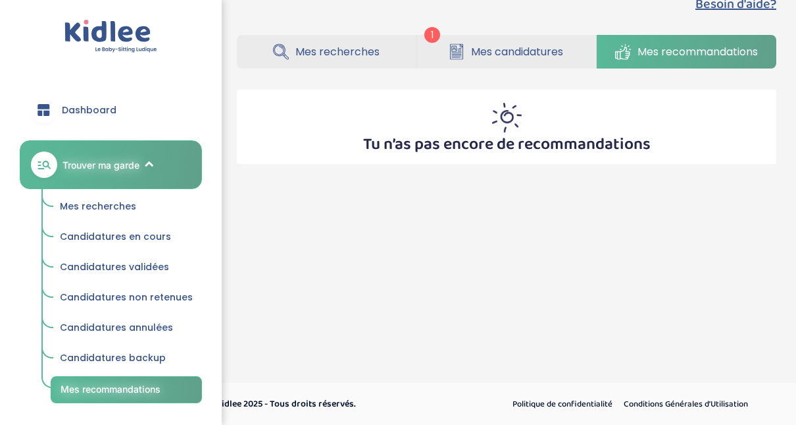
click at [493, 59] on link "Mes candidatures" at bounding box center [506, 52] width 179 height 34
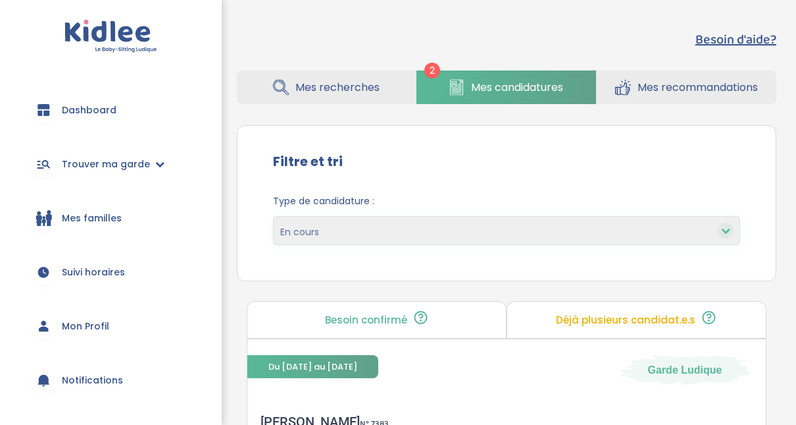
click at [725, 228] on icon at bounding box center [725, 230] width 9 height 9
click at [91, 326] on span "Mon Profil" at bounding box center [85, 326] width 47 height 14
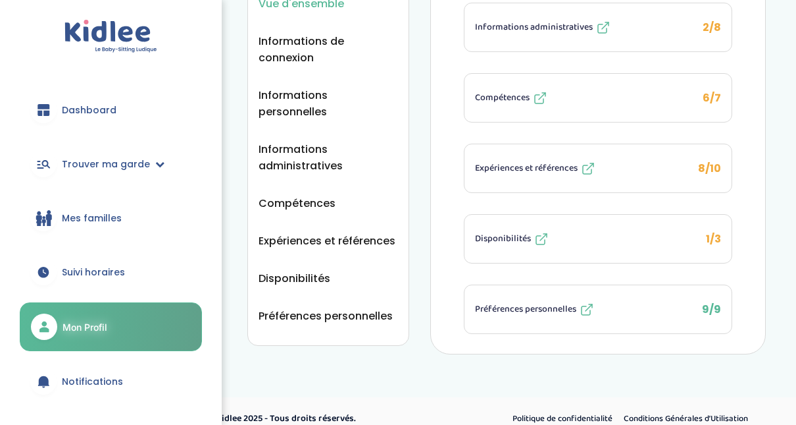
scroll to position [209, 0]
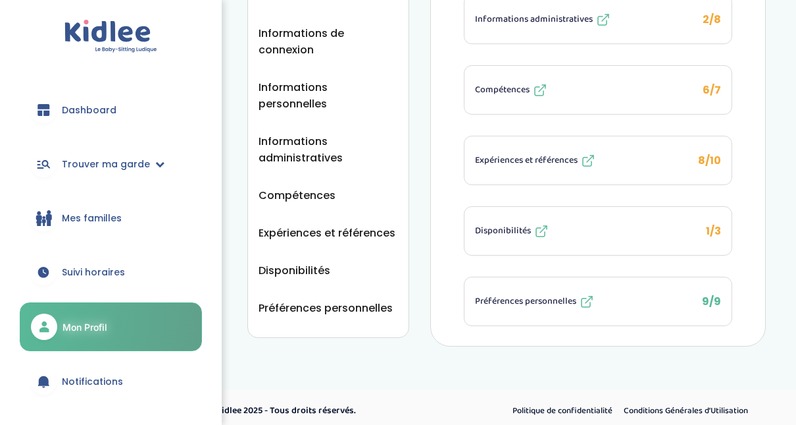
drag, startPoint x: 806, startPoint y: 253, endPoint x: 683, endPoint y: 226, distance: 125.9
click at [507, 234] on button "Disponibilités 1/3" at bounding box center [598, 231] width 267 height 48
click at [505, 226] on span "Disponibilités" at bounding box center [503, 231] width 56 height 14
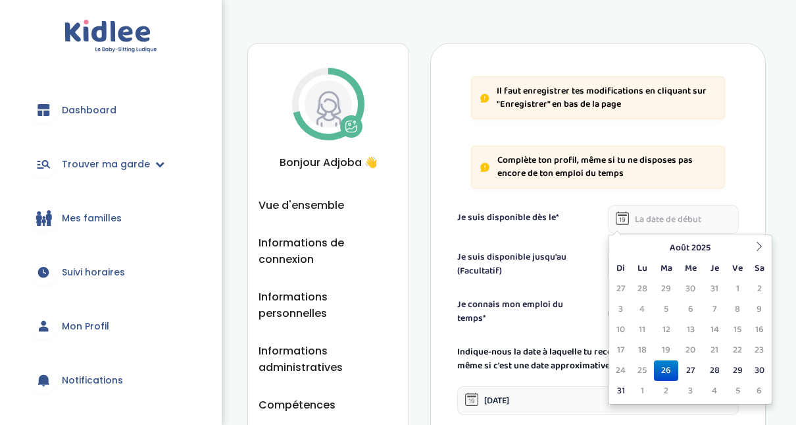
click at [658, 220] on input "text" at bounding box center [673, 219] width 131 height 29
click at [640, 390] on td "1" at bounding box center [642, 390] width 23 height 20
type input "01-09-2025"
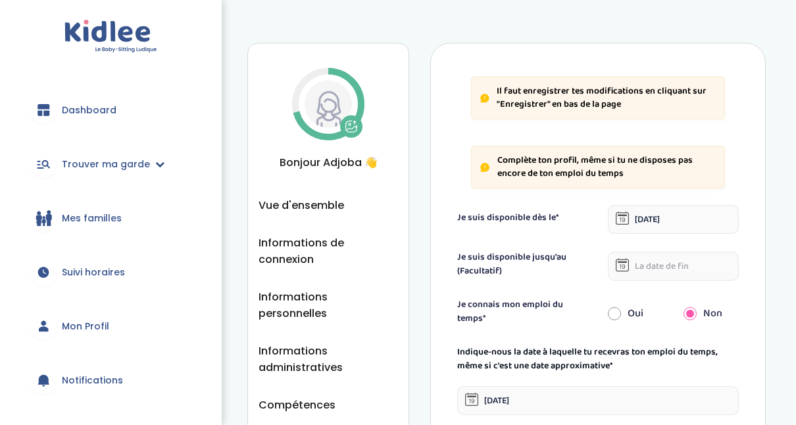
click at [617, 313] on input "radio" at bounding box center [614, 313] width 13 height 29
radio input "true"
radio input "false"
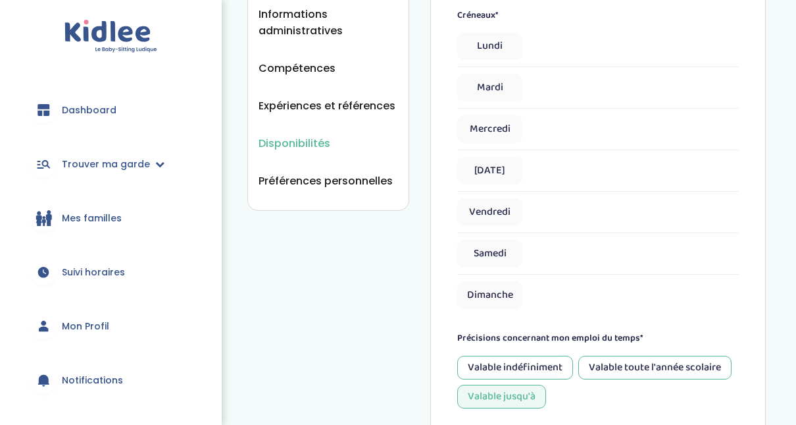
scroll to position [270, 0]
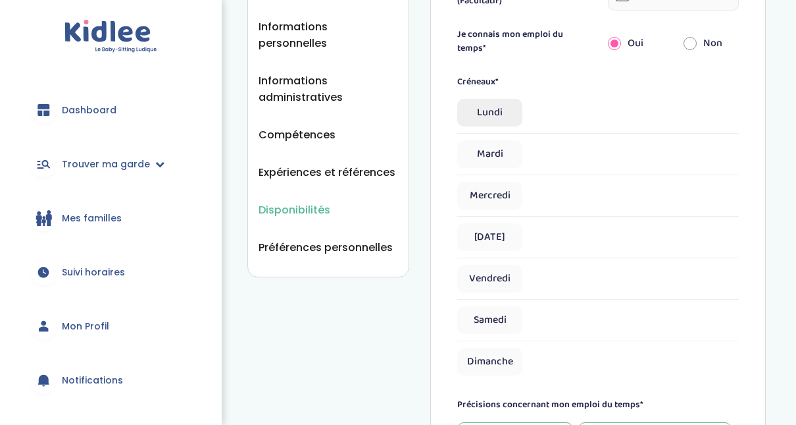
click at [501, 111] on span "Lundi" at bounding box center [489, 113] width 65 height 28
select select "1"
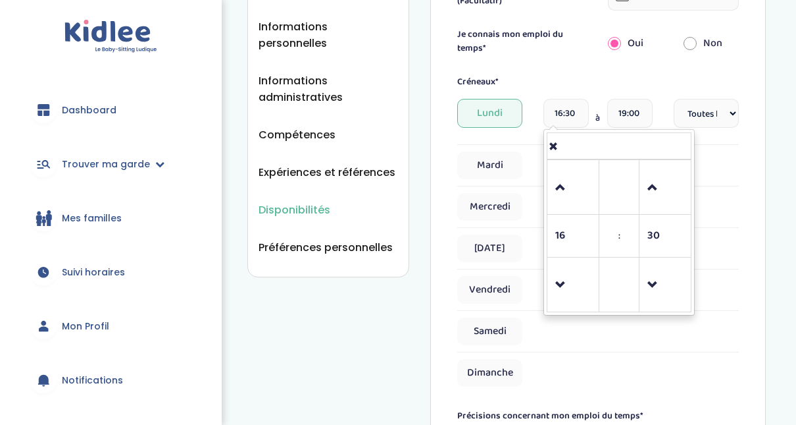
click at [573, 115] on input "16:30" at bounding box center [566, 113] width 45 height 29
click at [561, 180] on span at bounding box center [573, 188] width 36 height 36
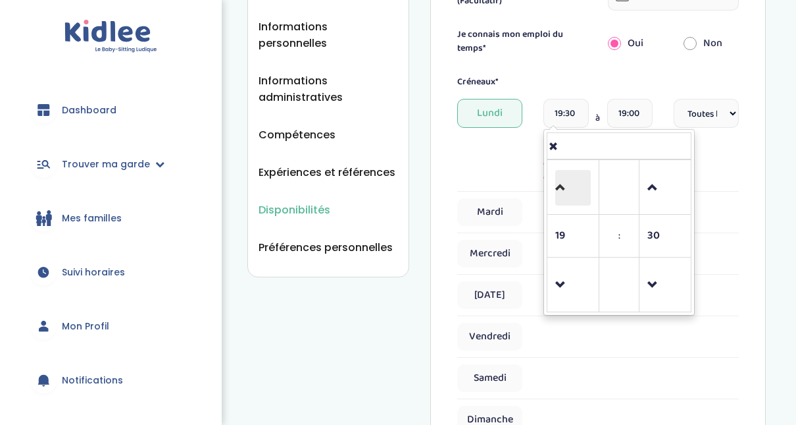
click at [561, 180] on span at bounding box center [573, 188] width 36 height 36
drag, startPoint x: 564, startPoint y: 269, endPoint x: 557, endPoint y: 293, distance: 25.2
click at [557, 293] on span at bounding box center [573, 285] width 36 height 36
click at [560, 288] on span at bounding box center [573, 285] width 36 height 36
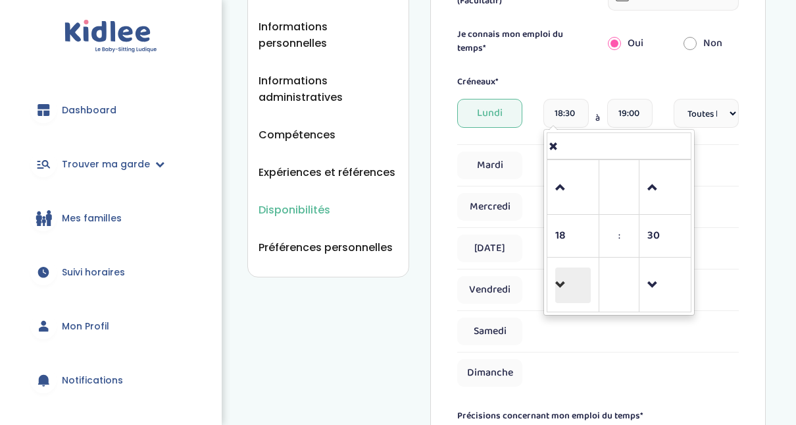
click at [560, 288] on span at bounding box center [573, 285] width 36 height 36
click at [564, 239] on span "17" at bounding box center [573, 236] width 36 height 36
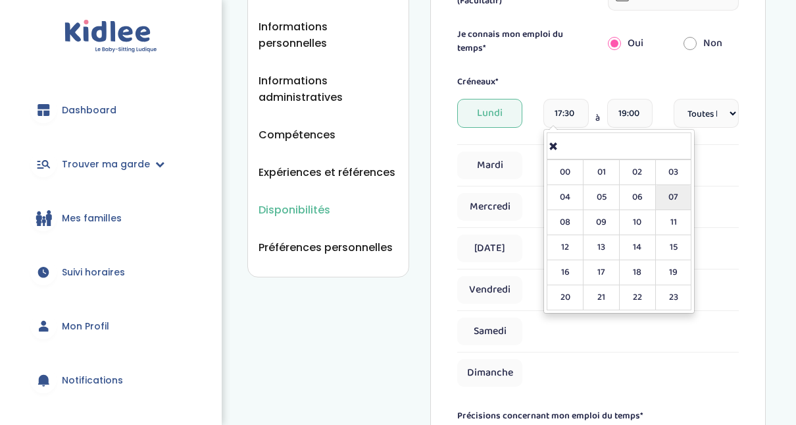
click at [668, 192] on td "07" at bounding box center [674, 197] width 36 height 25
type input "07:30"
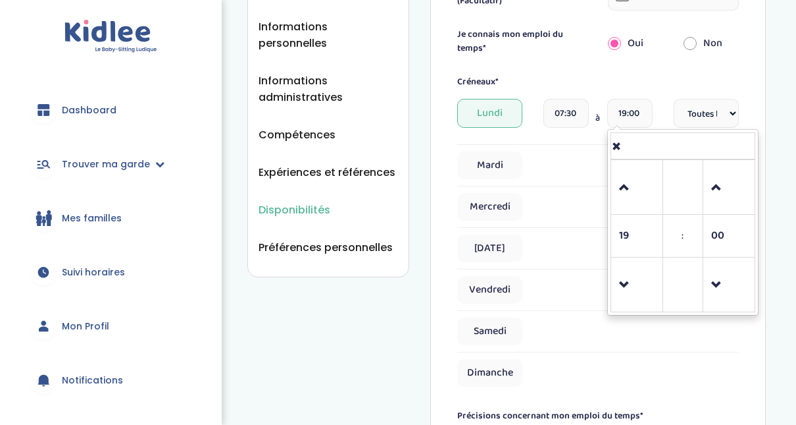
click at [644, 112] on input "19:00" at bounding box center [629, 113] width 45 height 29
click at [624, 238] on span "19" at bounding box center [637, 236] width 36 height 36
click at [744, 299] on td "23" at bounding box center [737, 297] width 36 height 25
type input "23:00"
click at [731, 115] on select "Fréquence Toutes les semaines Toutes les 2 semaines Tous les mois" at bounding box center [706, 113] width 65 height 29
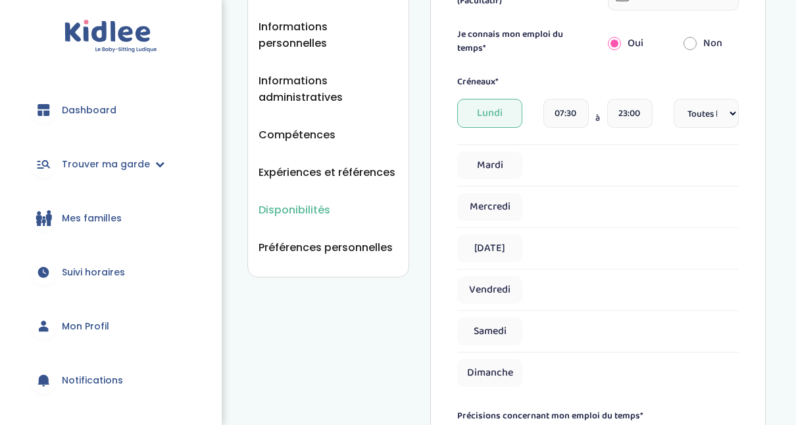
click at [674, 99] on select "Fréquence Toutes les semaines Toutes les 2 semaines Tous les mois" at bounding box center [706, 113] width 65 height 29
click at [500, 161] on span "Mardi" at bounding box center [489, 165] width 65 height 28
select select "1"
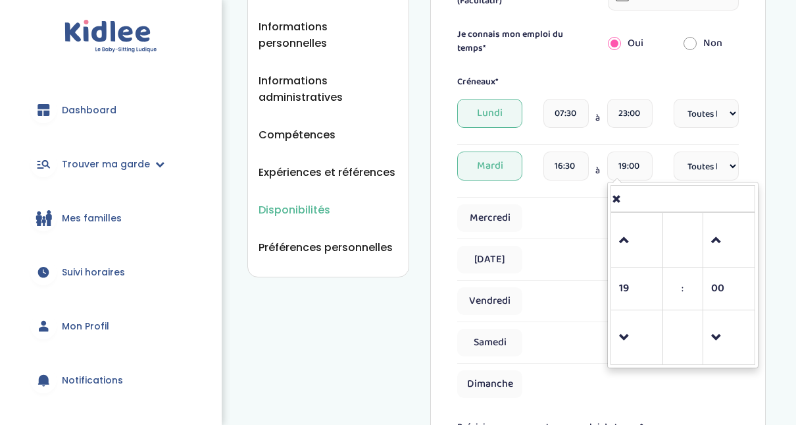
click at [634, 161] on input "19:00" at bounding box center [629, 165] width 45 height 29
click at [634, 288] on span "19" at bounding box center [637, 289] width 36 height 36
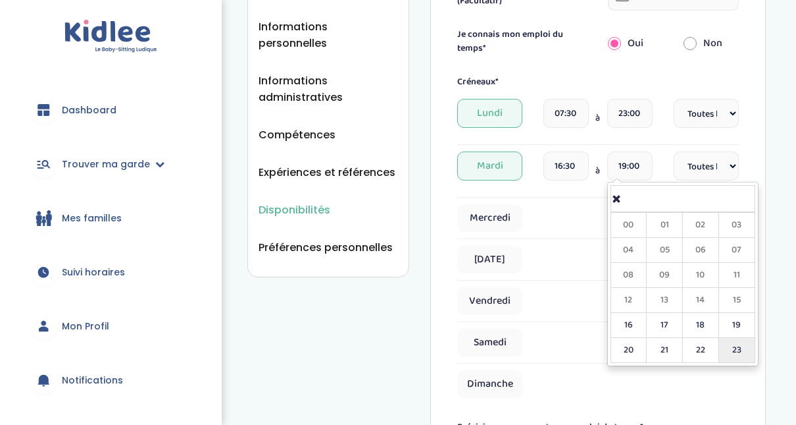
click at [735, 338] on td "23" at bounding box center [737, 350] width 36 height 25
type input "23:00"
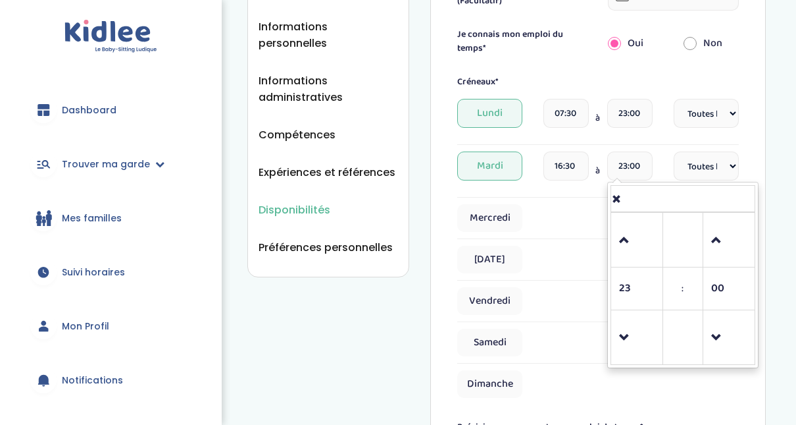
click at [736, 176] on select "Fréquence Toutes les semaines Toutes les 2 semaines Tous les mois" at bounding box center [706, 165] width 65 height 29
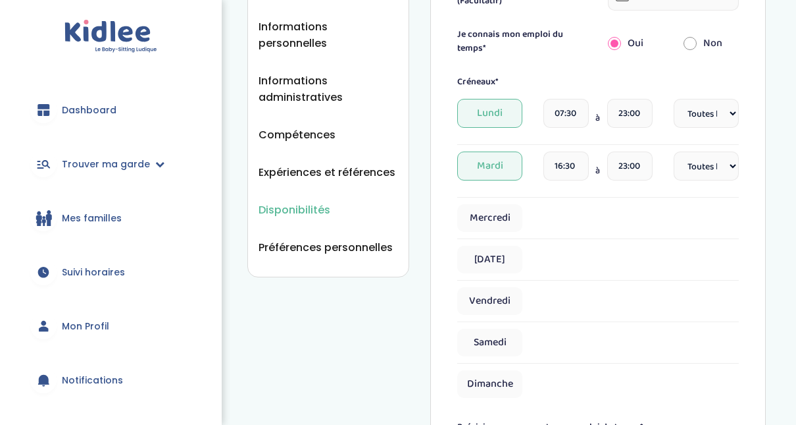
click at [674, 151] on select "Fréquence Toutes les semaines Toutes les 2 semaines Tous les mois" at bounding box center [706, 165] width 65 height 29
click at [576, 165] on input "16:30" at bounding box center [566, 165] width 45 height 29
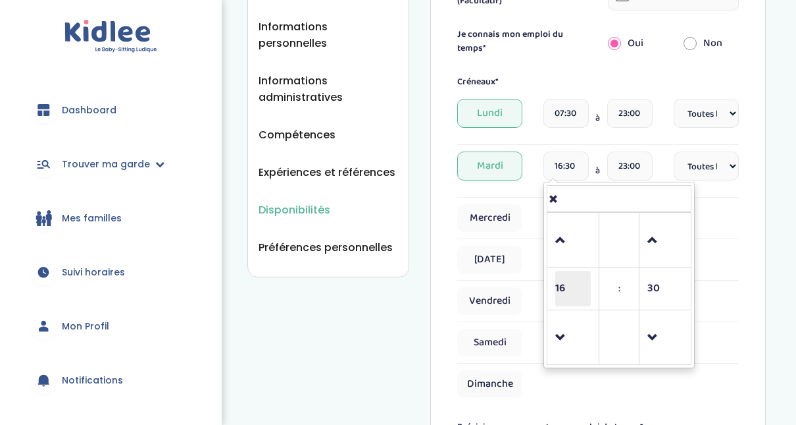
click at [575, 283] on span "16" at bounding box center [573, 289] width 36 height 36
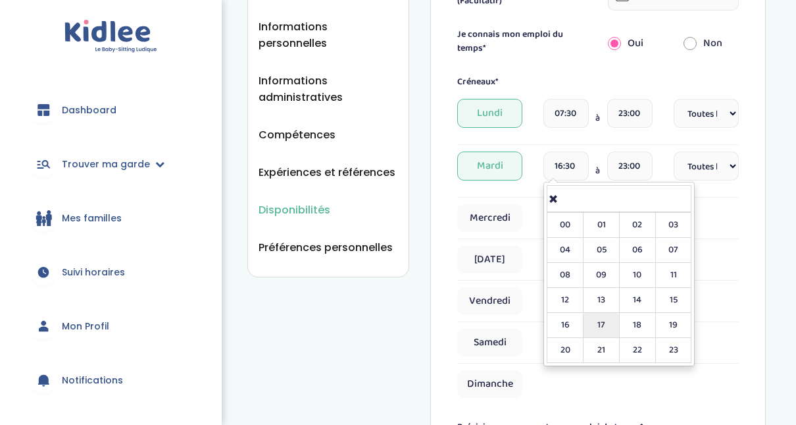
click at [604, 319] on td "17" at bounding box center [602, 325] width 36 height 25
type input "17:30"
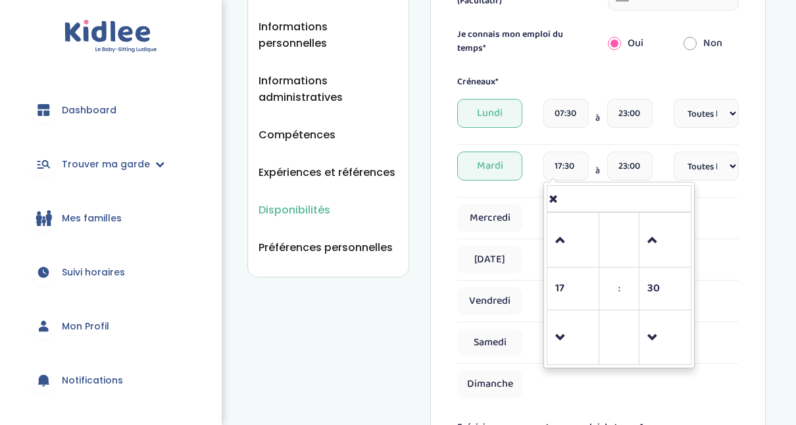
click at [766, 244] on div "Disponibilités Vue d'ensemble Informations de connexion Informations personnell…" at bounding box center [506, 274] width 579 height 1049
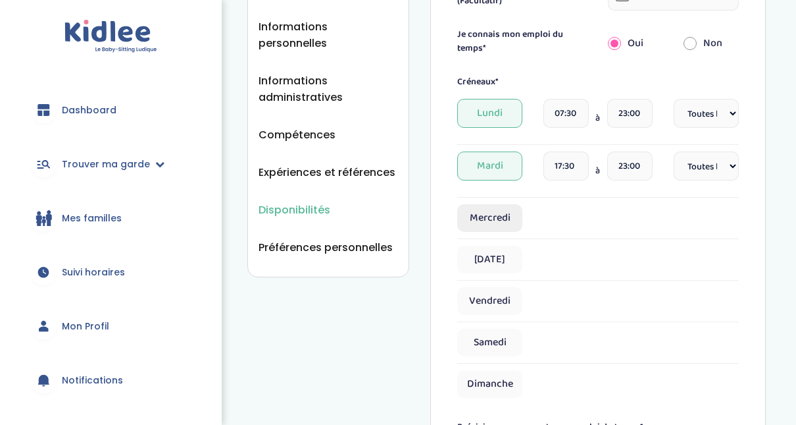
click at [483, 222] on span "Mercredi" at bounding box center [489, 218] width 65 height 28
select select "1"
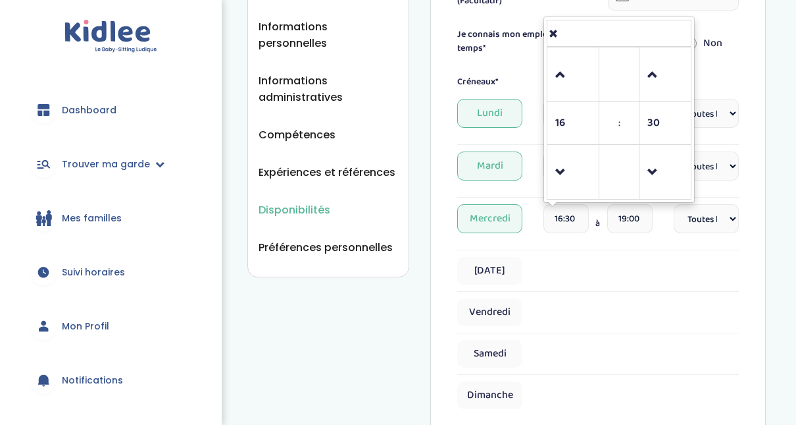
click at [556, 215] on input "16:30" at bounding box center [566, 218] width 45 height 29
click at [577, 120] on span "16" at bounding box center [573, 123] width 36 height 36
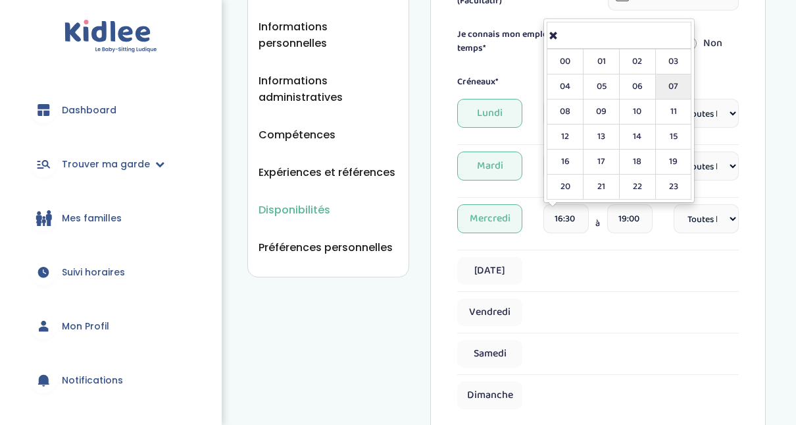
click at [677, 88] on td "07" at bounding box center [674, 86] width 36 height 25
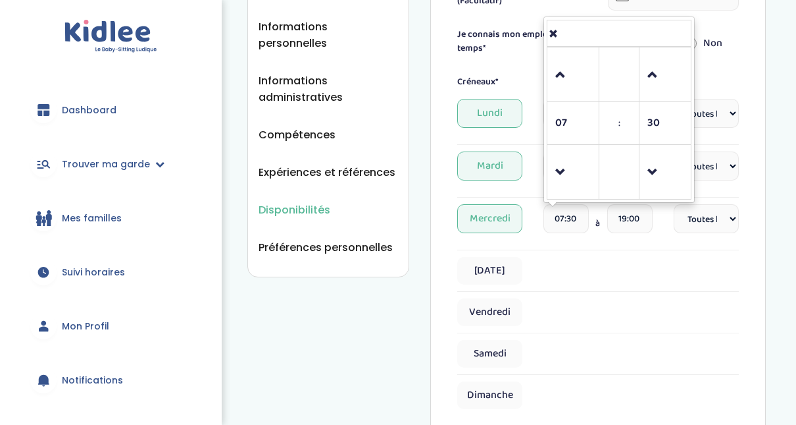
click at [647, 126] on td "30" at bounding box center [666, 123] width 52 height 43
click at [658, 122] on span "30" at bounding box center [666, 123] width 36 height 36
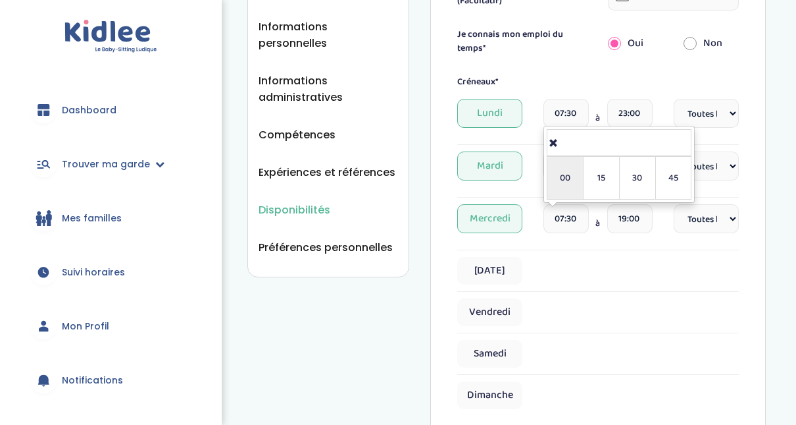
click at [568, 160] on td "00" at bounding box center [566, 178] width 36 height 43
type input "07:00"
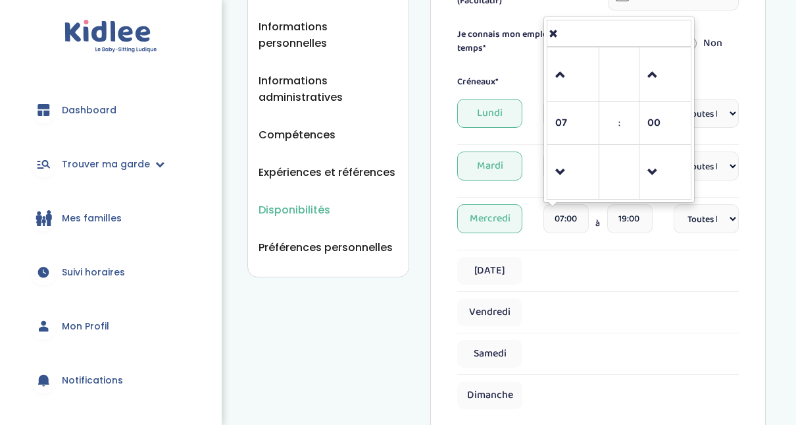
click at [634, 207] on input "19:00" at bounding box center [629, 218] width 45 height 29
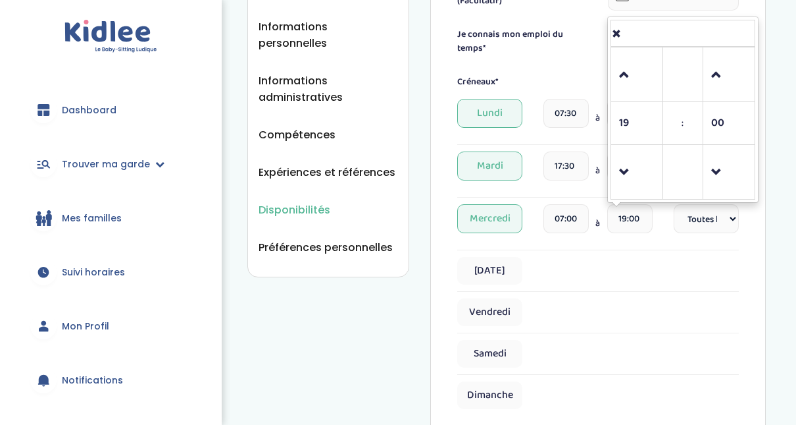
click at [627, 212] on input "19:00" at bounding box center [629, 218] width 45 height 29
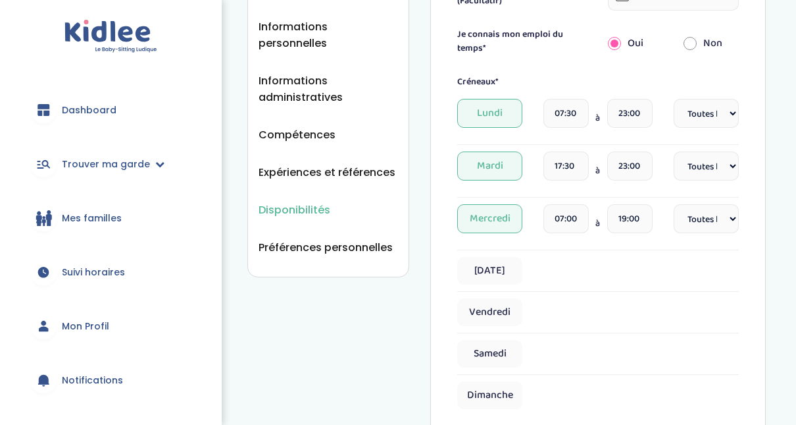
click at [785, 240] on div "Disponibilités Vue d'ensemble Informations de connexion Informations personnell…" at bounding box center [506, 280] width 579 height 1060
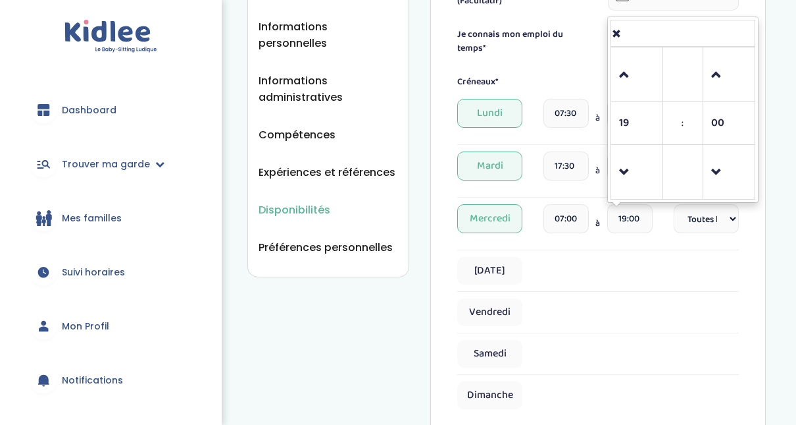
click at [636, 216] on input "19:00" at bounding box center [629, 218] width 45 height 29
click at [641, 117] on span "19" at bounding box center [637, 123] width 36 height 36
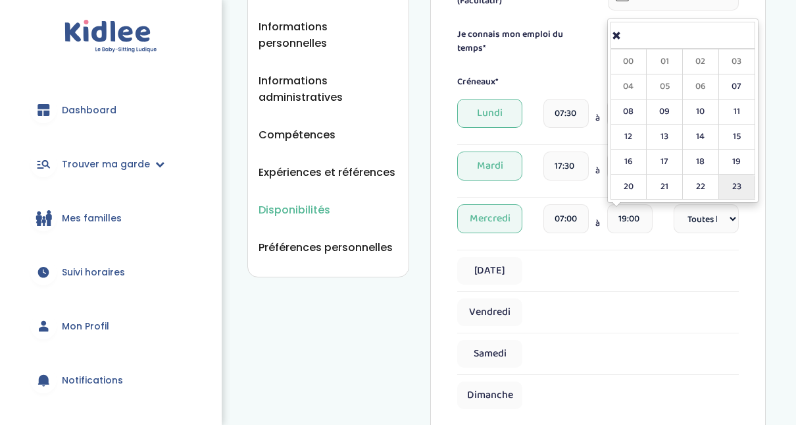
click at [734, 182] on td "23" at bounding box center [737, 186] width 36 height 25
type input "23:00"
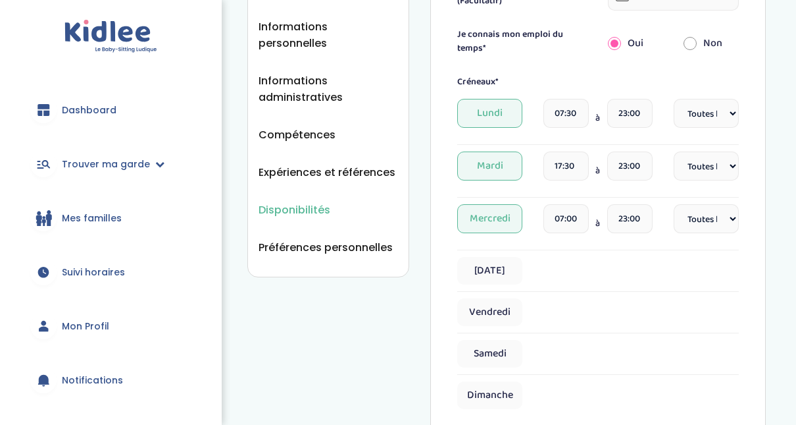
click at [769, 225] on div "Disponibilités Vue d'ensemble Informations de connexion Informations personnell…" at bounding box center [506, 280] width 579 height 1060
click at [497, 269] on span "Jeudi" at bounding box center [489, 271] width 65 height 28
select select "1"
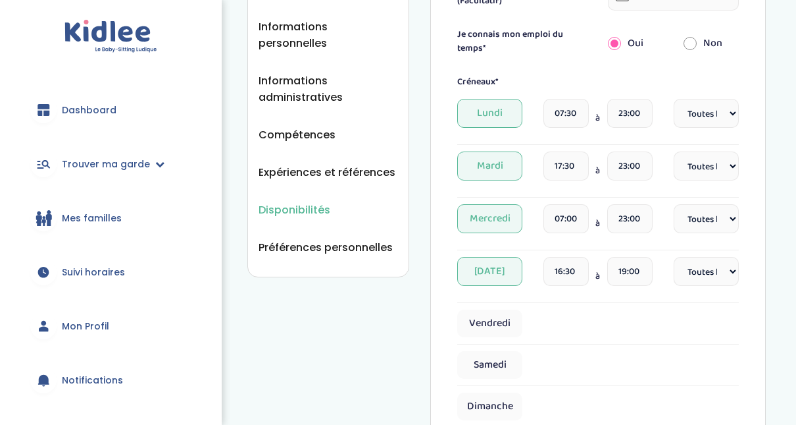
click at [568, 271] on input "16:30" at bounding box center [566, 271] width 45 height 29
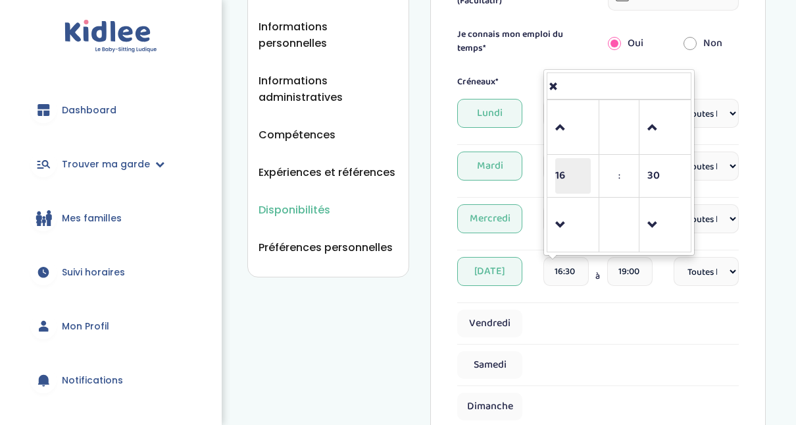
click at [557, 177] on span "16" at bounding box center [573, 176] width 36 height 36
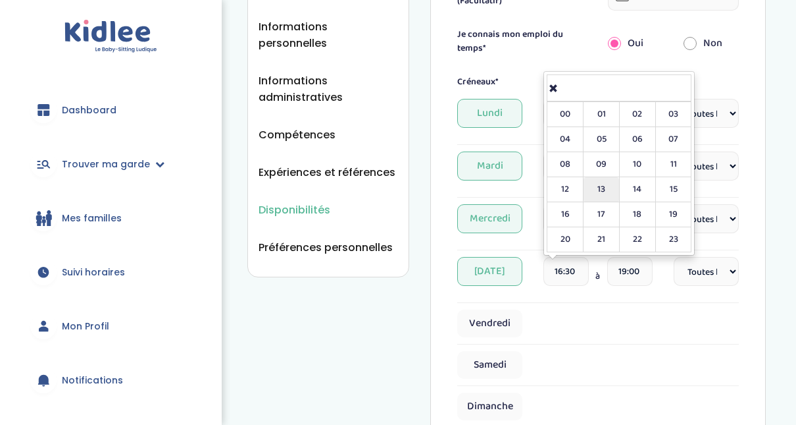
click at [605, 194] on td "13" at bounding box center [602, 189] width 36 height 25
type input "13:30"
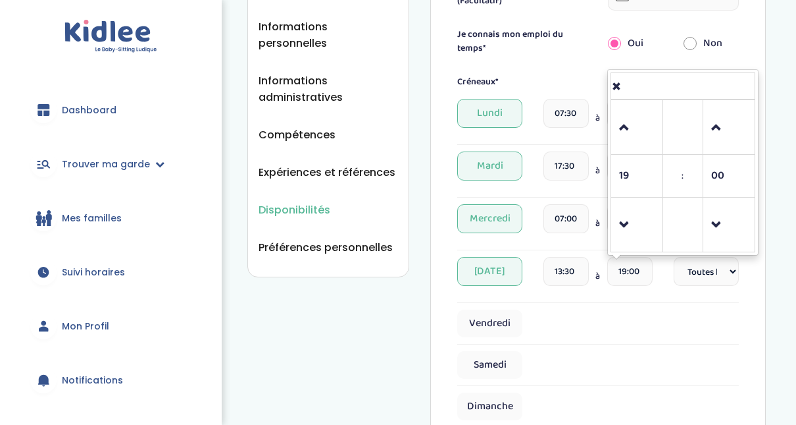
click at [627, 272] on input "19:00" at bounding box center [629, 271] width 45 height 29
click at [634, 182] on span "19" at bounding box center [637, 176] width 36 height 36
click at [736, 240] on td "23" at bounding box center [737, 239] width 36 height 25
type input "23:00"
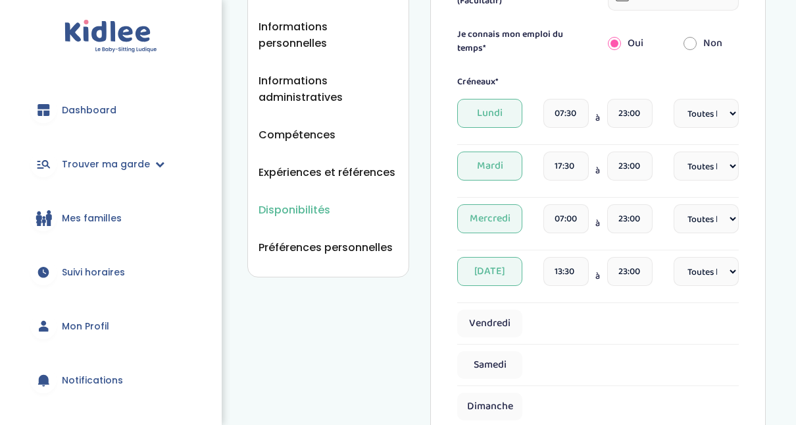
click at [552, 303] on div "Créneaux* Lundi 07:30 à 23:00 Fréquence Toutes les semaines Toutes les 2 semain…" at bounding box center [598, 247] width 282 height 345
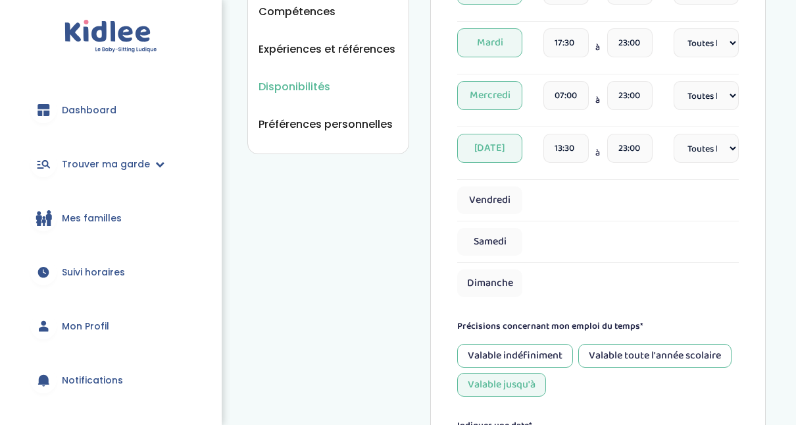
scroll to position [392, 0]
click at [485, 202] on span "Vendredi" at bounding box center [489, 202] width 65 height 28
select select "1"
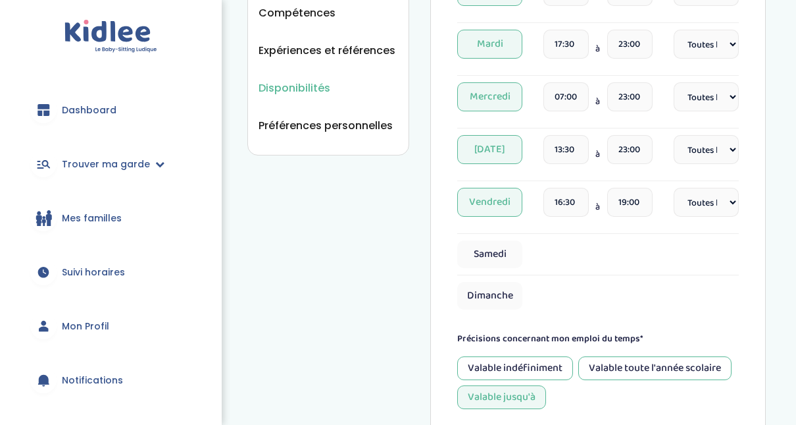
click at [564, 202] on input "16:30" at bounding box center [566, 202] width 45 height 29
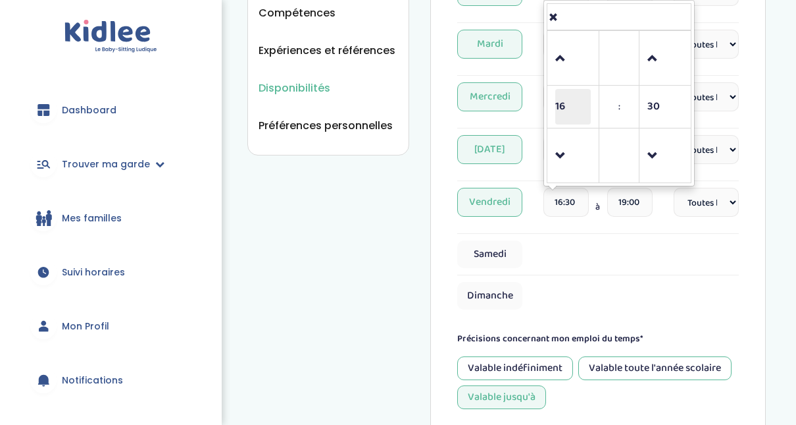
click at [565, 104] on span "16" at bounding box center [573, 107] width 36 height 36
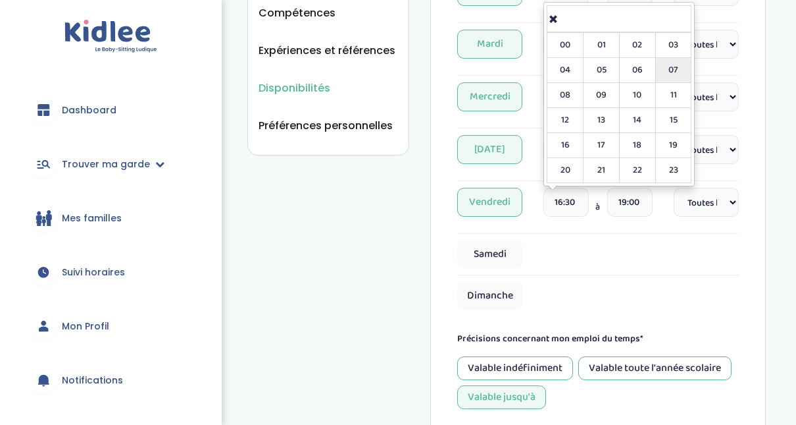
click at [674, 71] on td "07" at bounding box center [674, 70] width 36 height 25
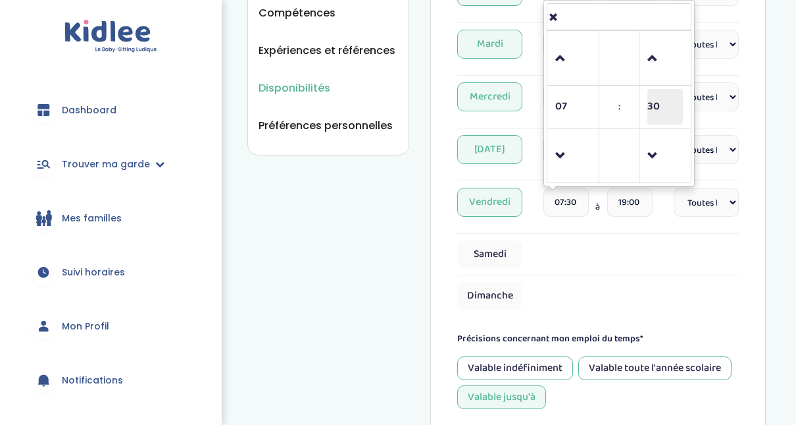
click at [677, 109] on span "30" at bounding box center [666, 107] width 36 height 36
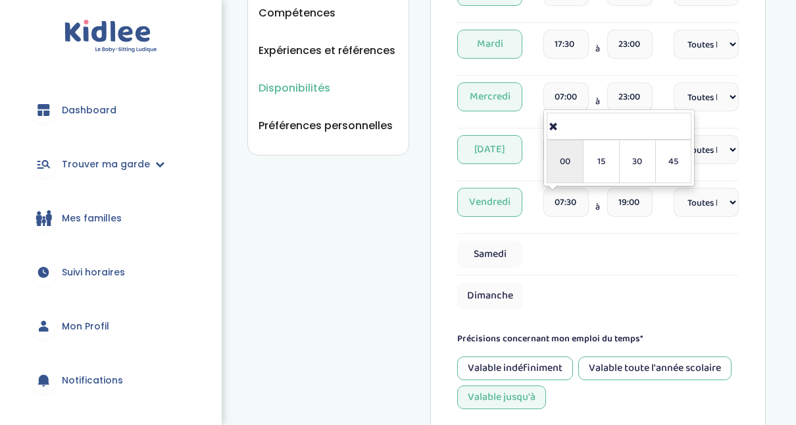
click at [570, 162] on td "00" at bounding box center [566, 161] width 36 height 43
type input "07:00"
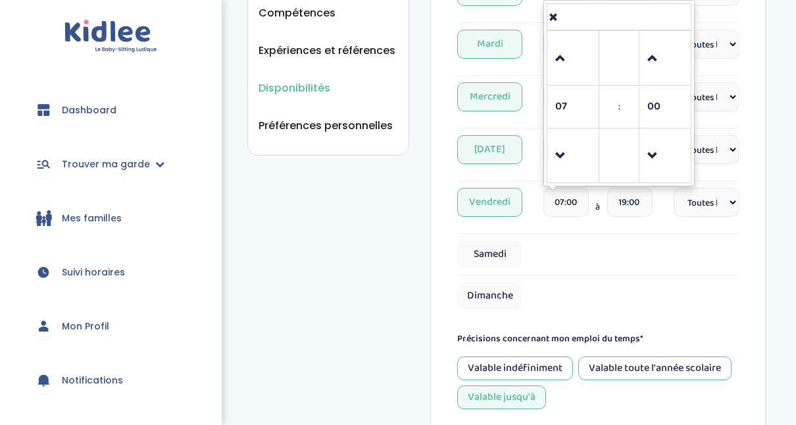
click at [625, 196] on input "19:00" at bounding box center [629, 202] width 45 height 29
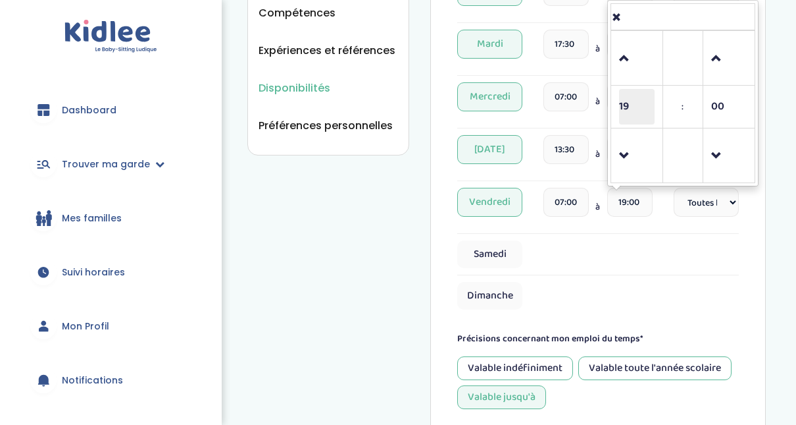
click at [632, 109] on span "19" at bounding box center [637, 107] width 36 height 36
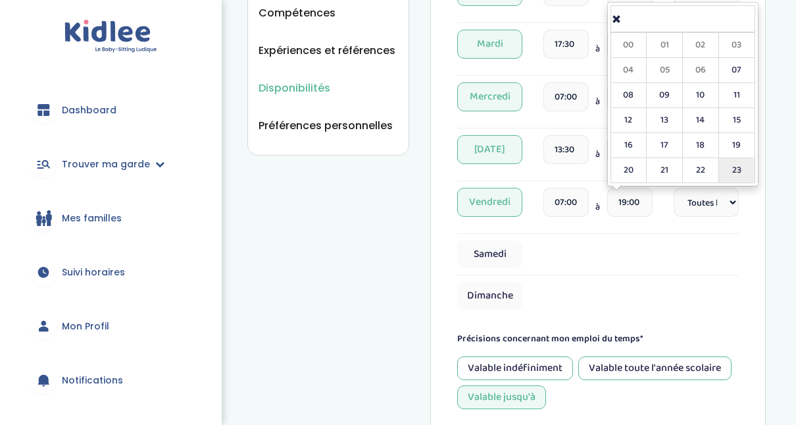
click at [732, 170] on td "23" at bounding box center [737, 170] width 36 height 25
type input "23:00"
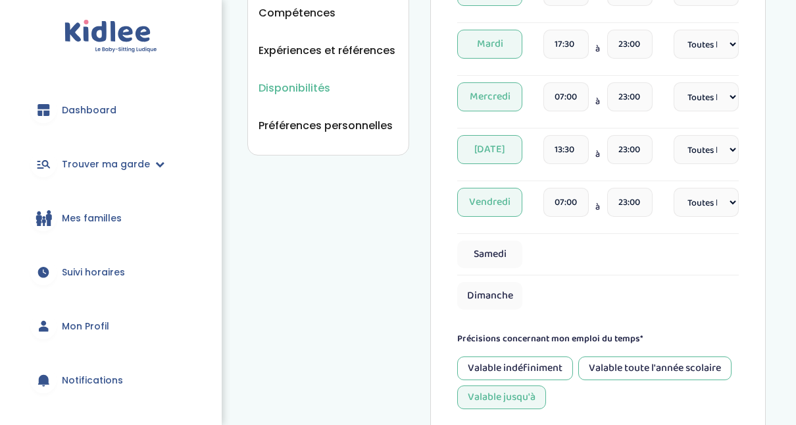
click at [678, 255] on div "Samedi" at bounding box center [598, 254] width 282 height 28
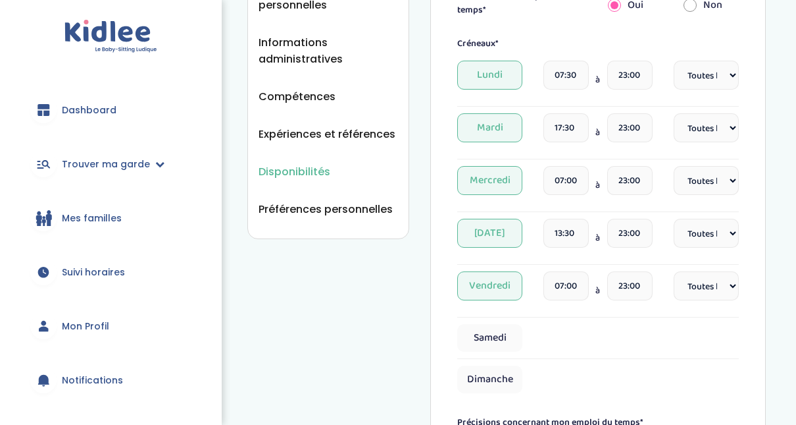
scroll to position [292, 0]
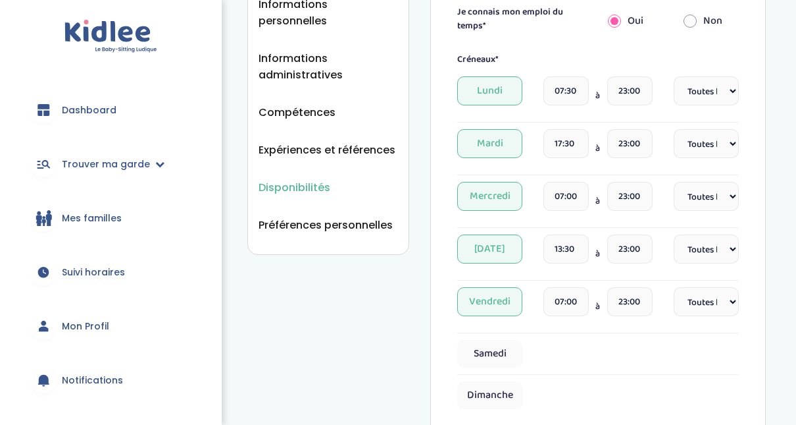
click at [732, 297] on select "Fréquence Toutes les semaines Toutes les 2 semaines Tous les mois" at bounding box center [706, 301] width 65 height 29
click at [768, 267] on div "Disponibilités Vue d'ensemble Informations de connexion Informations personnell…" at bounding box center [506, 269] width 579 height 1083
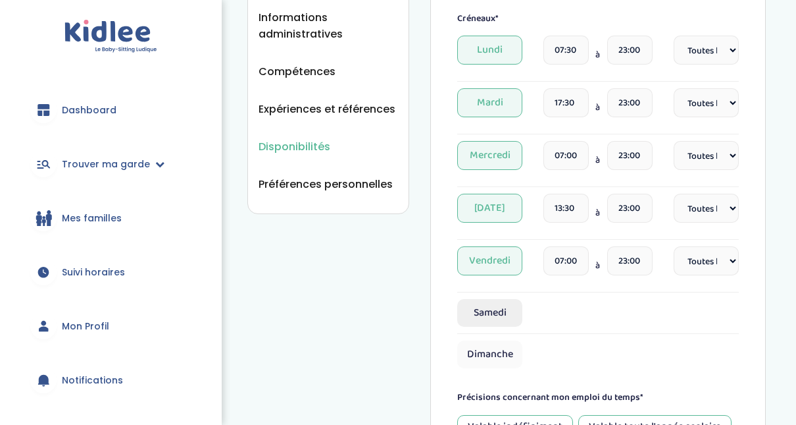
click at [502, 305] on span "Samedi" at bounding box center [489, 313] width 65 height 28
select select "1"
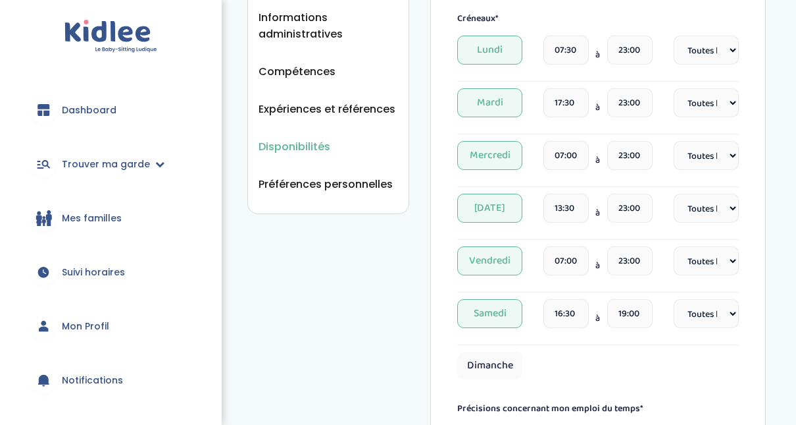
click at [502, 305] on span "Samedi" at bounding box center [489, 313] width 65 height 29
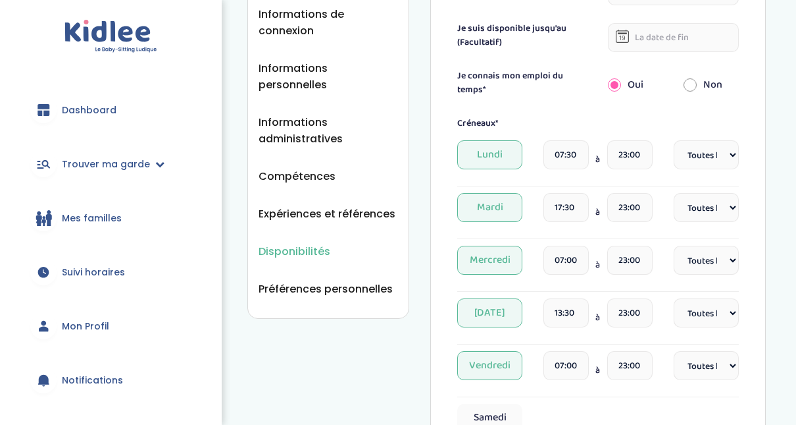
scroll to position [226, 0]
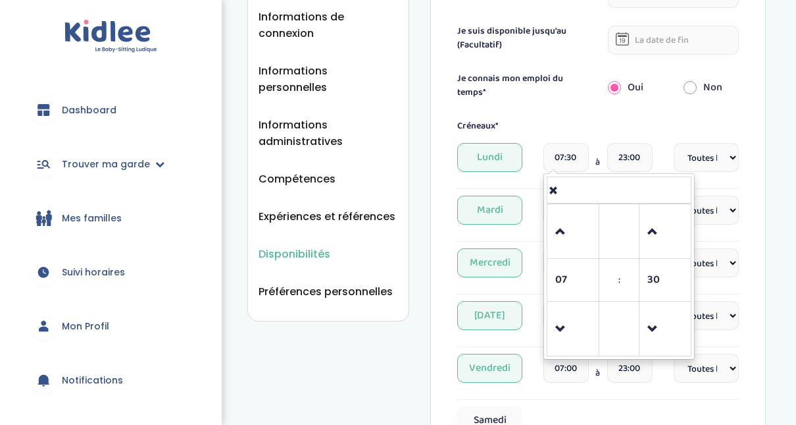
click at [561, 163] on input "07:30" at bounding box center [566, 157] width 45 height 29
click at [571, 163] on input "07:30" at bounding box center [566, 157] width 45 height 29
click at [663, 272] on span "30" at bounding box center [666, 280] width 36 height 36
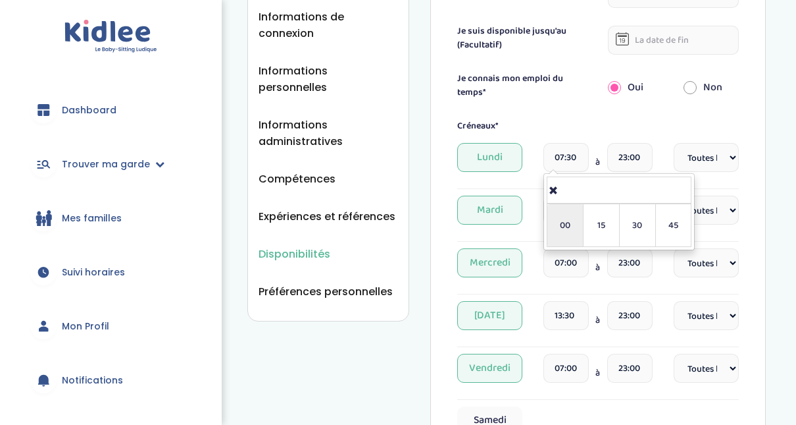
click at [565, 228] on td "00" at bounding box center [566, 225] width 36 height 43
type input "07:00"
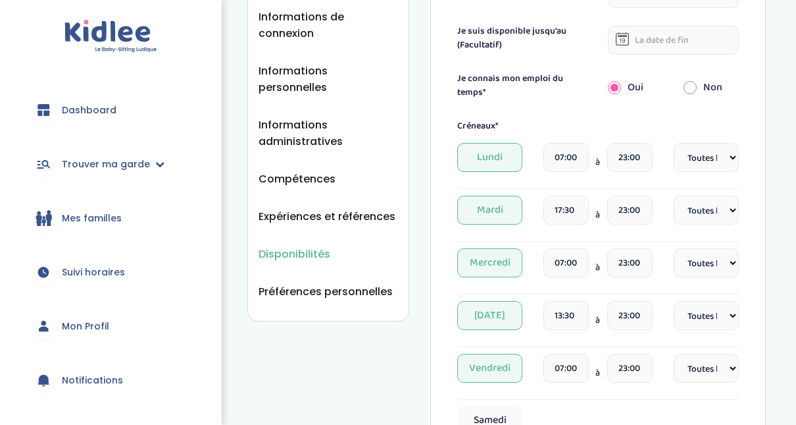
click at [759, 186] on div "Il faut enregistrer tes modifications en cliquant sur "Enregistrer" en bas de l…" at bounding box center [598, 342] width 336 height 1050
click at [631, 156] on input "23:00" at bounding box center [629, 157] width 45 height 29
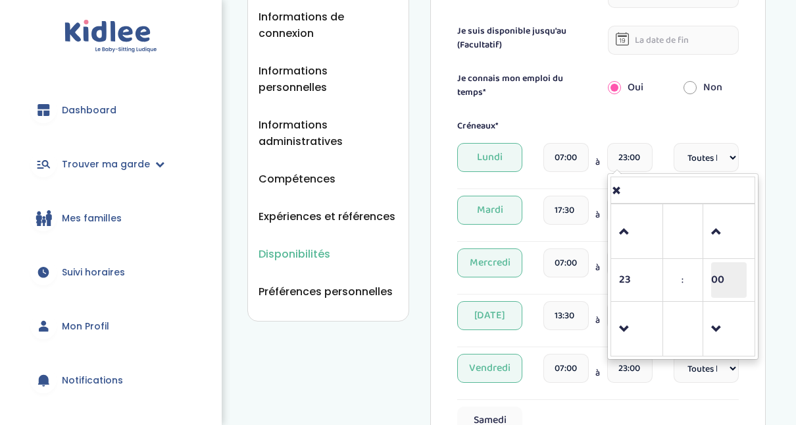
click at [720, 265] on span "00" at bounding box center [729, 280] width 36 height 36
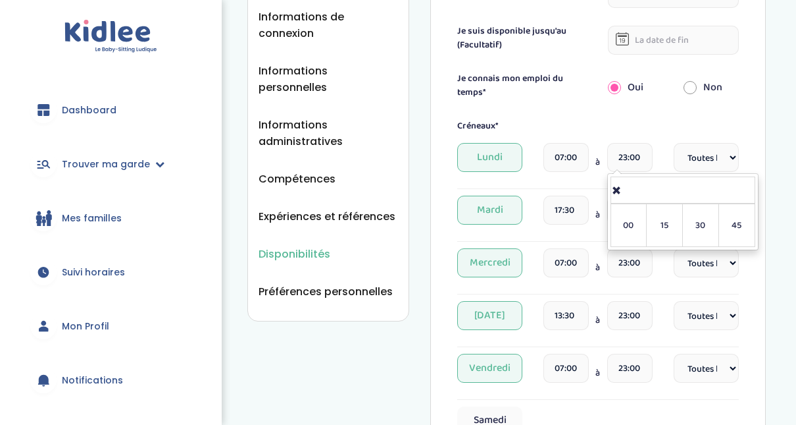
click at [636, 153] on input "23:00" at bounding box center [629, 157] width 45 height 29
click at [643, 155] on input "23:00" at bounding box center [629, 157] width 45 height 29
click at [752, 153] on div "Il faut enregistrer tes modifications en cliquant sur "Enregistrer" en bas de l…" at bounding box center [598, 342] width 336 height 1050
click at [623, 157] on input "23:00" at bounding box center [629, 157] width 45 height 29
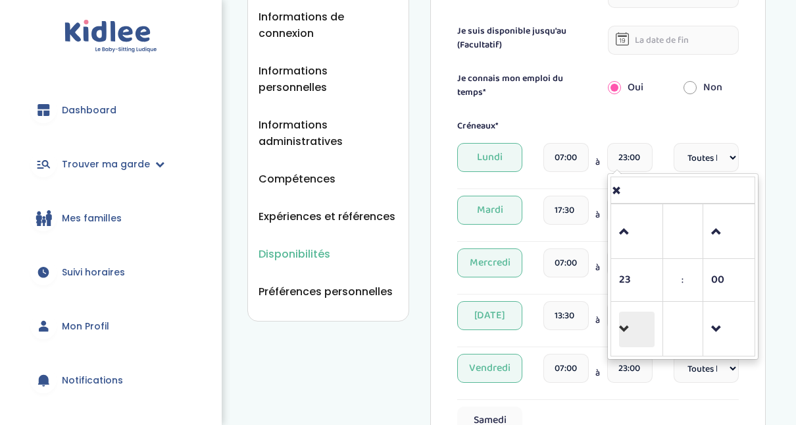
click at [634, 316] on span at bounding box center [637, 329] width 36 height 36
click at [631, 234] on span at bounding box center [637, 232] width 36 height 36
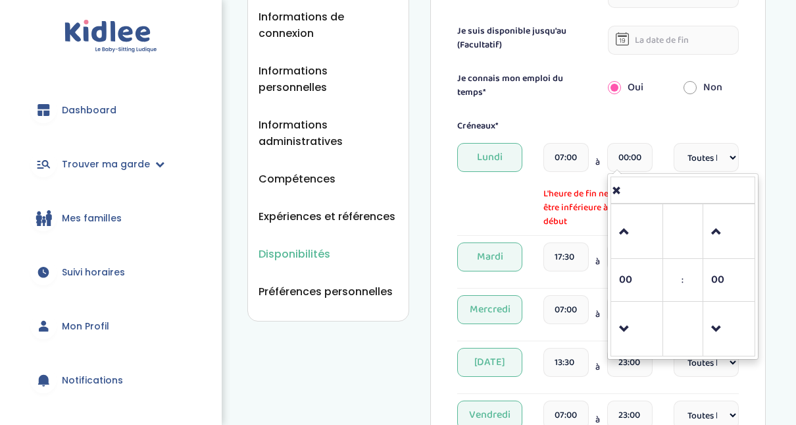
click at [568, 211] on span "L'heure de fin ne peut pas être inférieure à l'heure de début" at bounding box center [598, 207] width 109 height 41
click at [631, 159] on input "00:00" at bounding box center [629, 157] width 45 height 29
click at [628, 327] on span at bounding box center [637, 329] width 36 height 36
type input "23:00"
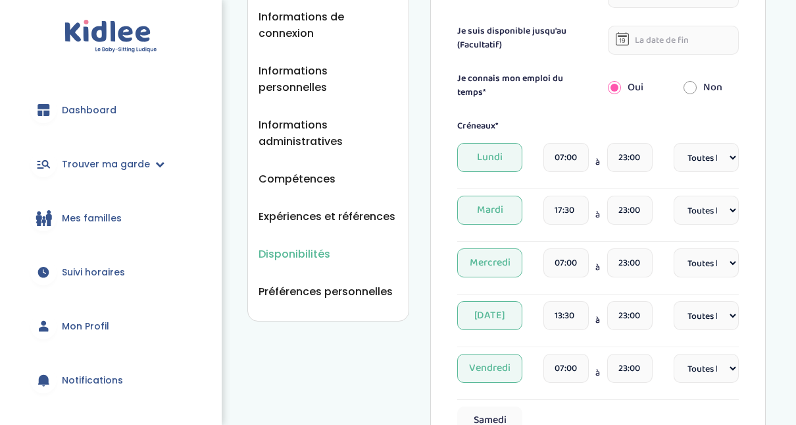
click at [756, 142] on div "Il faut enregistrer tes modifications en cliquant sur "Enregistrer" en bas de l…" at bounding box center [598, 342] width 336 height 1050
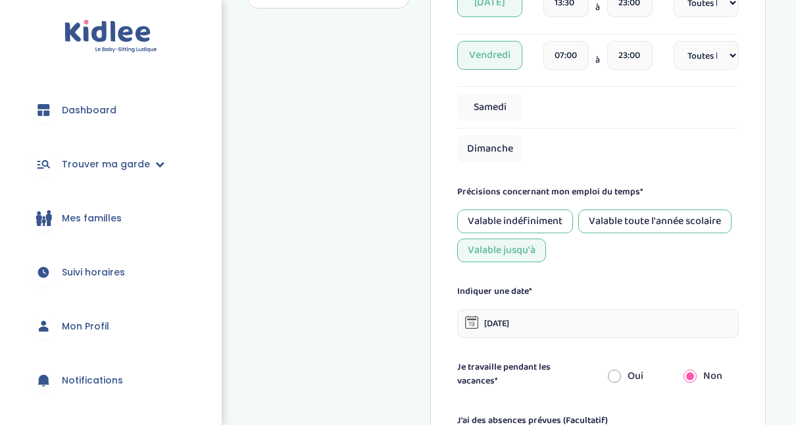
scroll to position [536, 0]
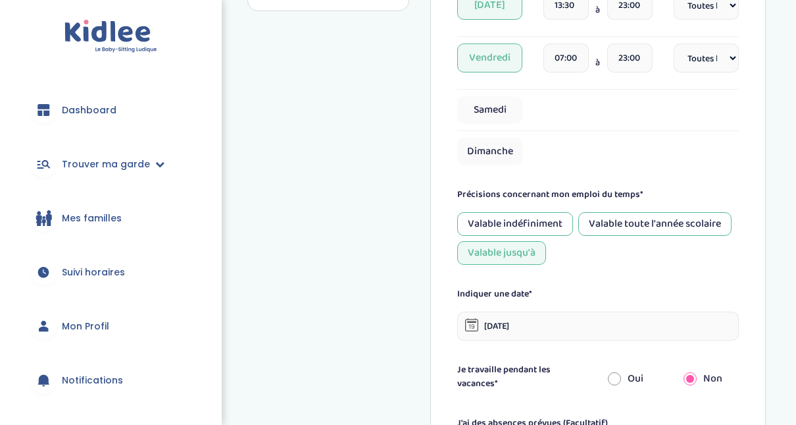
click at [636, 219] on div "Valable toute l'année scolaire" at bounding box center [655, 224] width 153 height 24
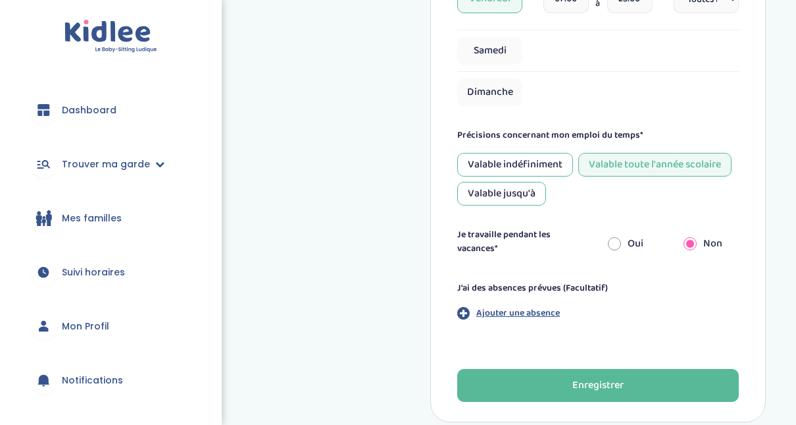
scroll to position [586, 0]
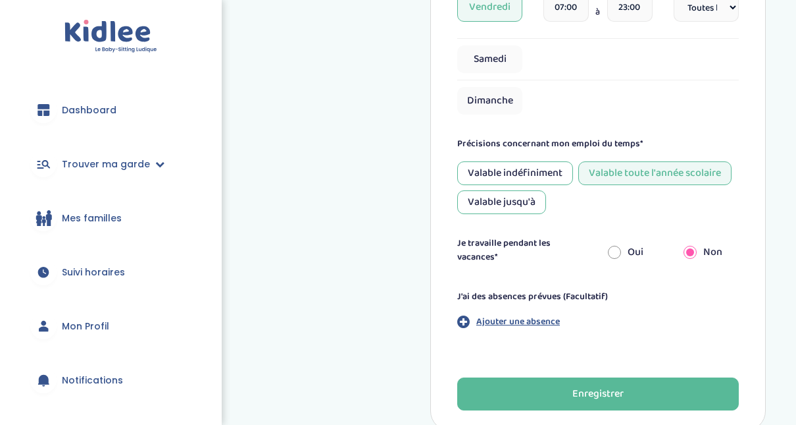
click at [617, 246] on input "radio" at bounding box center [614, 252] width 13 height 29
radio input "true"
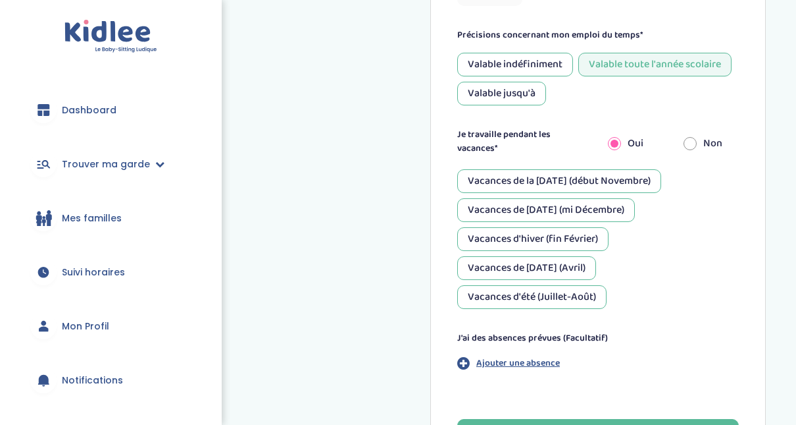
scroll to position [679, 0]
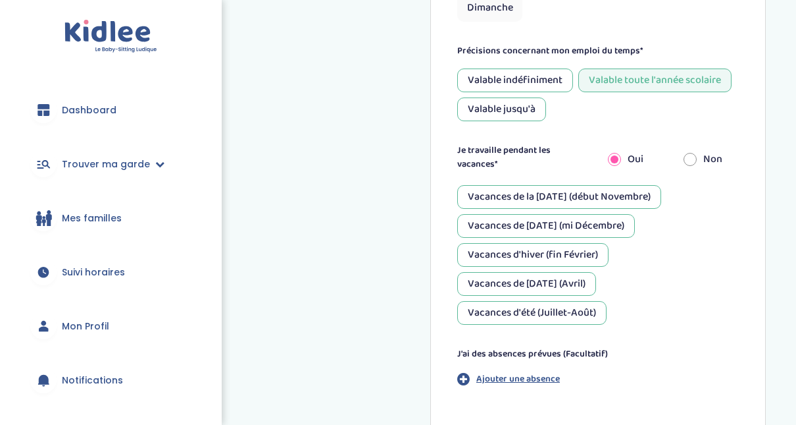
click at [688, 159] on input "radio" at bounding box center [690, 159] width 13 height 29
radio input "true"
radio input "false"
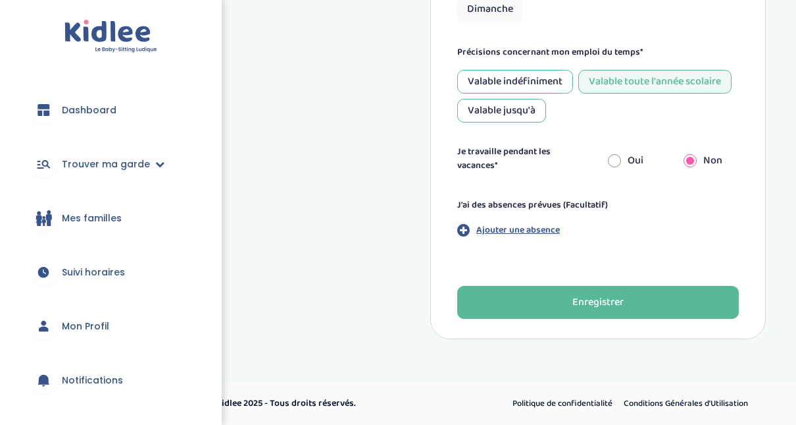
scroll to position [674, 0]
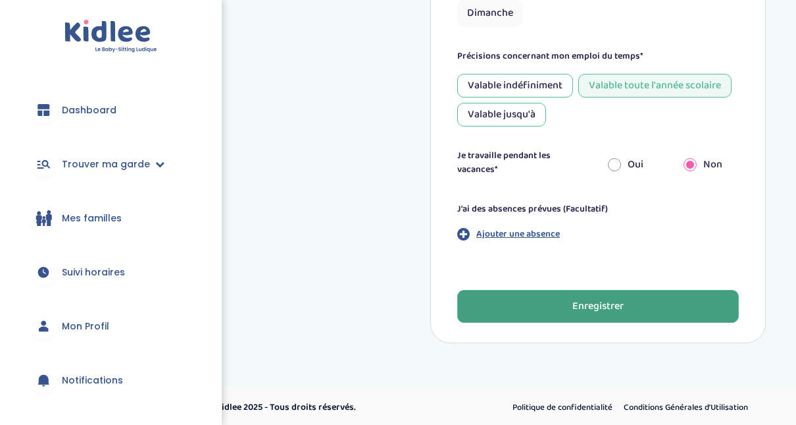
click at [604, 299] on div "Enregistrer" at bounding box center [598, 306] width 51 height 15
drag, startPoint x: 806, startPoint y: 289, endPoint x: 750, endPoint y: 363, distance: 93.1
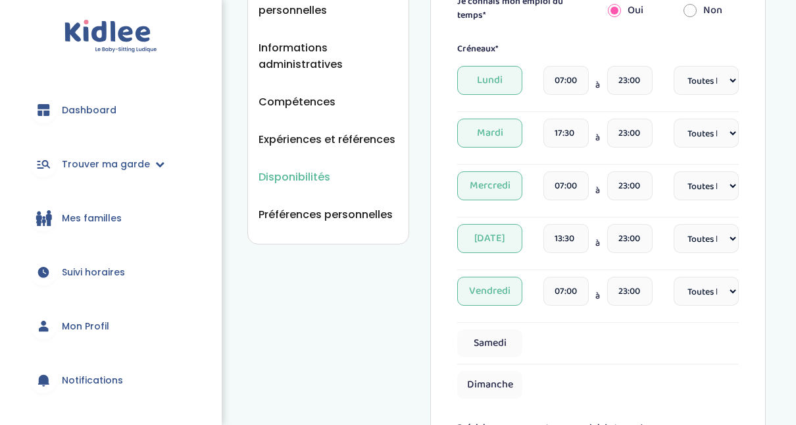
click at [794, 66] on div "Disponibilités Vue d'ensemble Informations de connexion Informations personnell…" at bounding box center [506, 220] width 579 height 1007
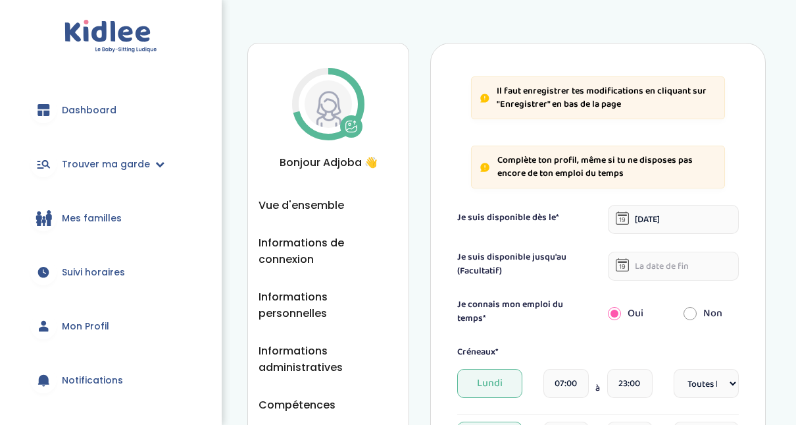
click at [99, 109] on span "Dashboard" at bounding box center [89, 110] width 55 height 14
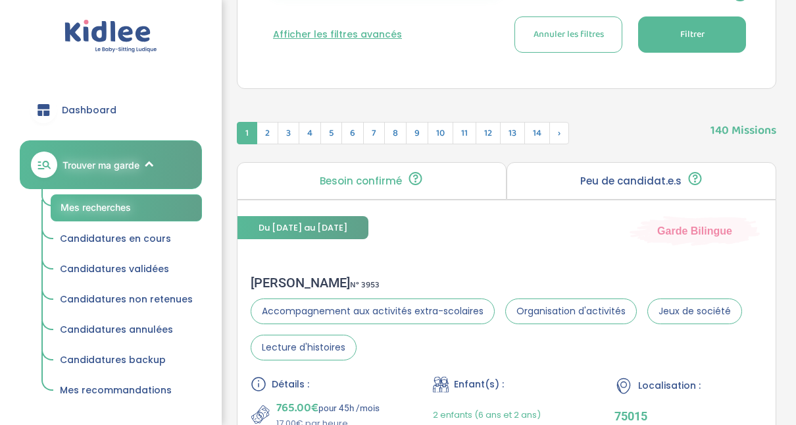
scroll to position [58, 0]
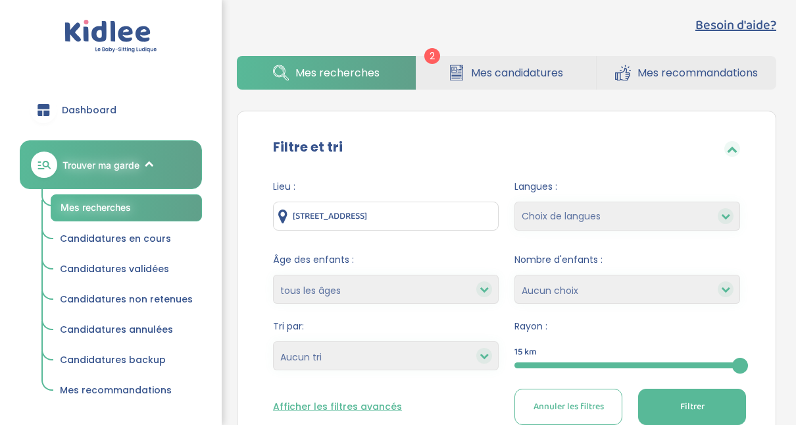
click at [510, 70] on span "Mes candidatures" at bounding box center [517, 73] width 92 height 16
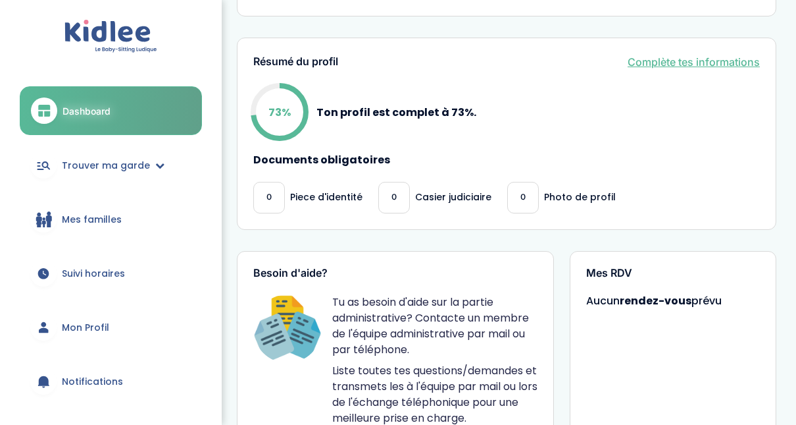
scroll to position [613, 0]
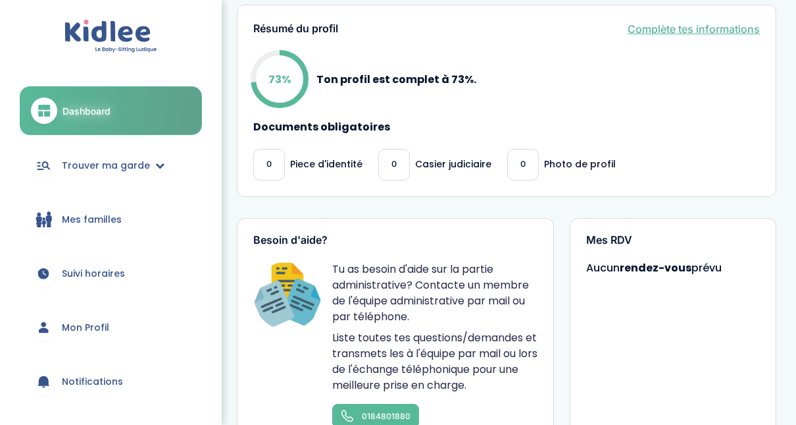
drag, startPoint x: 806, startPoint y: 290, endPoint x: 83, endPoint y: 323, distance: 723.4
click at [83, 323] on span "Mon Profil" at bounding box center [85, 328] width 47 height 14
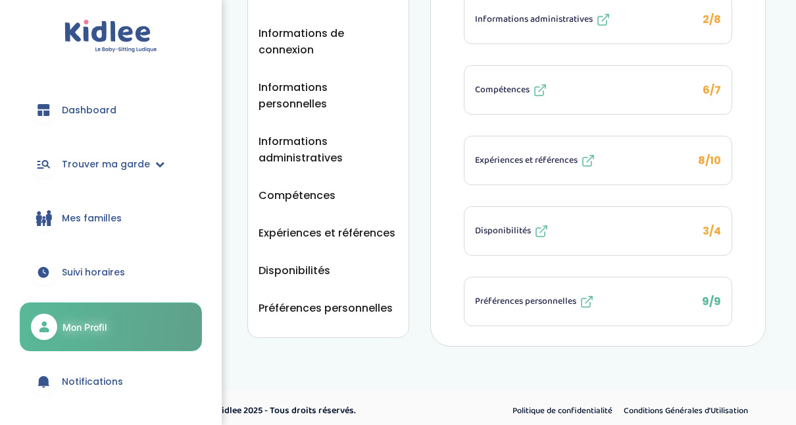
scroll to position [184, 0]
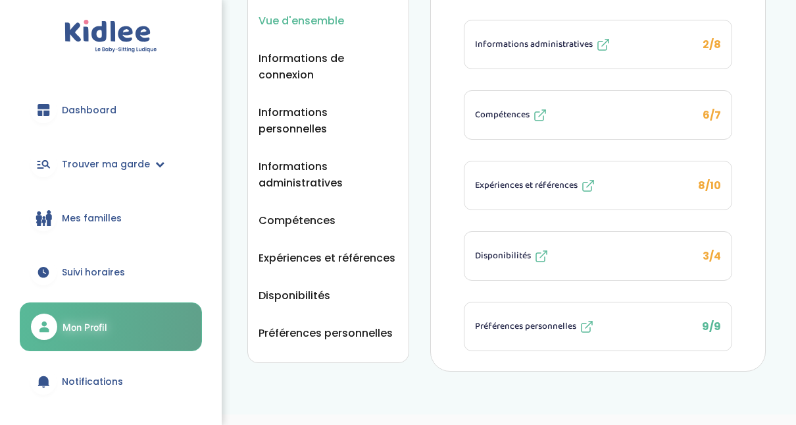
click at [510, 255] on span "Disponibilités" at bounding box center [503, 256] width 56 height 14
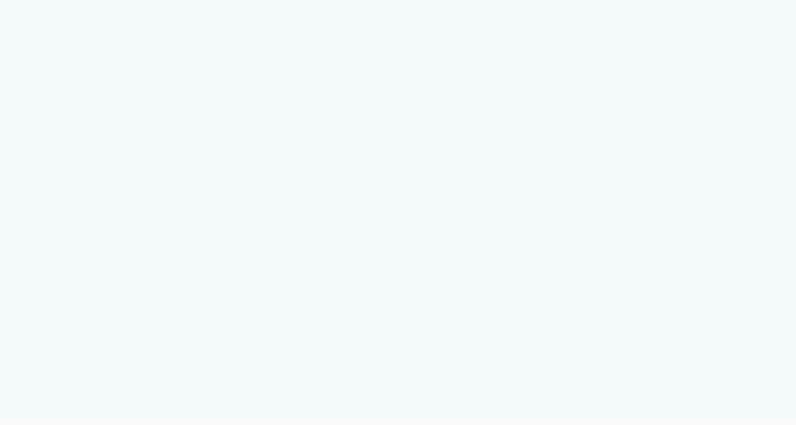
select select "1"
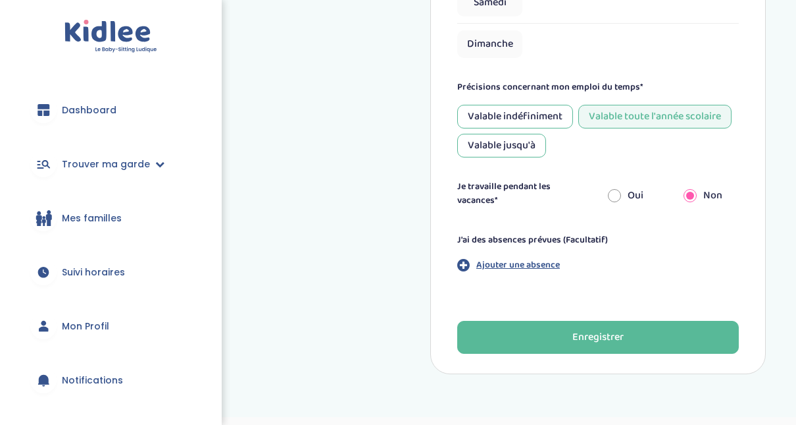
scroll to position [674, 0]
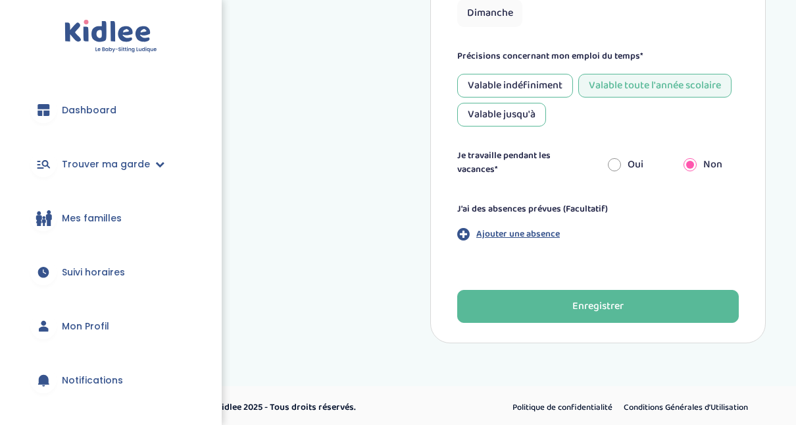
drag, startPoint x: 806, startPoint y: 342, endPoint x: 708, endPoint y: 338, distance: 98.1
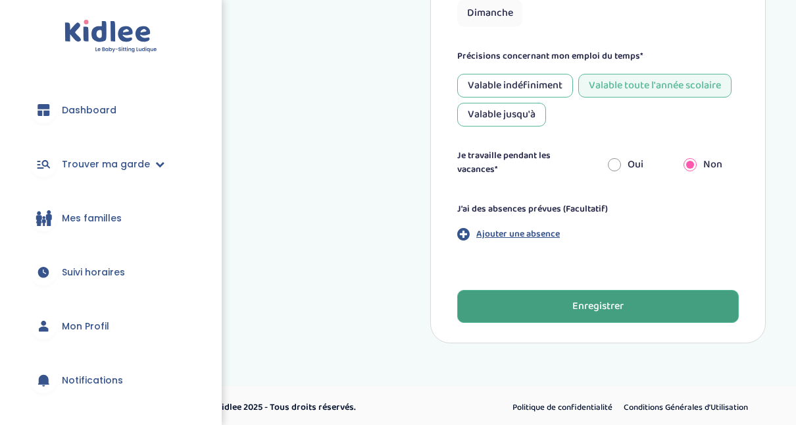
click at [689, 301] on button "Enregistrer" at bounding box center [598, 306] width 282 height 33
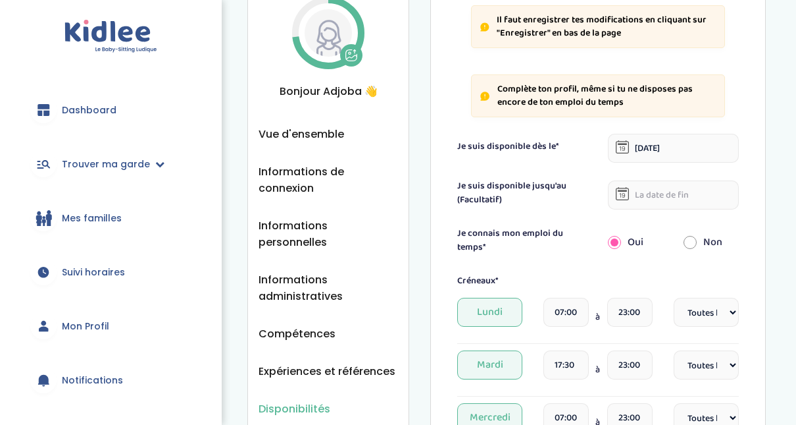
scroll to position [80, 0]
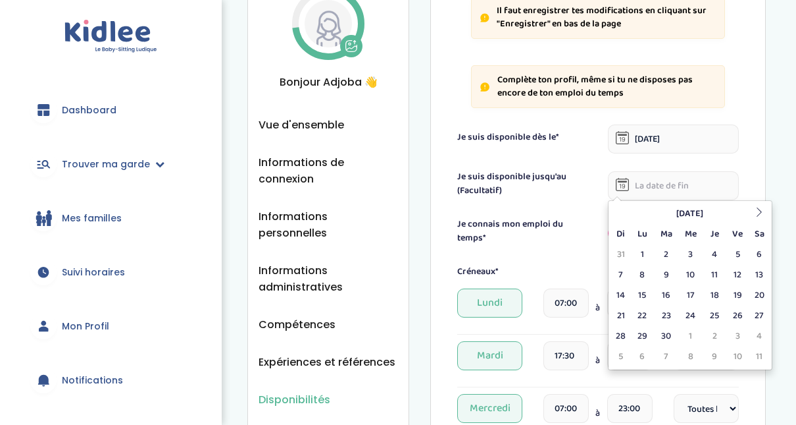
click at [651, 179] on input "text" at bounding box center [673, 185] width 131 height 29
click at [762, 208] on icon at bounding box center [759, 211] width 9 height 9
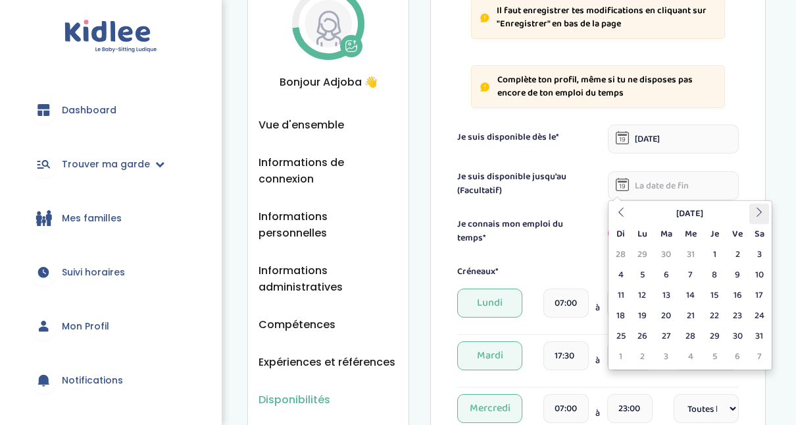
click at [762, 208] on icon at bounding box center [759, 211] width 9 height 9
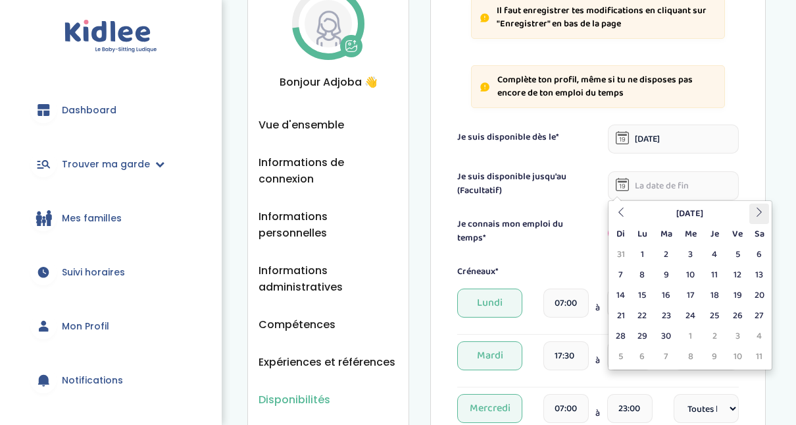
click at [762, 208] on icon at bounding box center [759, 211] width 9 height 9
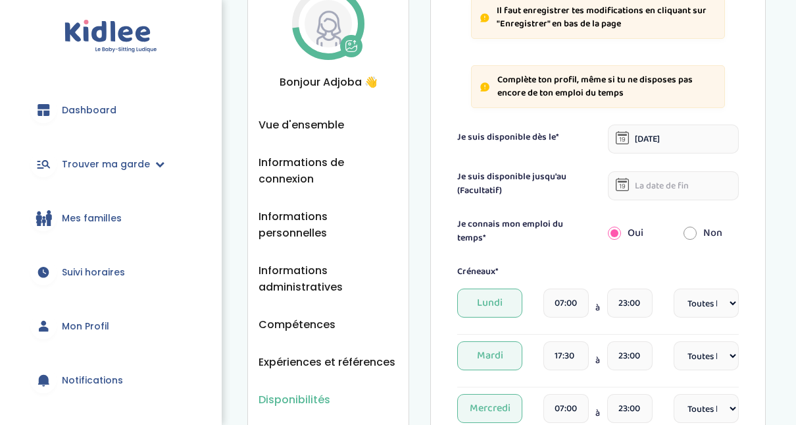
drag, startPoint x: 806, startPoint y: 140, endPoint x: 72, endPoint y: 329, distance: 757.8
click at [72, 329] on span "Mon Profil" at bounding box center [85, 326] width 47 height 14
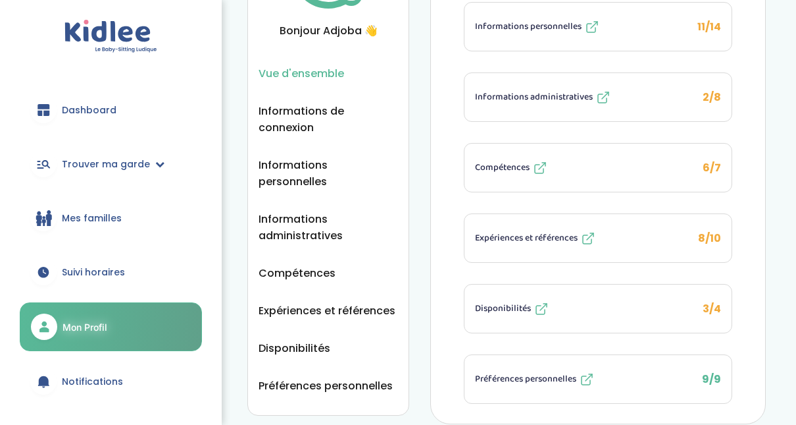
click at [527, 234] on span "Expériences et références" at bounding box center [526, 238] width 103 height 14
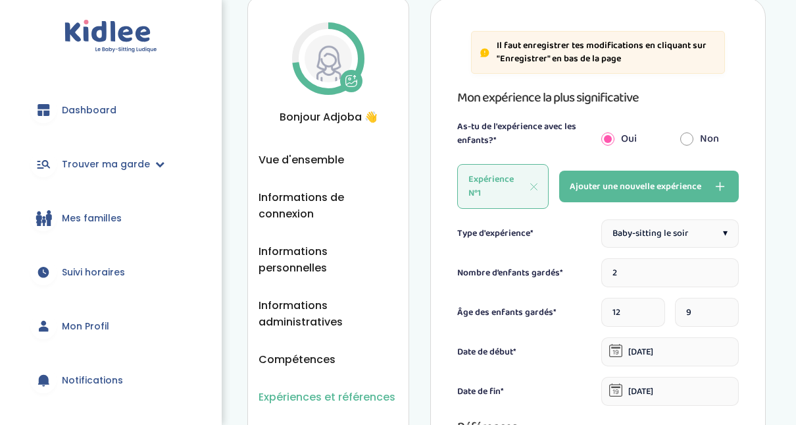
scroll to position [43, 0]
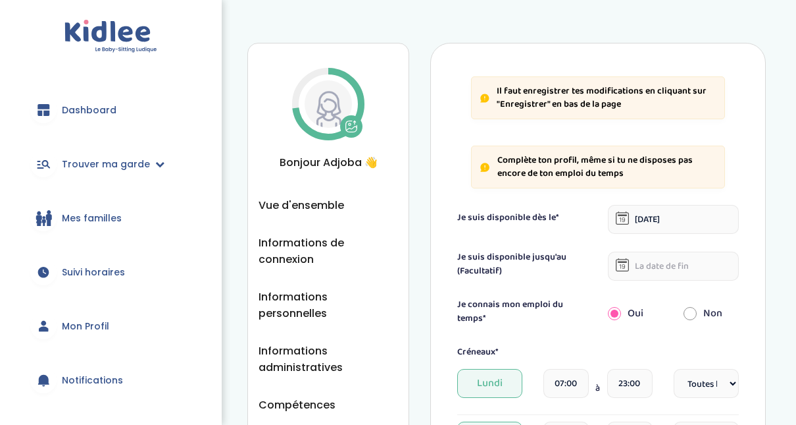
select select "1"
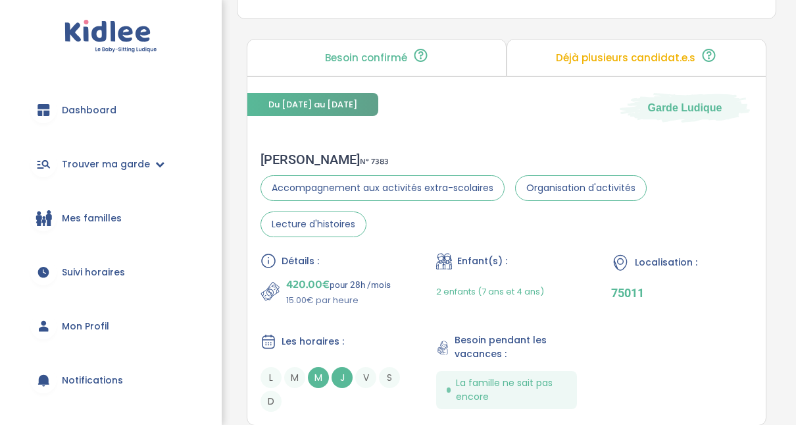
drag, startPoint x: 806, startPoint y: 166, endPoint x: 786, endPoint y: 14, distance: 152.7
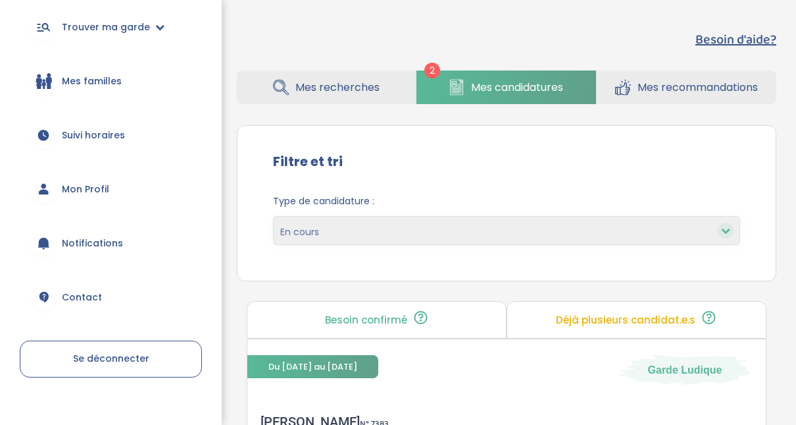
scroll to position [155, 0]
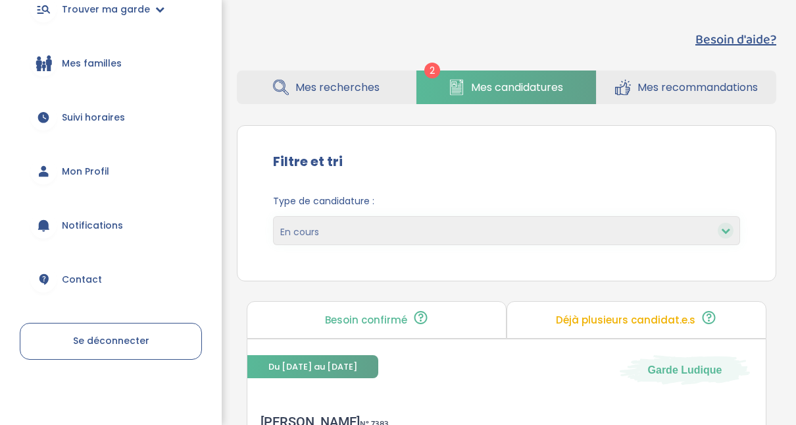
click at [84, 283] on span "Contact" at bounding box center [82, 279] width 40 height 14
